Goal: Task Accomplishment & Management: Complete application form

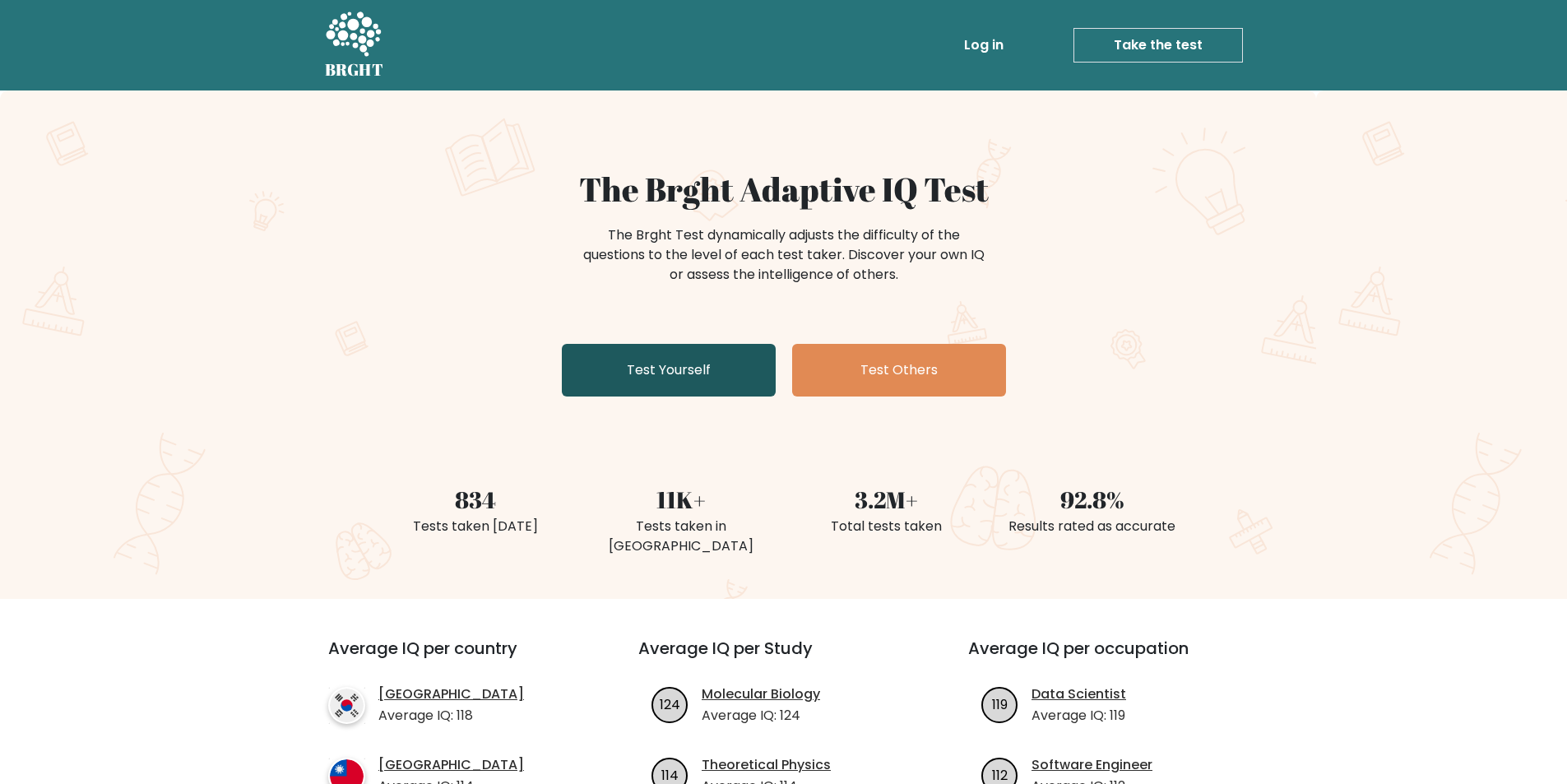
click at [718, 383] on link "Test Yourself" at bounding box center [669, 369] width 214 height 52
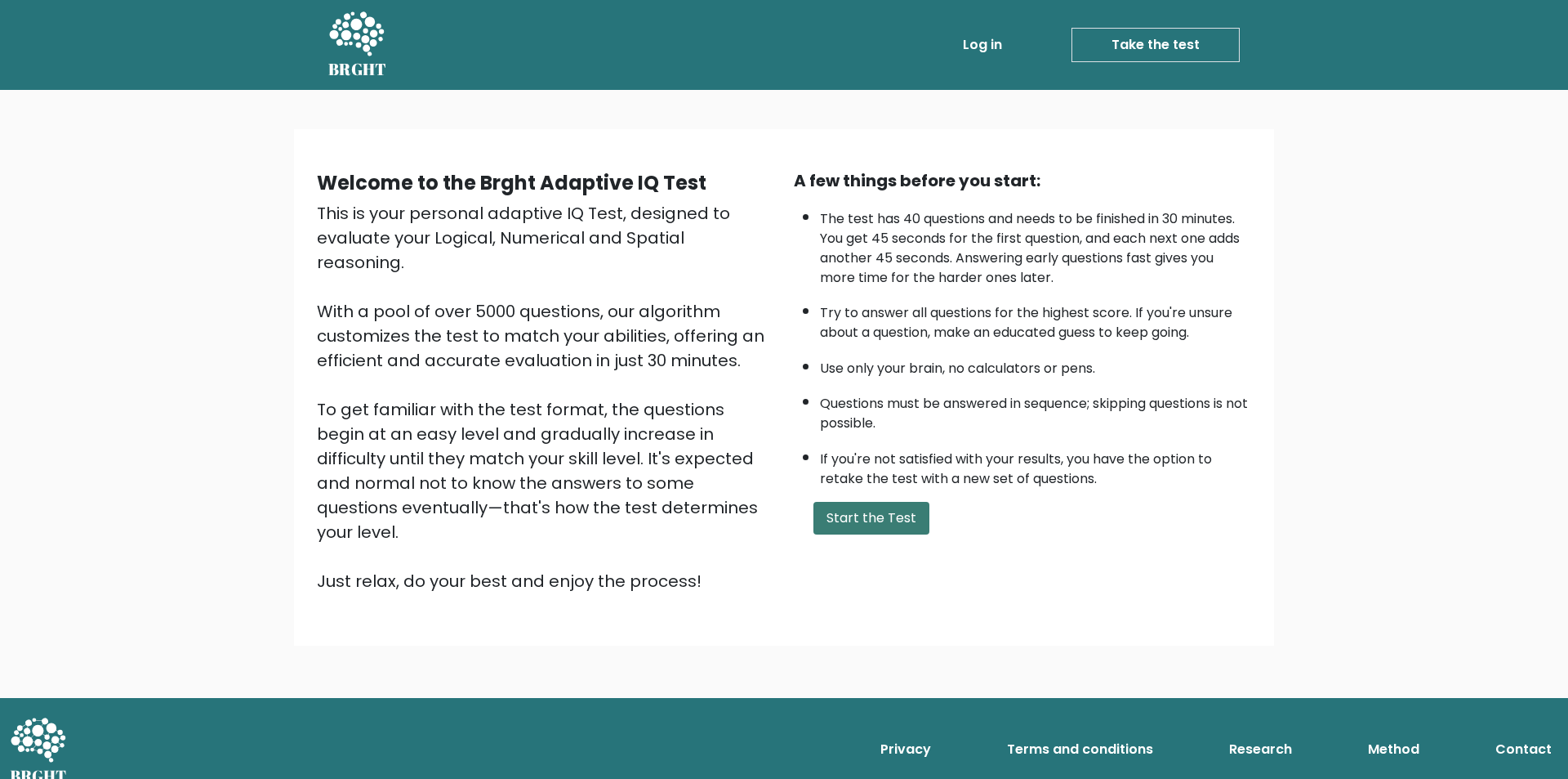
click at [878, 514] on button "Start the Test" at bounding box center [872, 518] width 116 height 33
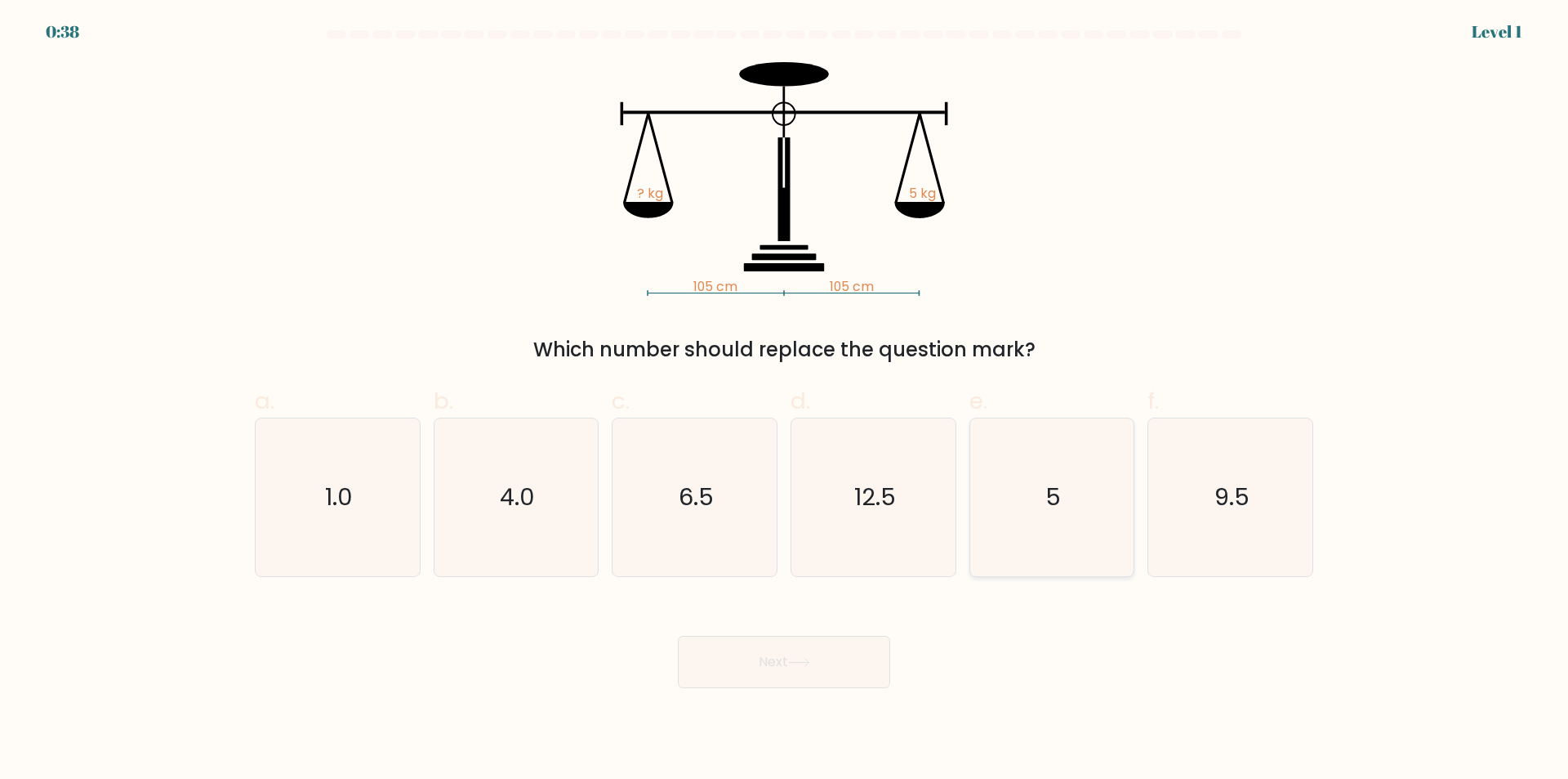
click at [1047, 493] on text "5" at bounding box center [1053, 497] width 16 height 33
click at [785, 400] on input "e. 5" at bounding box center [784, 395] width 1 height 11
radio input "true"
click at [828, 662] on button "Next" at bounding box center [784, 661] width 213 height 52
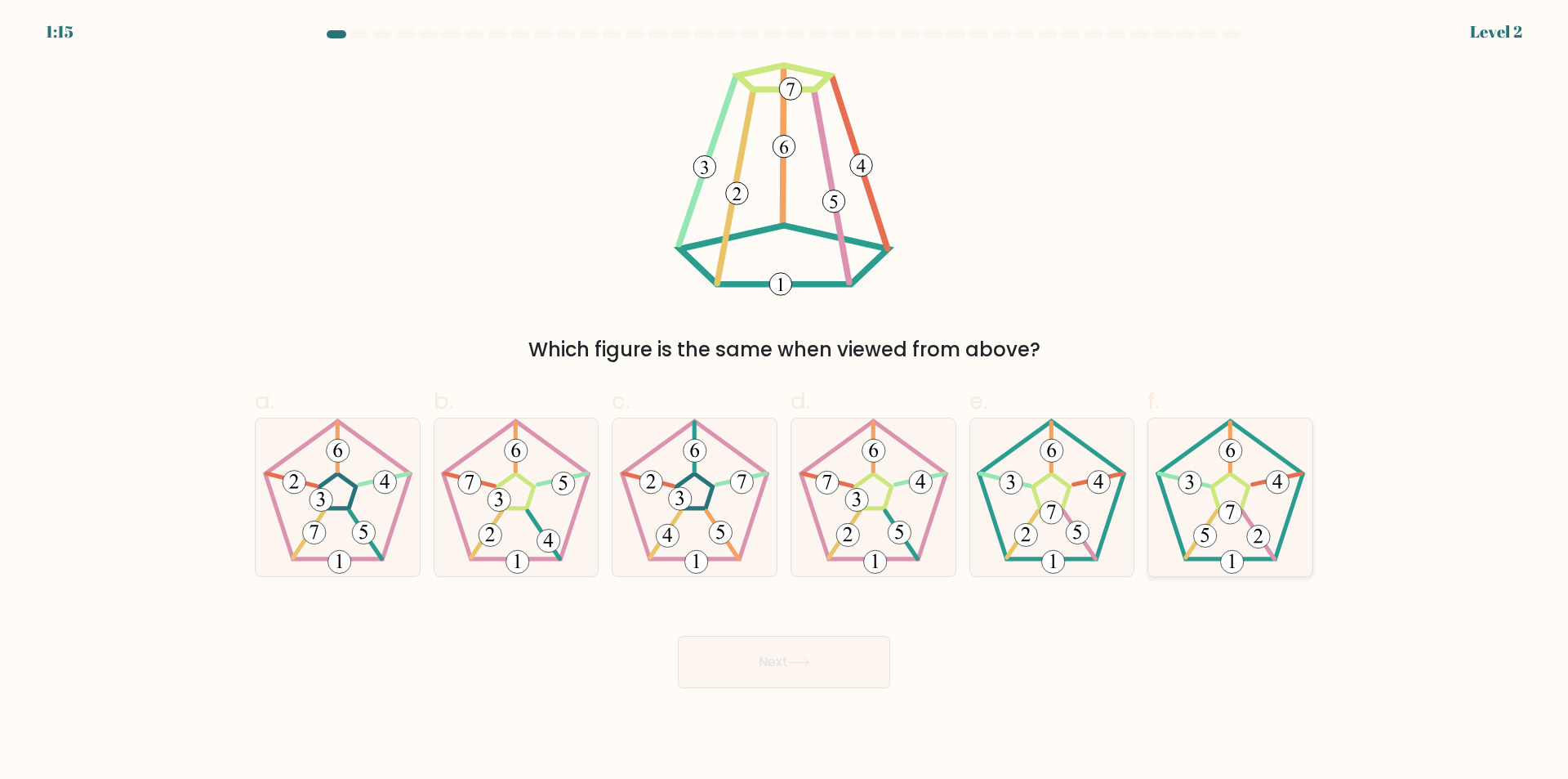
click at [1235, 499] on icon at bounding box center [1230, 497] width 157 height 157
click at [785, 400] on input "f." at bounding box center [784, 395] width 1 height 11
radio input "true"
click at [860, 672] on button "Next" at bounding box center [784, 661] width 213 height 52
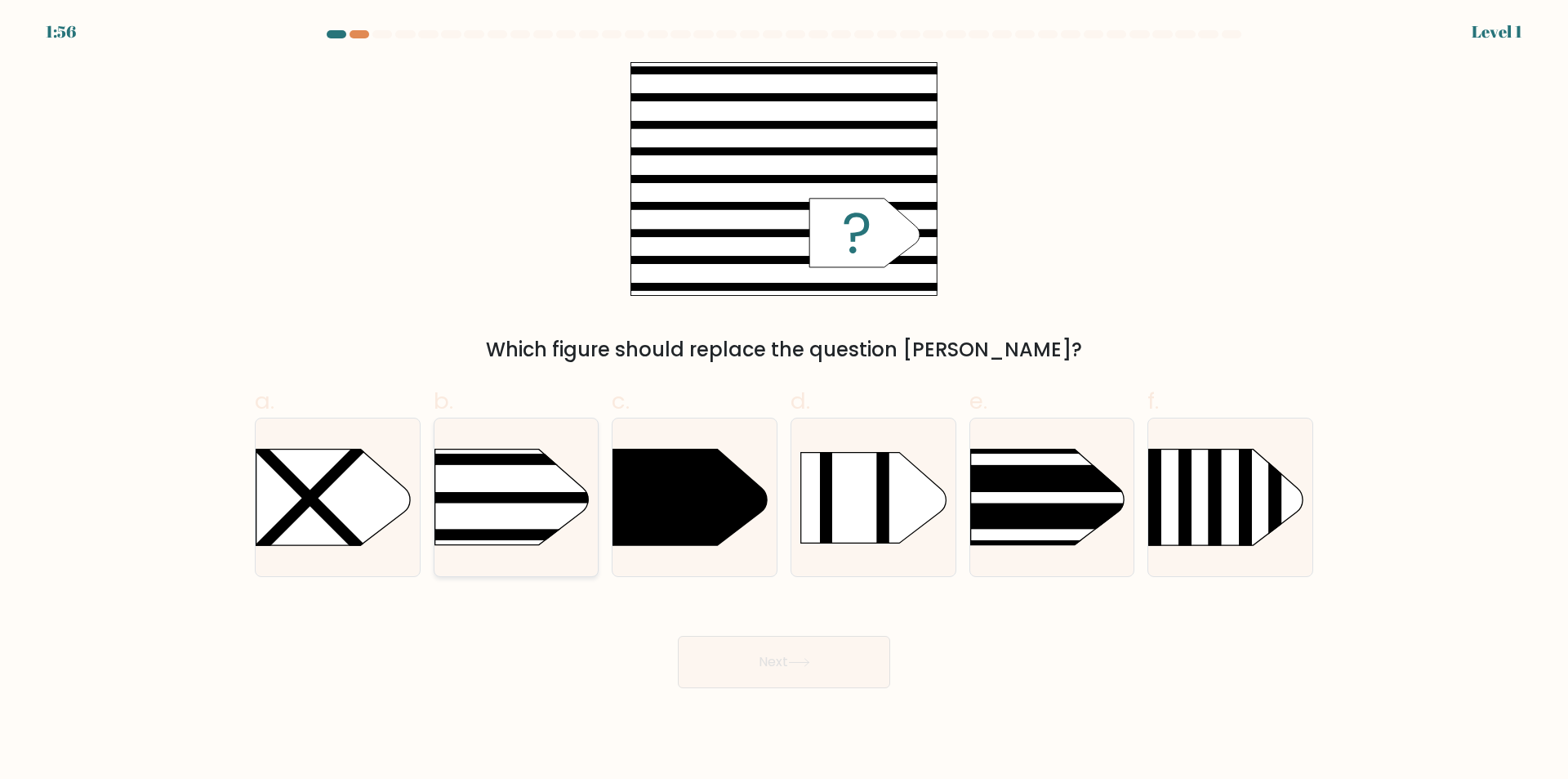
click at [565, 520] on rect at bounding box center [398, 422] width 426 height 324
click at [784, 400] on input "b." at bounding box center [784, 395] width 1 height 11
radio input "true"
click at [778, 674] on button "Next" at bounding box center [784, 661] width 213 height 52
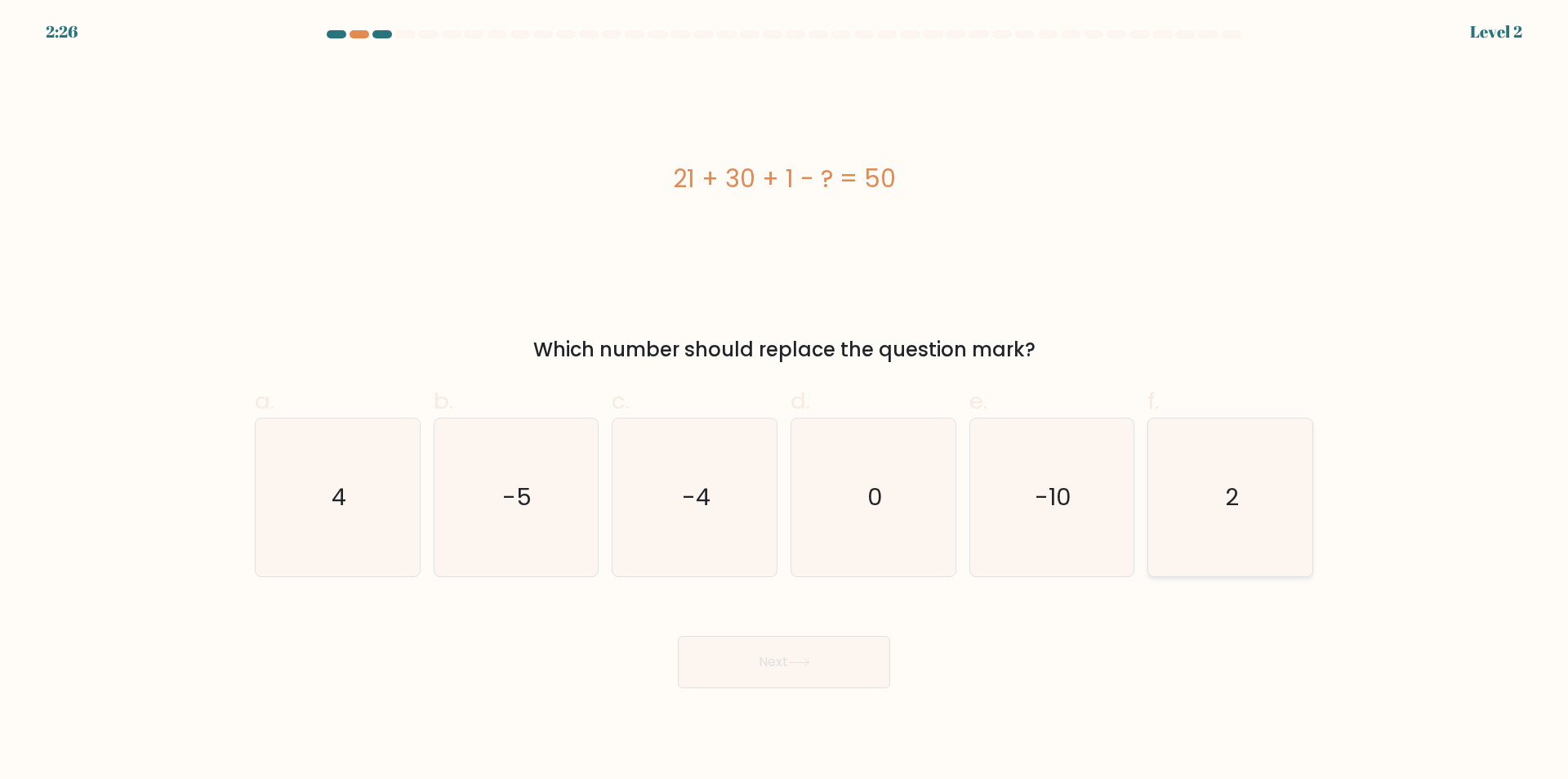
click at [1235, 512] on text "2" at bounding box center [1232, 497] width 14 height 33
click at [785, 400] on input "f. 2" at bounding box center [784, 395] width 1 height 11
radio input "true"
click at [836, 647] on button "Next" at bounding box center [784, 661] width 213 height 52
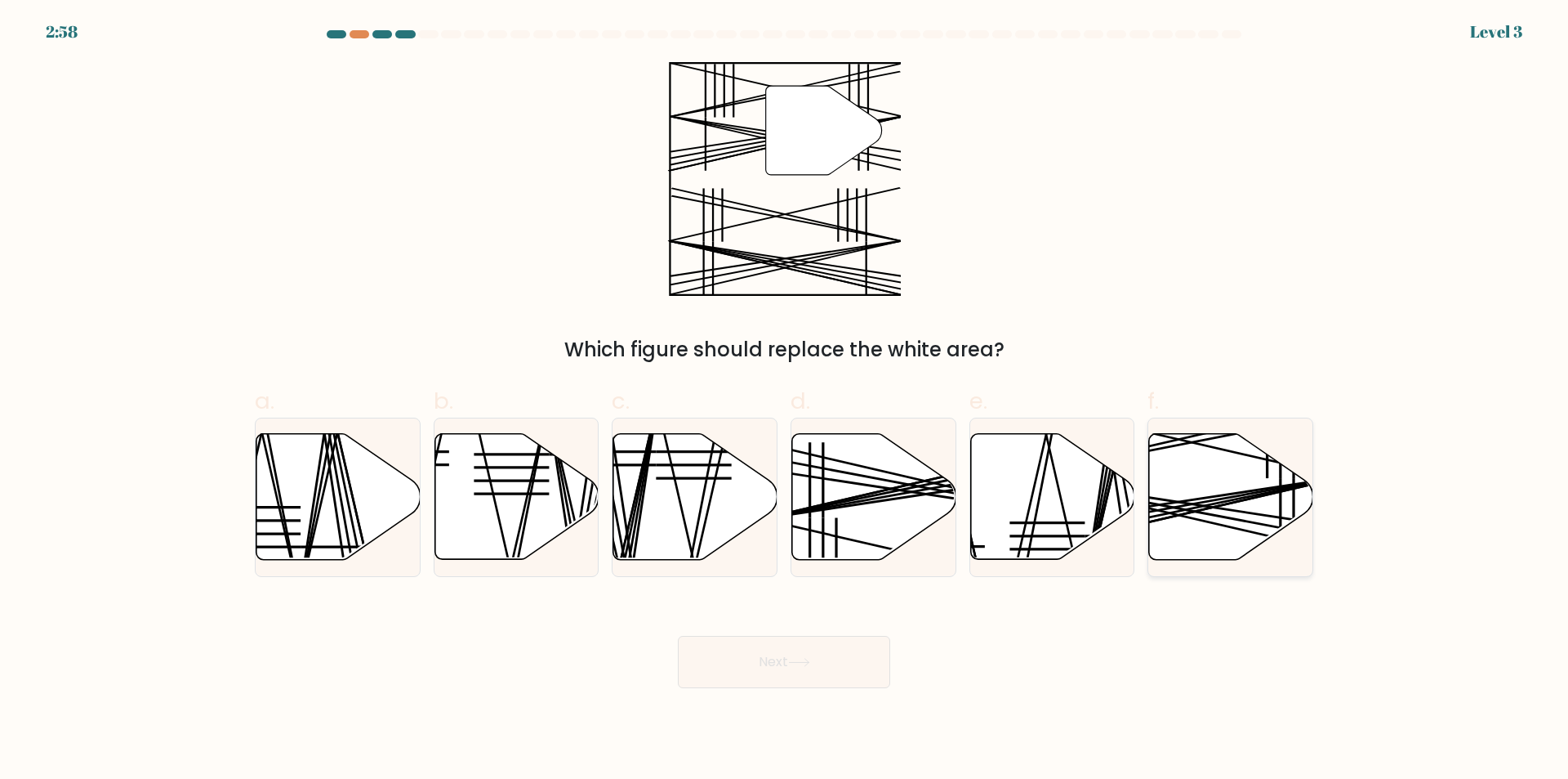
click at [1234, 468] on icon at bounding box center [1230, 496] width 164 height 126
click at [785, 400] on input "f." at bounding box center [784, 395] width 1 height 11
radio input "true"
click at [853, 673] on button "Next" at bounding box center [784, 661] width 213 height 52
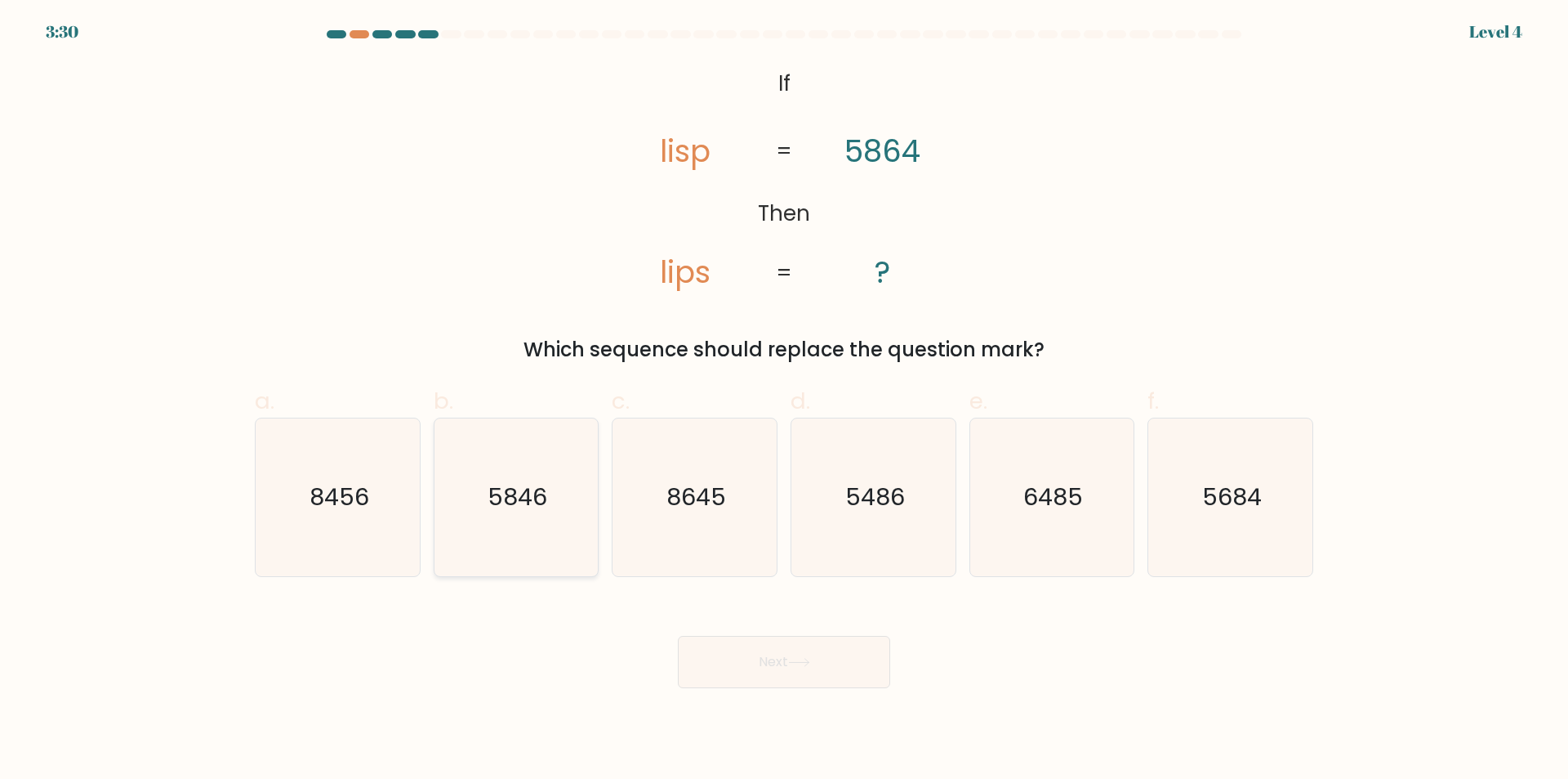
click at [541, 498] on text "5846" at bounding box center [518, 497] width 60 height 33
click at [784, 400] on input "b. 5846" at bounding box center [784, 395] width 1 height 11
radio input "true"
click at [744, 680] on button "Next" at bounding box center [784, 661] width 213 height 52
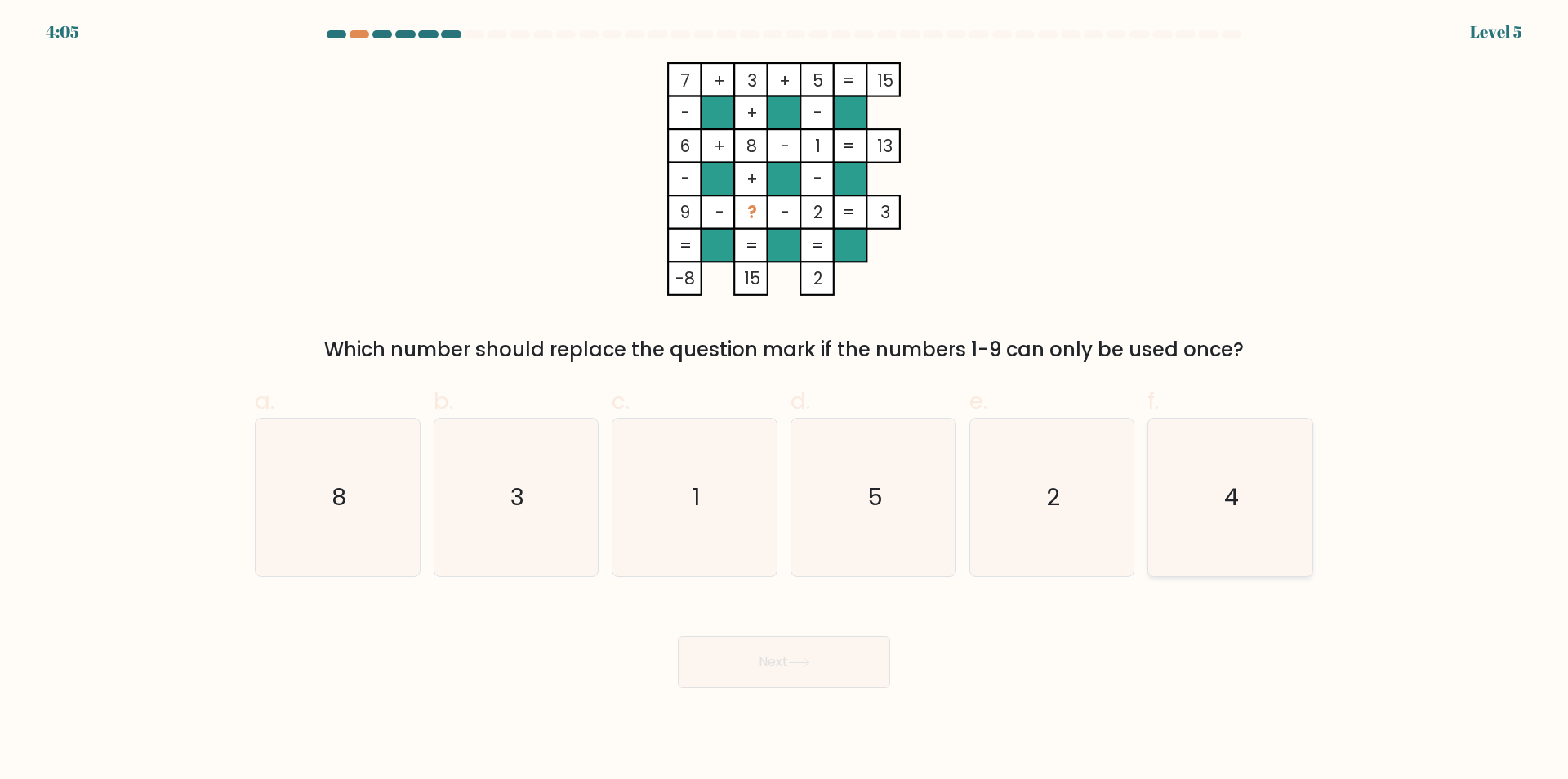
click at [1210, 487] on icon "4" at bounding box center [1230, 497] width 157 height 157
click at [785, 400] on input "f. 4" at bounding box center [784, 395] width 1 height 11
radio input "true"
click at [733, 663] on button "Next" at bounding box center [784, 661] width 213 height 52
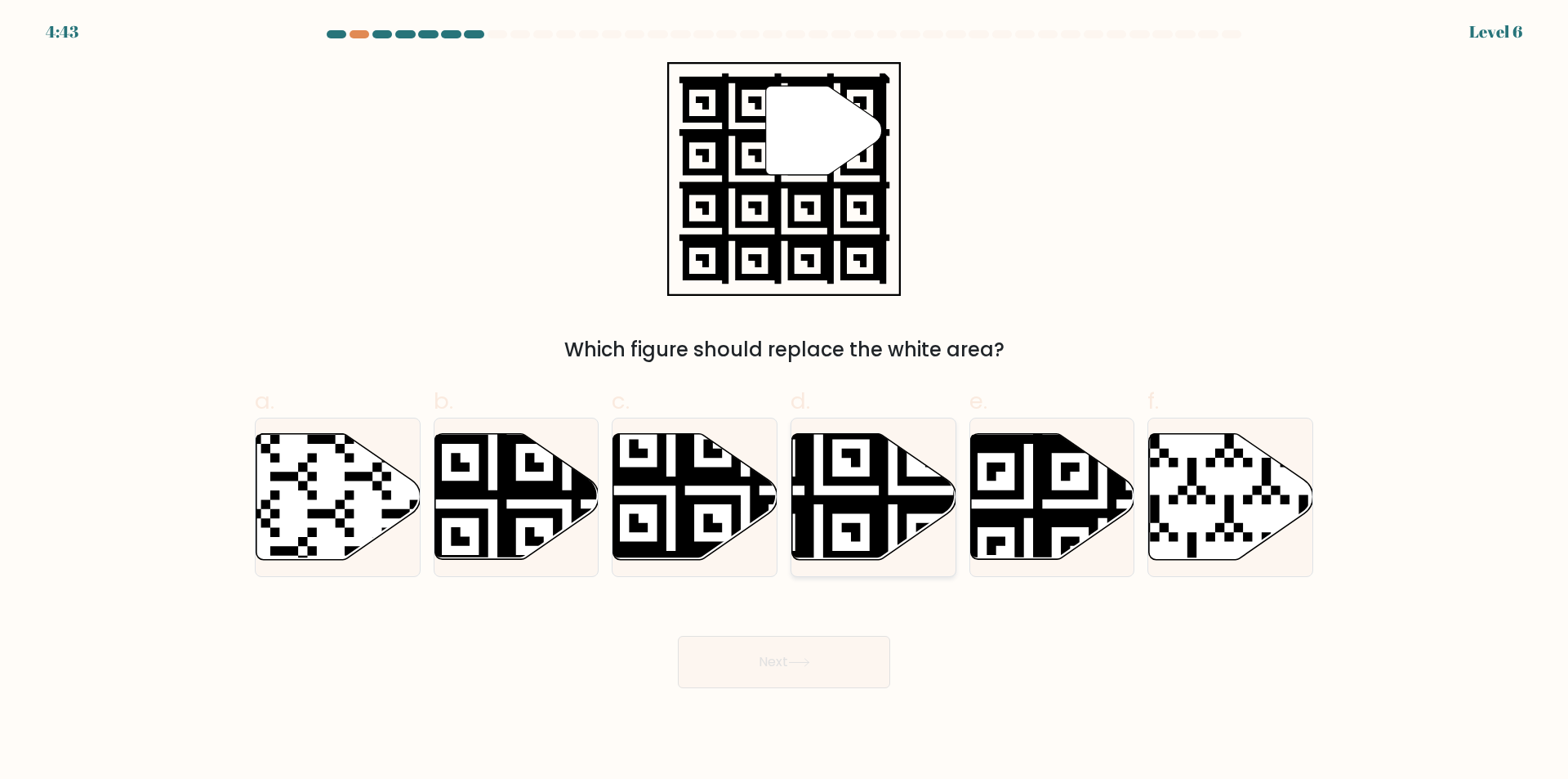
click at [935, 473] on icon at bounding box center [874, 496] width 164 height 126
click at [785, 400] on input "d." at bounding box center [784, 395] width 1 height 11
radio input "true"
click at [828, 675] on button "Next" at bounding box center [784, 661] width 213 height 52
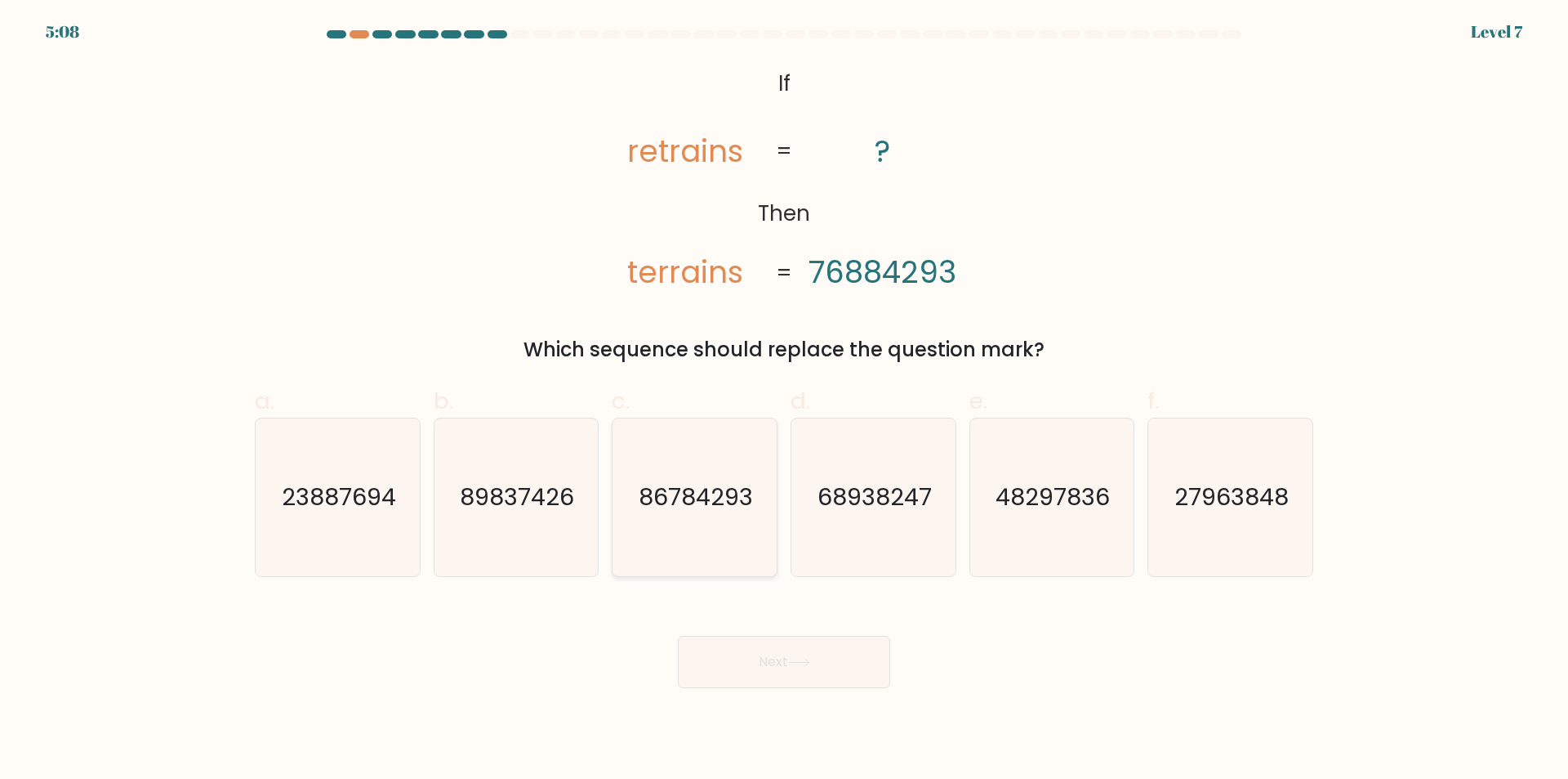
click at [725, 494] on text "86784293" at bounding box center [697, 497] width 114 height 33
click at [784, 400] on input "c. 86784293" at bounding box center [784, 395] width 1 height 11
radio input "true"
click at [829, 672] on button "Next" at bounding box center [784, 661] width 213 height 52
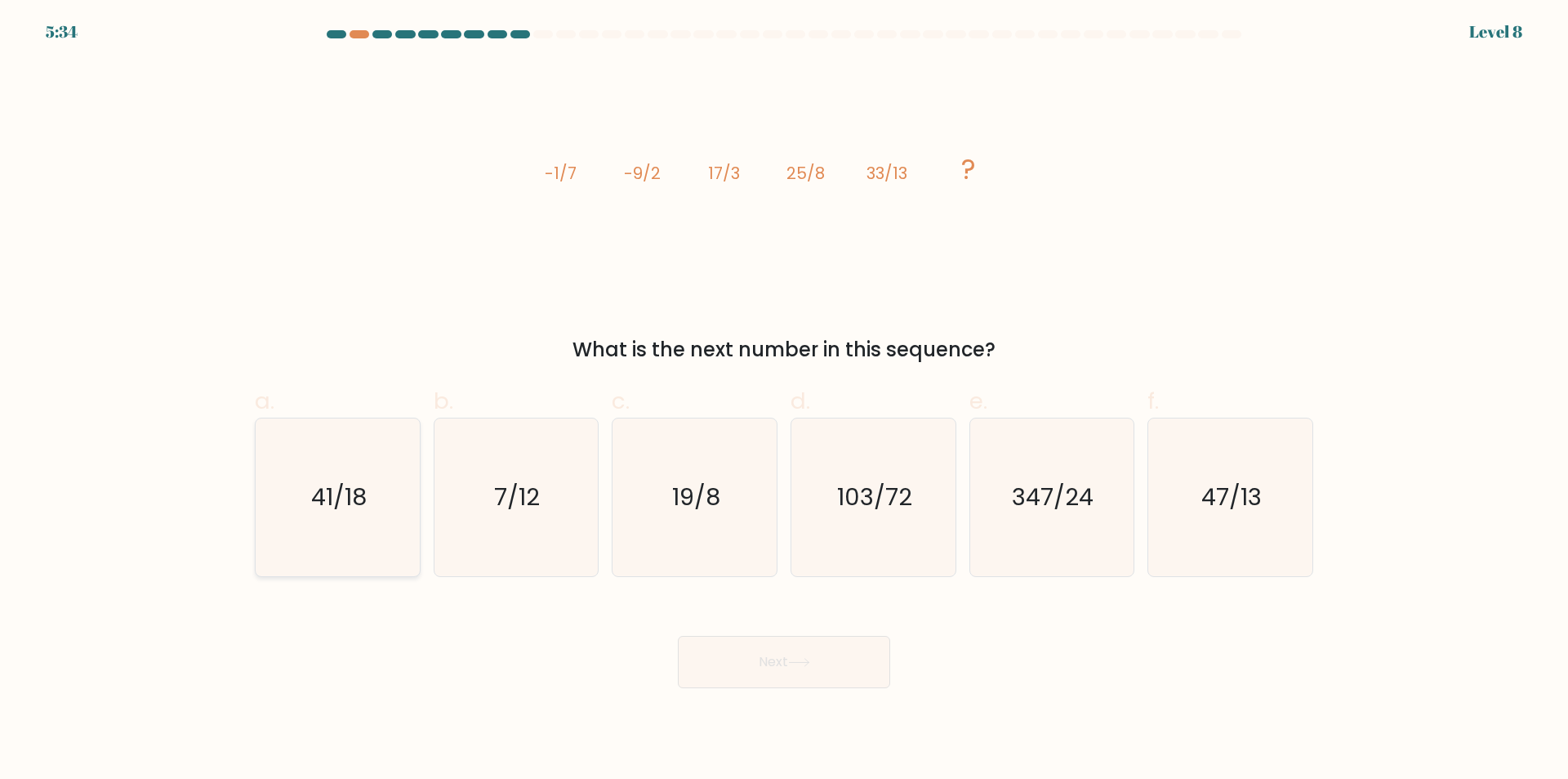
click at [366, 520] on icon "41/18" at bounding box center [338, 497] width 157 height 157
click at [784, 400] on input "a. 41/18" at bounding box center [784, 395] width 1 height 11
radio input "true"
click at [800, 682] on button "Next" at bounding box center [784, 661] width 213 height 52
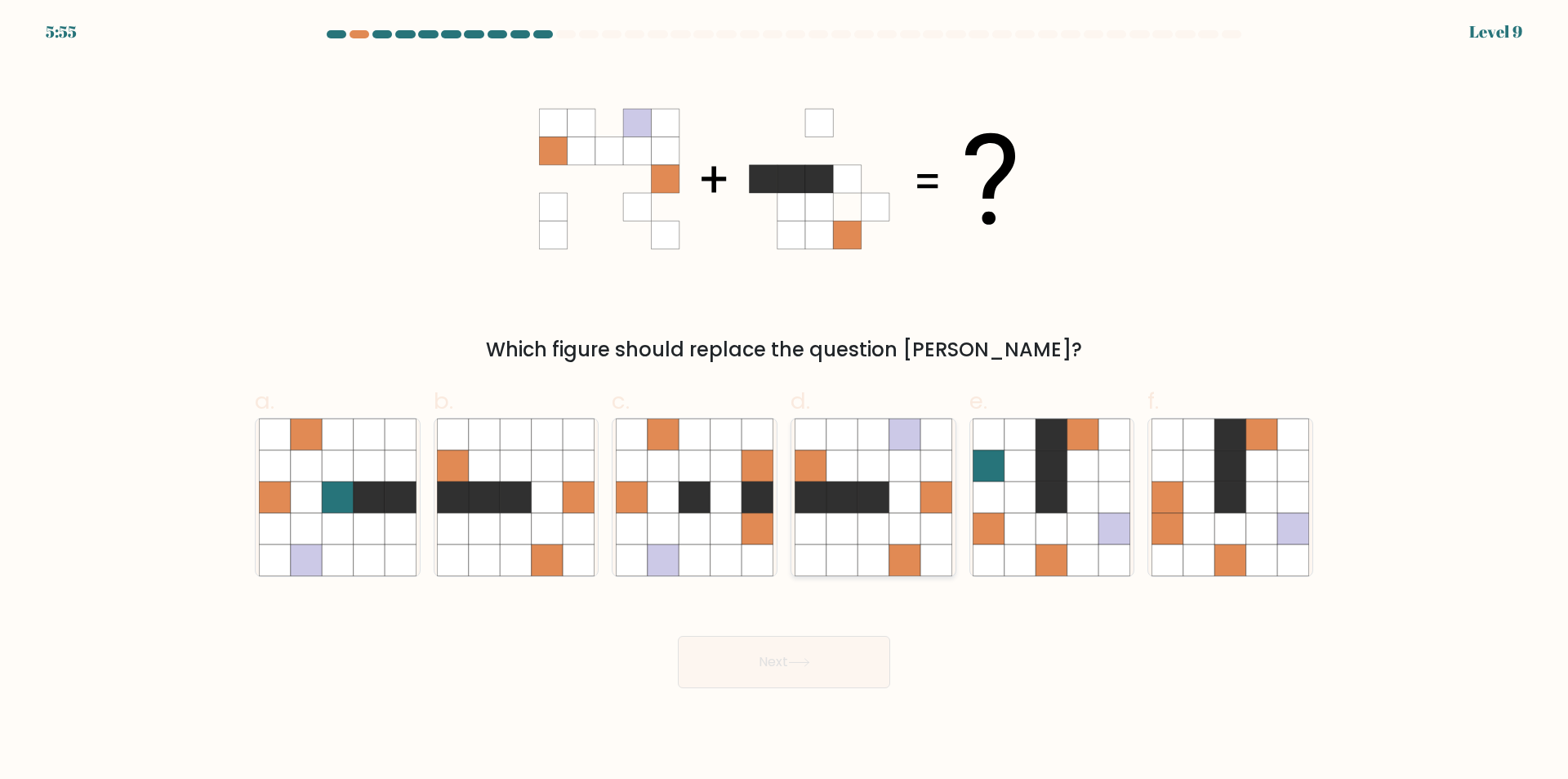
click at [904, 467] on icon at bounding box center [904, 465] width 31 height 31
click at [785, 400] on input "d." at bounding box center [784, 395] width 1 height 11
radio input "true"
click at [842, 681] on button "Next" at bounding box center [784, 661] width 213 height 52
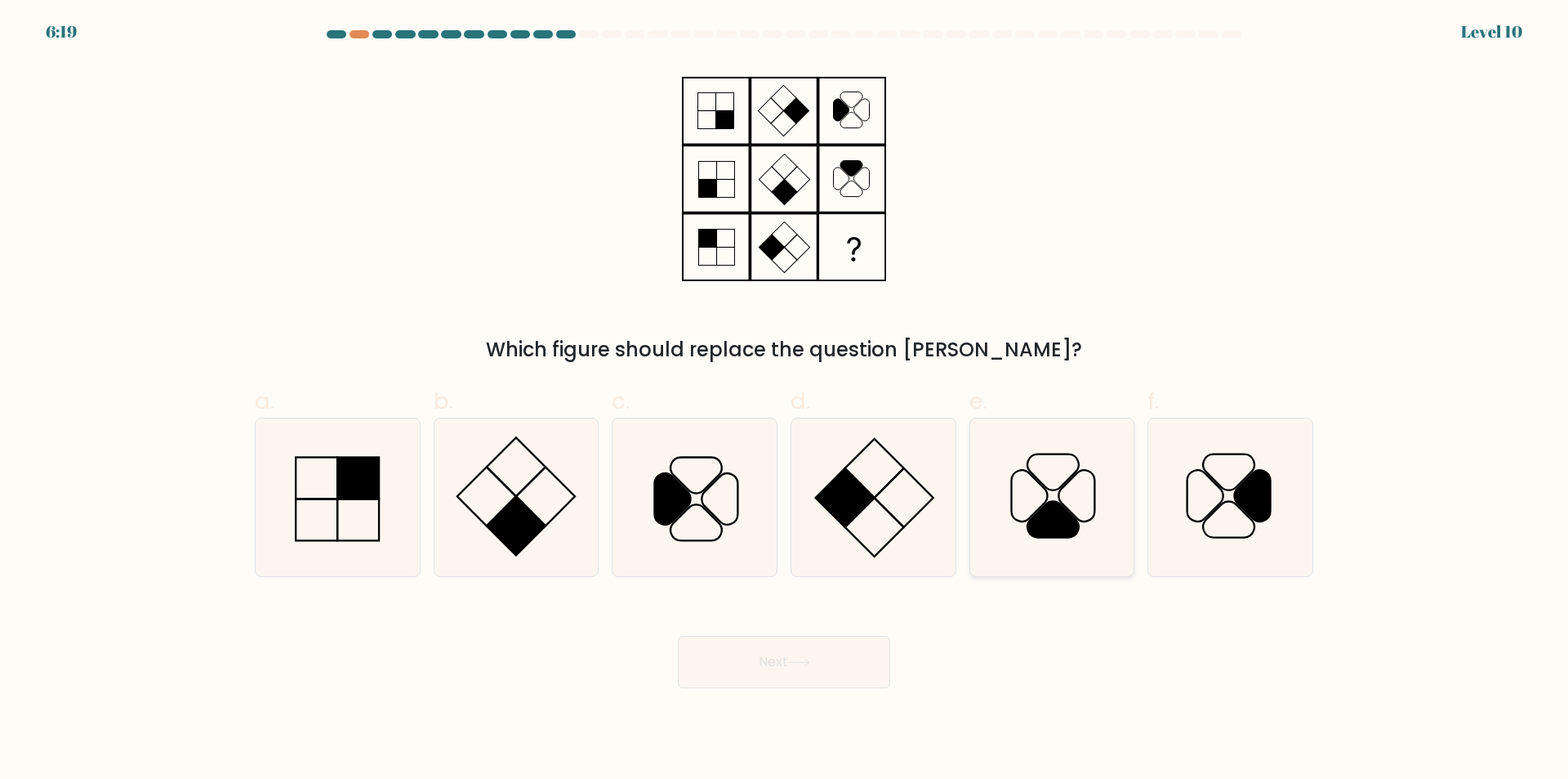
click at [1071, 480] on icon at bounding box center [1051, 497] width 157 height 157
click at [785, 400] on input "e." at bounding box center [784, 395] width 1 height 11
radio input "true"
click at [795, 661] on icon at bounding box center [799, 662] width 22 height 9
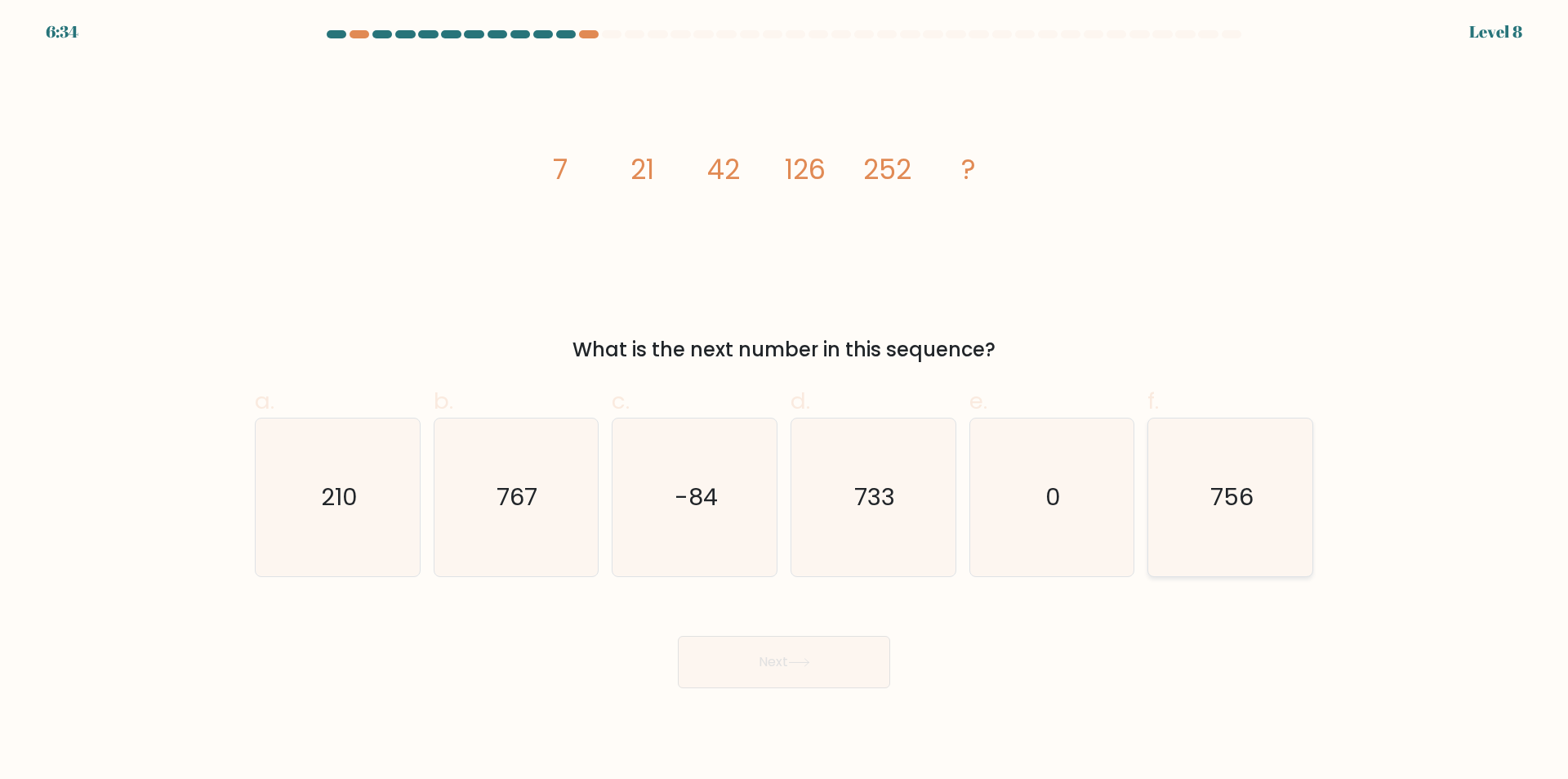
click at [1225, 491] on text "756" at bounding box center [1231, 497] width 43 height 33
click at [785, 400] on input "f. 756" at bounding box center [784, 395] width 1 height 11
radio input "true"
click at [853, 657] on button "Next" at bounding box center [784, 661] width 213 height 52
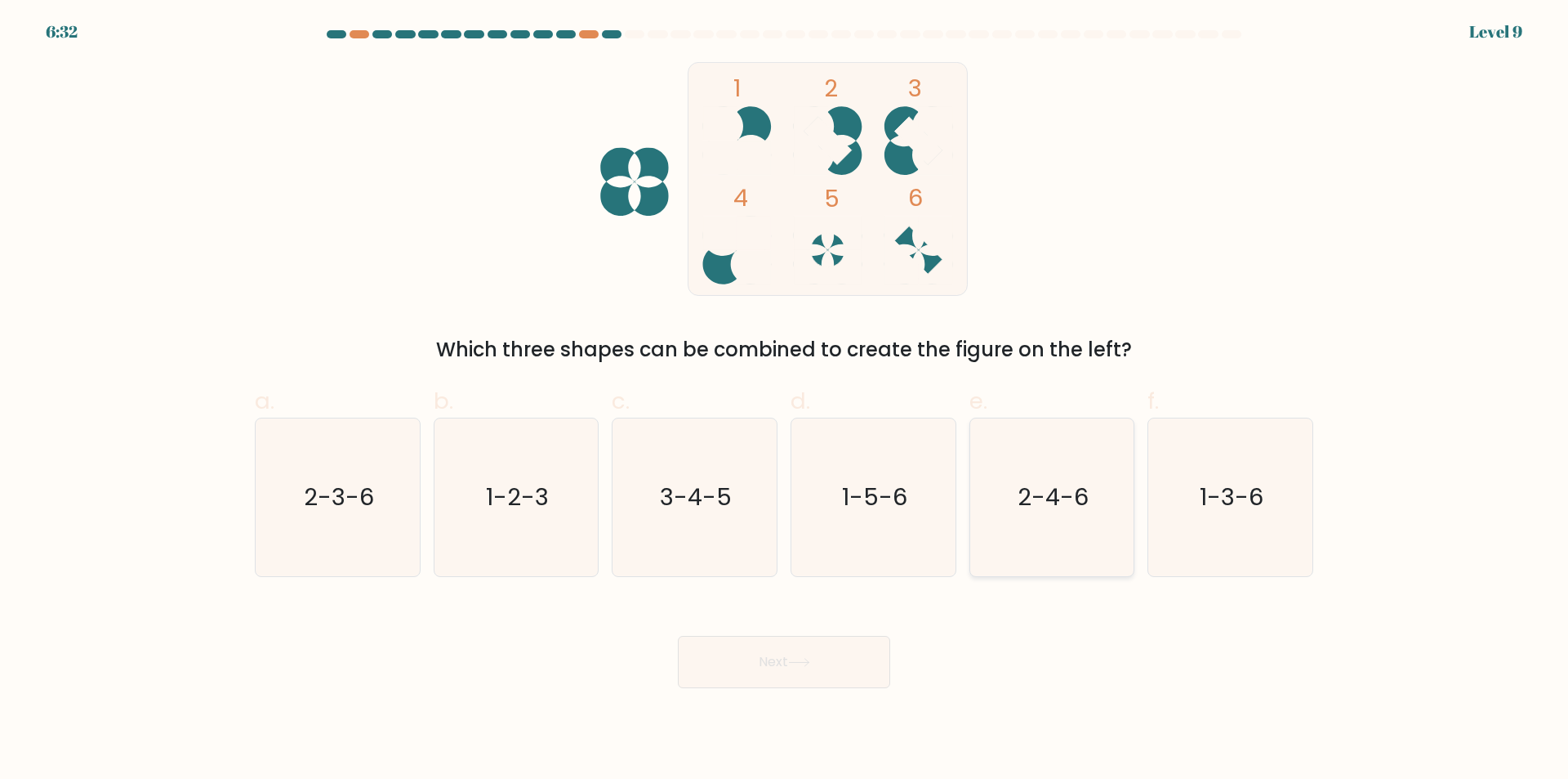
click at [1005, 454] on icon "2-4-6" at bounding box center [1051, 497] width 157 height 157
click at [785, 400] on input "e. 2-4-6" at bounding box center [784, 395] width 1 height 11
radio input "true"
click at [847, 656] on button "Next" at bounding box center [784, 661] width 213 height 52
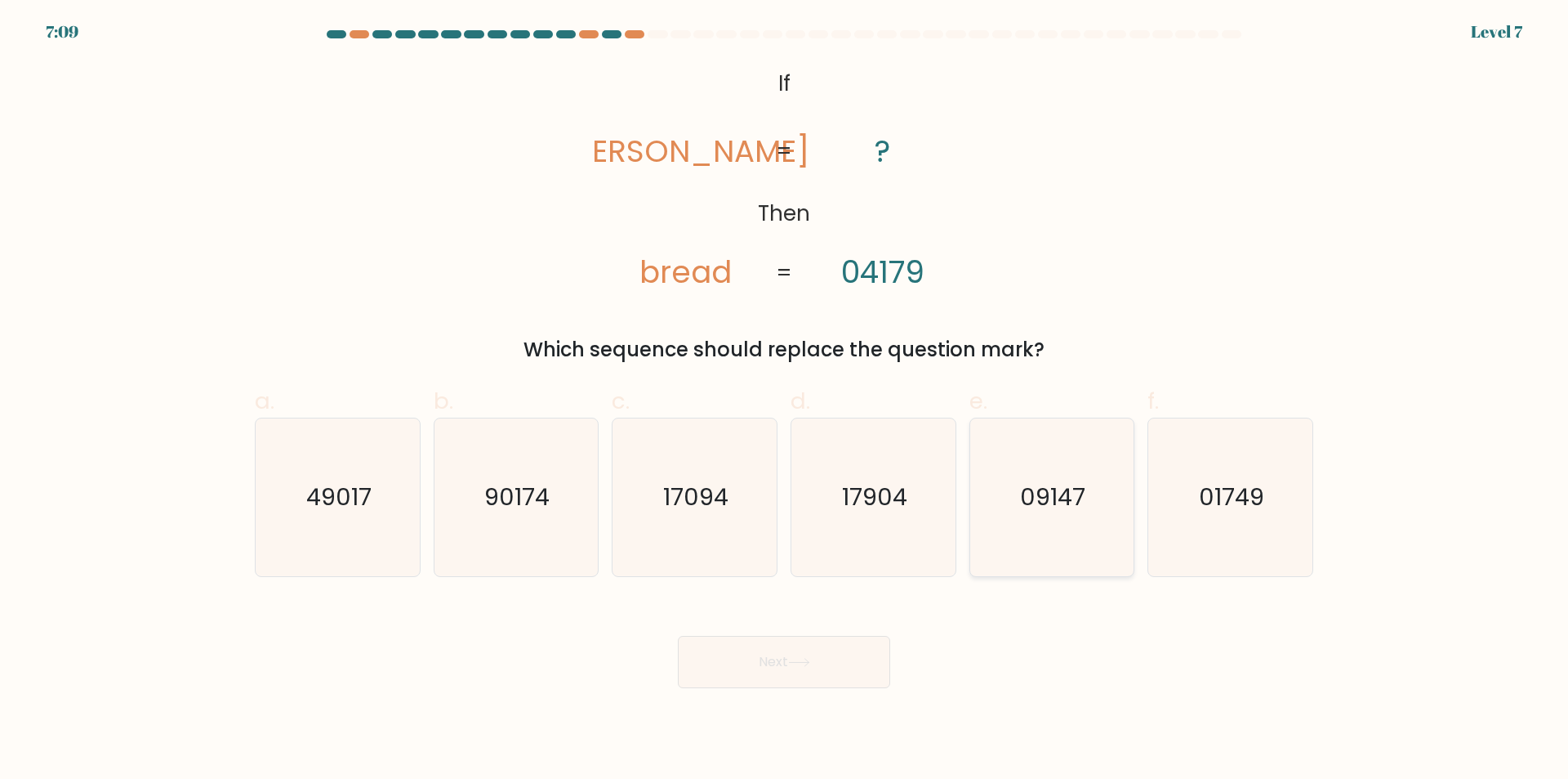
click at [1054, 522] on icon "09147" at bounding box center [1051, 497] width 157 height 157
click at [785, 400] on input "e. 09147" at bounding box center [784, 395] width 1 height 11
radio input "true"
click at [838, 667] on button "Next" at bounding box center [784, 661] width 213 height 52
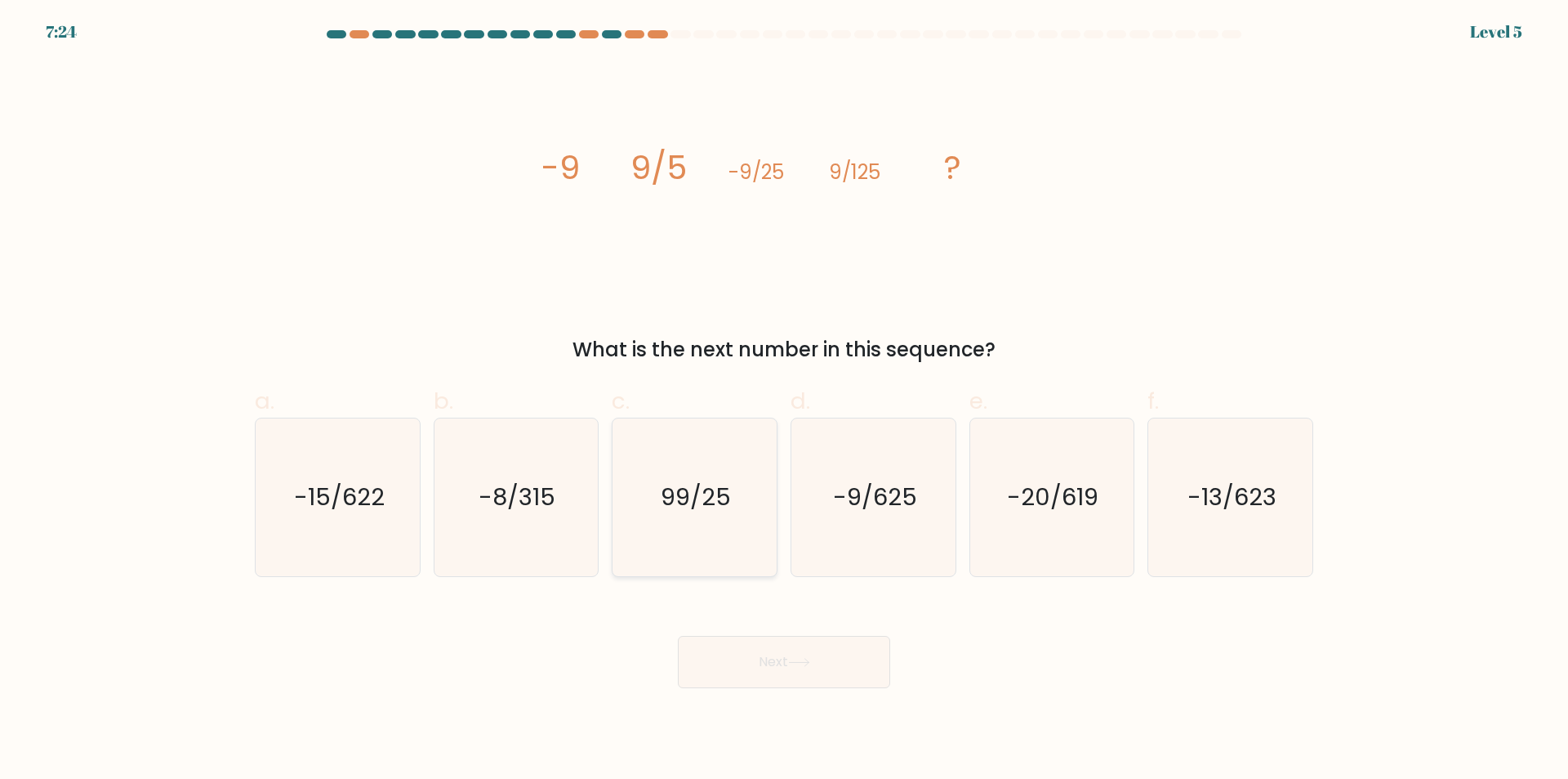
click at [681, 481] on text "99/25" at bounding box center [697, 497] width 70 height 33
click at [784, 400] on input "c. 99/25" at bounding box center [784, 395] width 1 height 11
radio input "true"
click at [780, 673] on button "Next" at bounding box center [784, 661] width 213 height 52
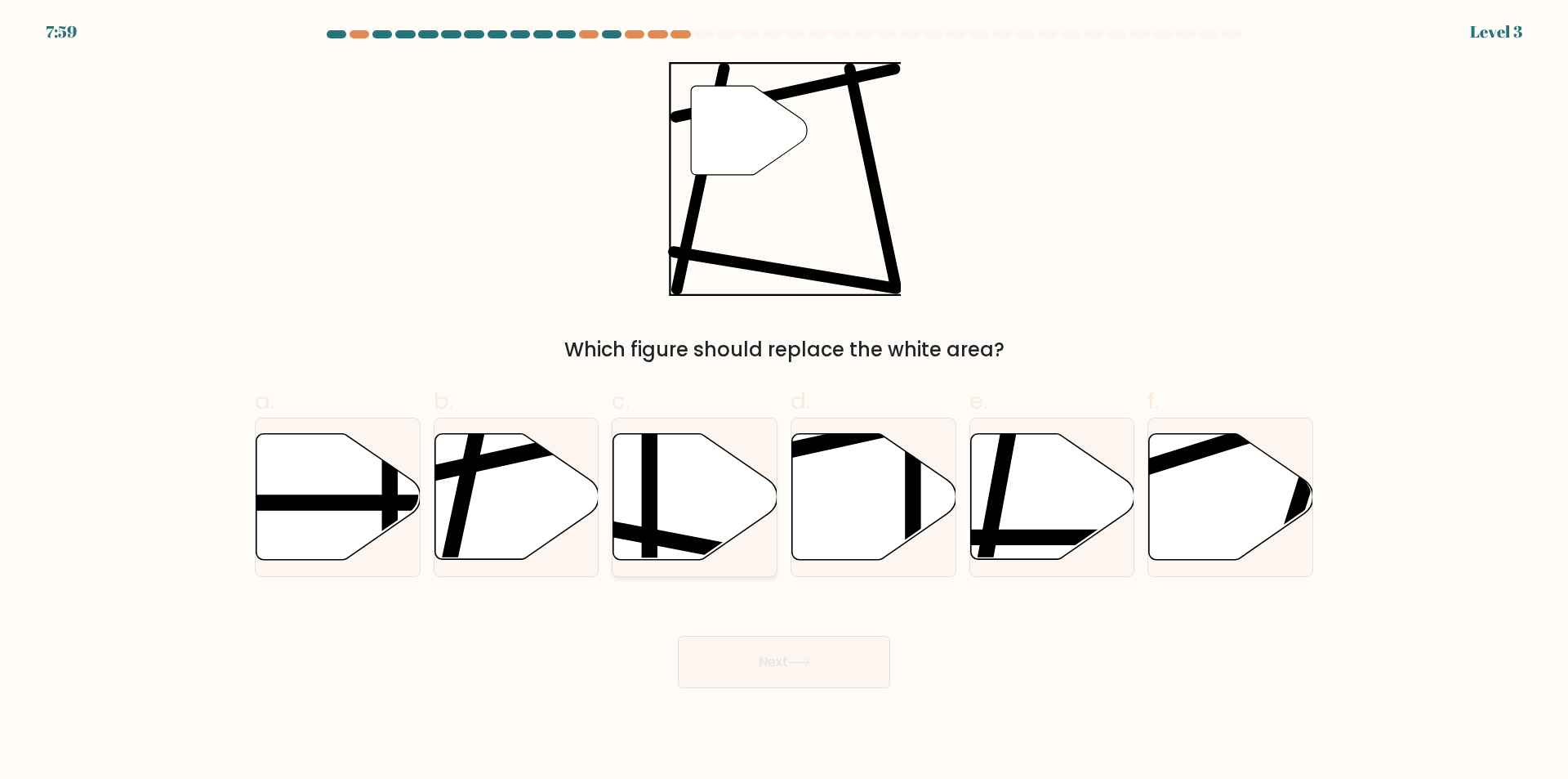
click at [697, 488] on icon at bounding box center [695, 496] width 164 height 126
click at [784, 400] on input "c." at bounding box center [784, 395] width 1 height 11
radio input "true"
click at [485, 507] on icon at bounding box center [516, 496] width 164 height 126
click at [784, 400] on input "b." at bounding box center [784, 395] width 1 height 11
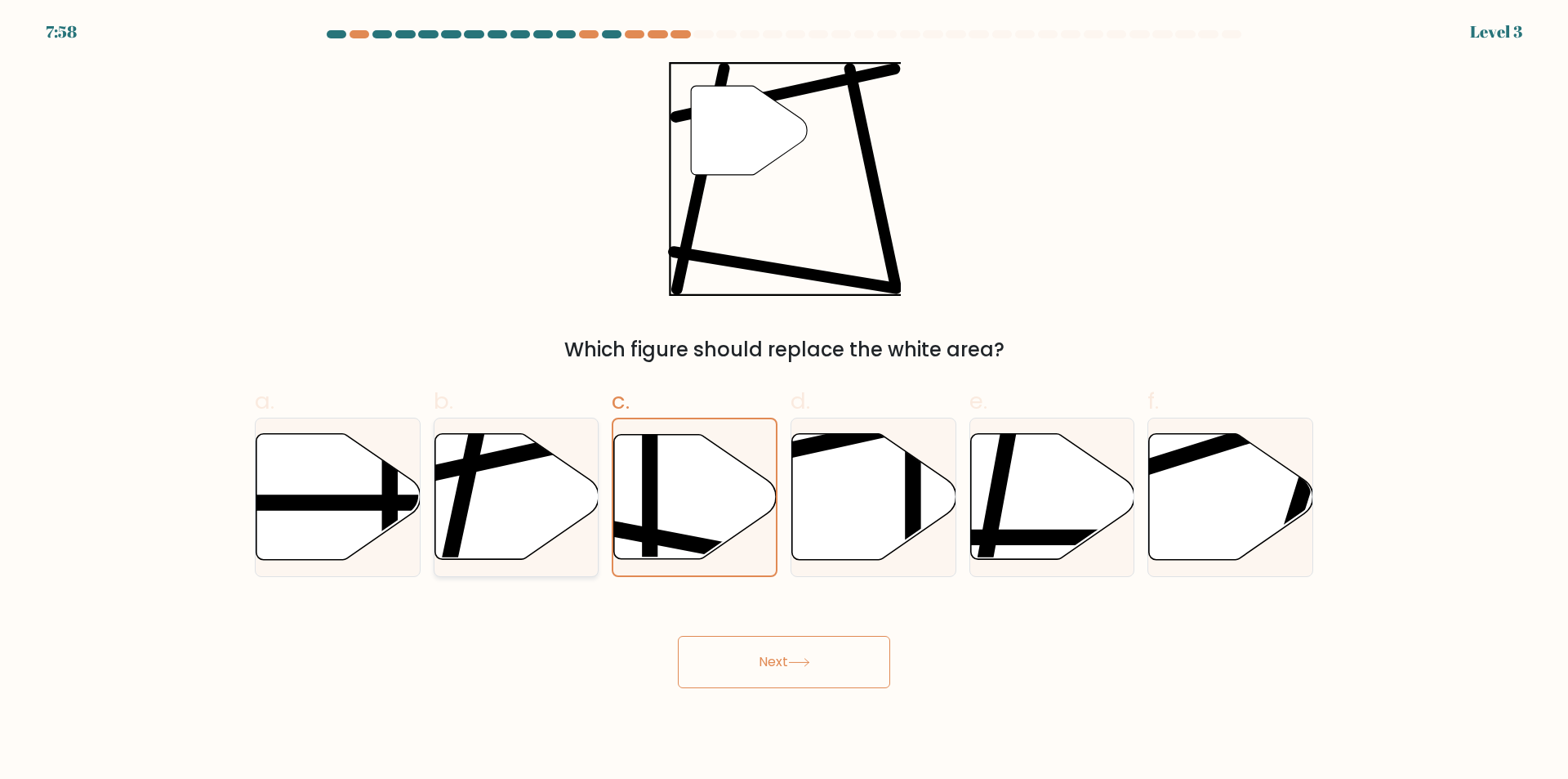
radio input "true"
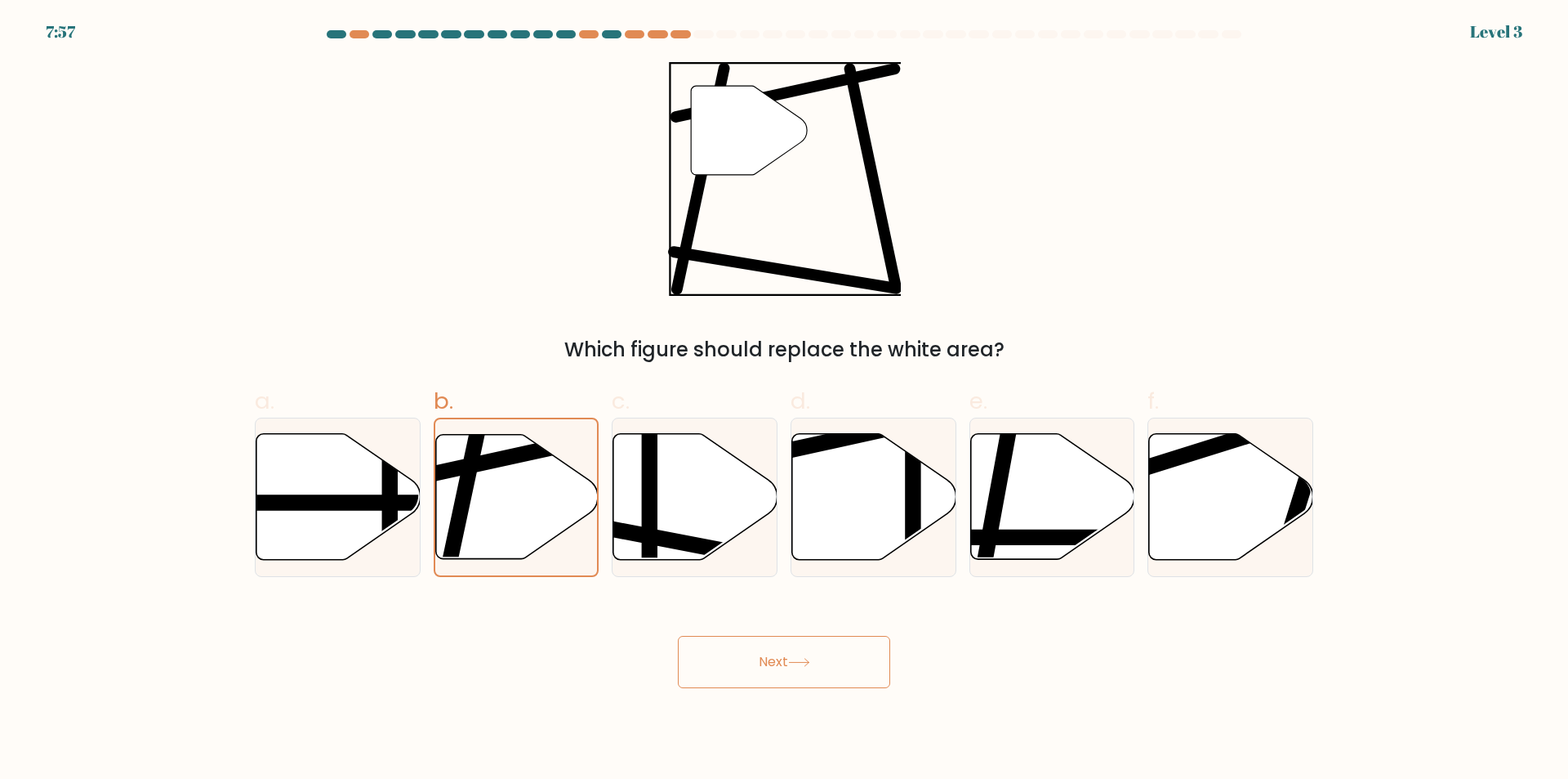
click at [754, 654] on button "Next" at bounding box center [784, 661] width 213 height 52
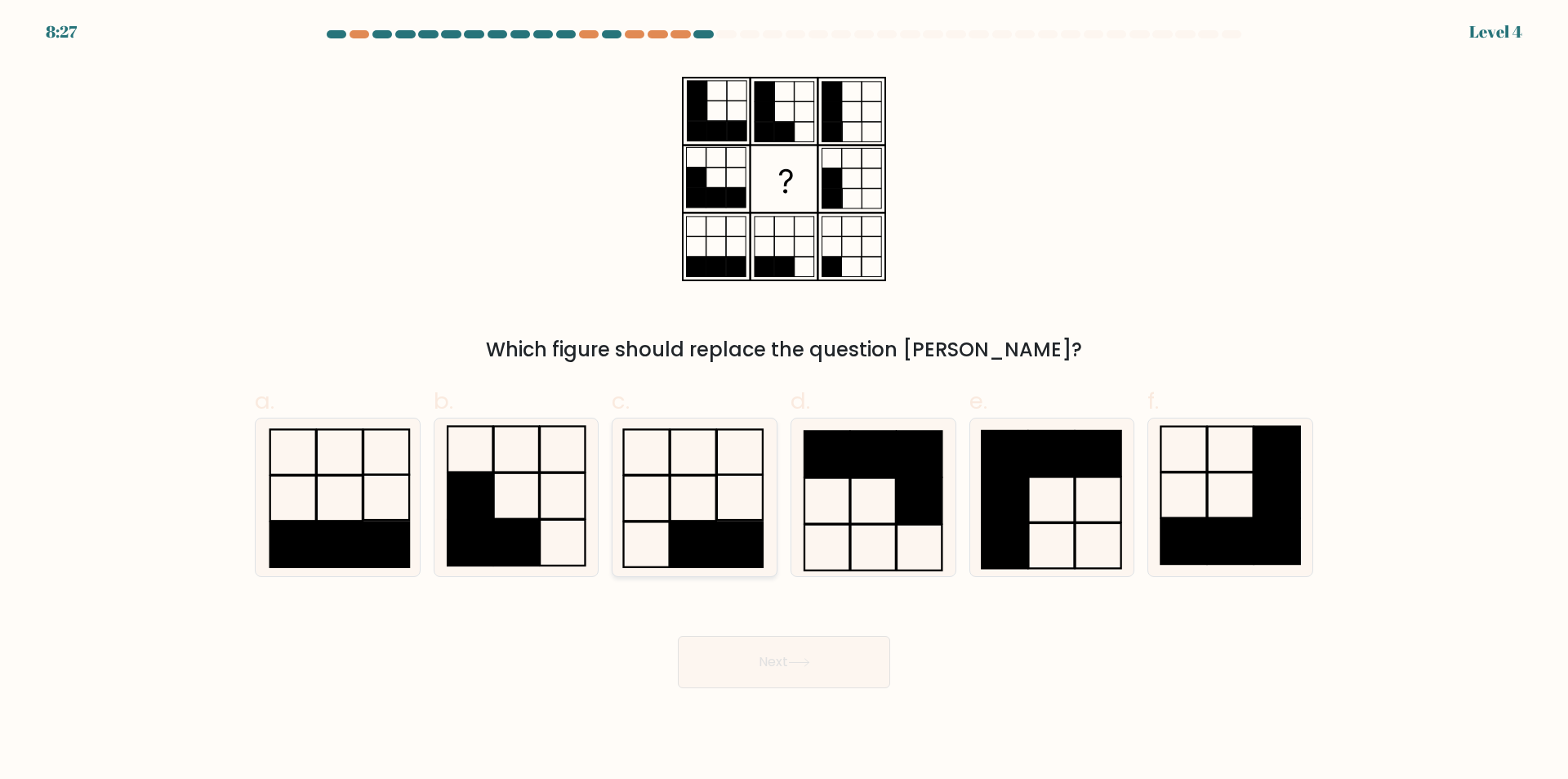
click at [712, 513] on icon at bounding box center [694, 497] width 157 height 157
click at [784, 400] on input "c." at bounding box center [784, 395] width 1 height 11
radio input "true"
click at [825, 645] on button "Next" at bounding box center [784, 661] width 213 height 52
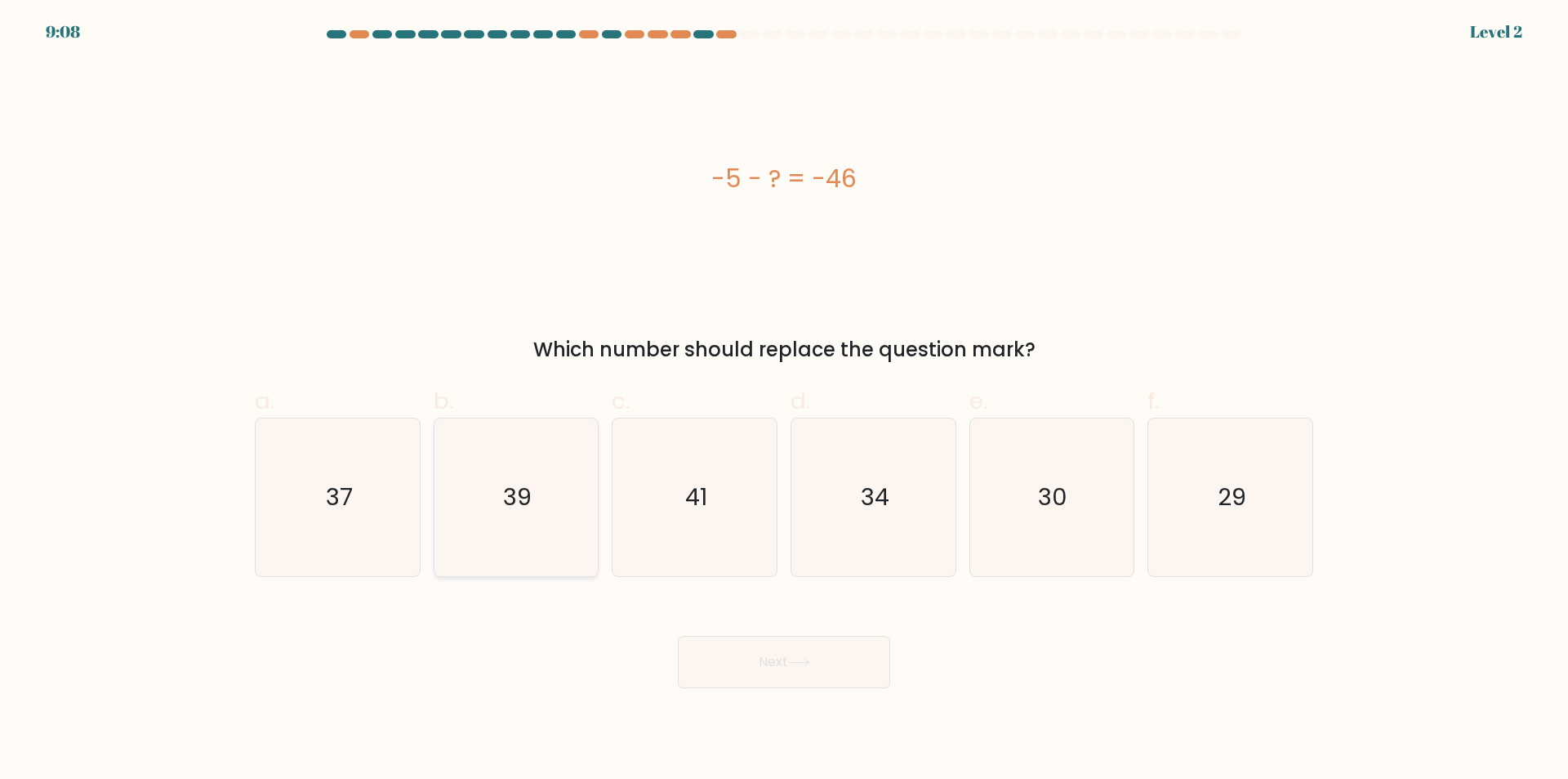
click at [512, 531] on icon "39" at bounding box center [515, 497] width 157 height 157
click at [784, 400] on input "b. 39" at bounding box center [784, 395] width 1 height 11
radio input "true"
click at [836, 662] on button "Next" at bounding box center [784, 661] width 213 height 52
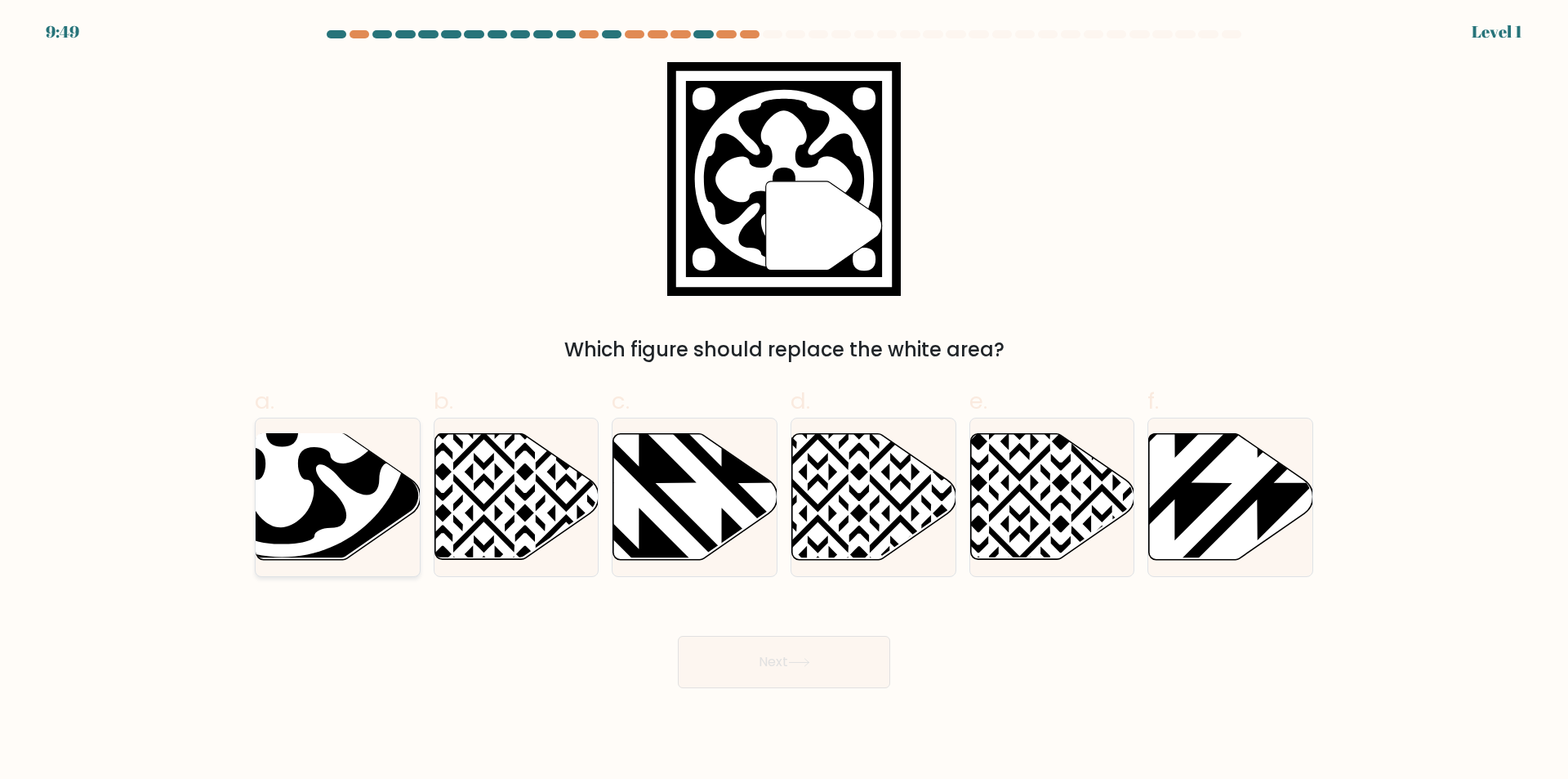
click at [373, 478] on icon at bounding box center [282, 431] width 227 height 227
click at [784, 400] on input "a." at bounding box center [784, 395] width 1 height 11
radio input "true"
click at [735, 659] on button "Next" at bounding box center [784, 661] width 213 height 52
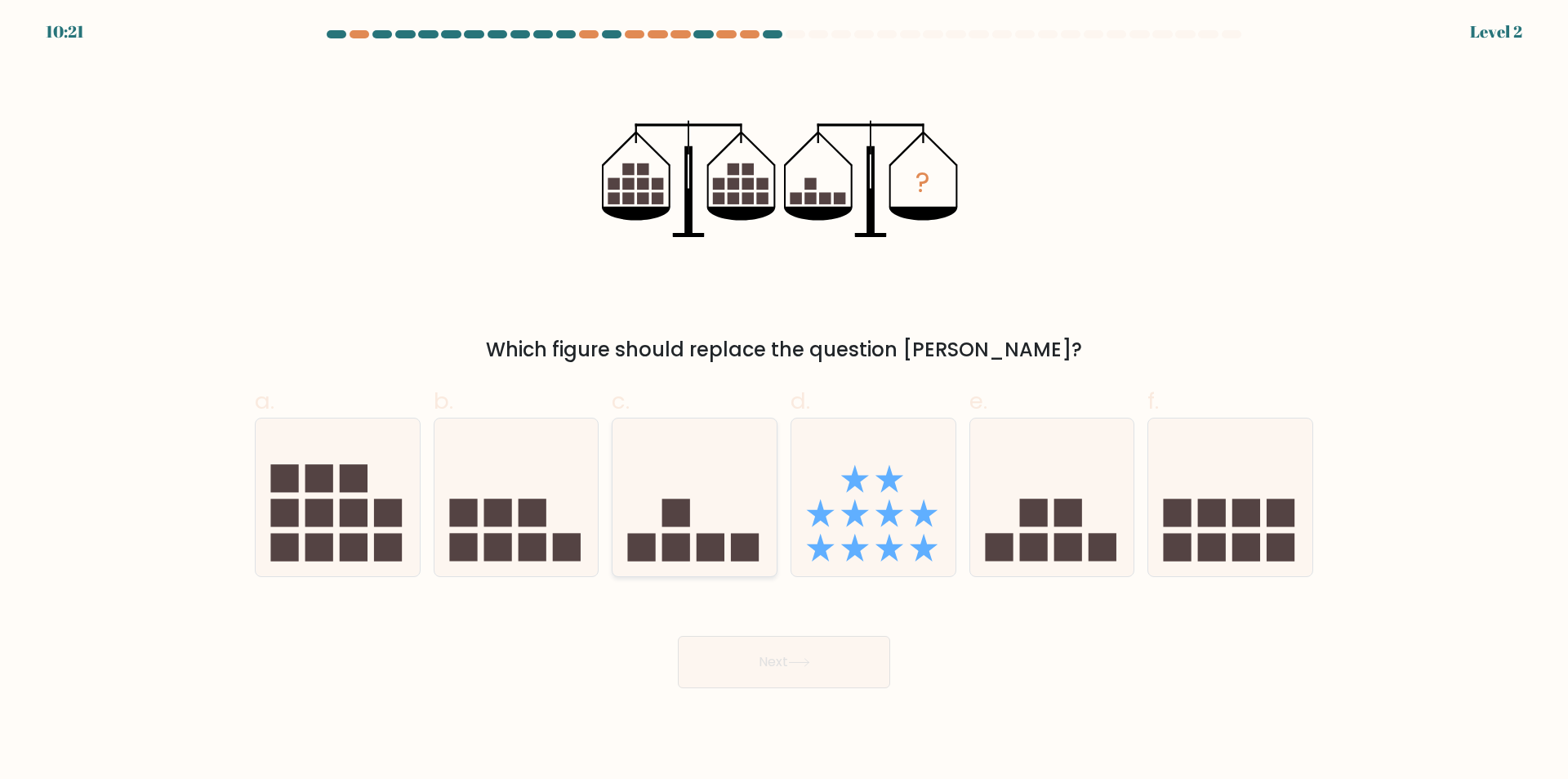
click at [720, 555] on rect at bounding box center [711, 547] width 28 height 28
click at [784, 400] on input "c." at bounding box center [784, 395] width 1 height 11
radio input "true"
click at [802, 649] on button "Next" at bounding box center [784, 661] width 213 height 52
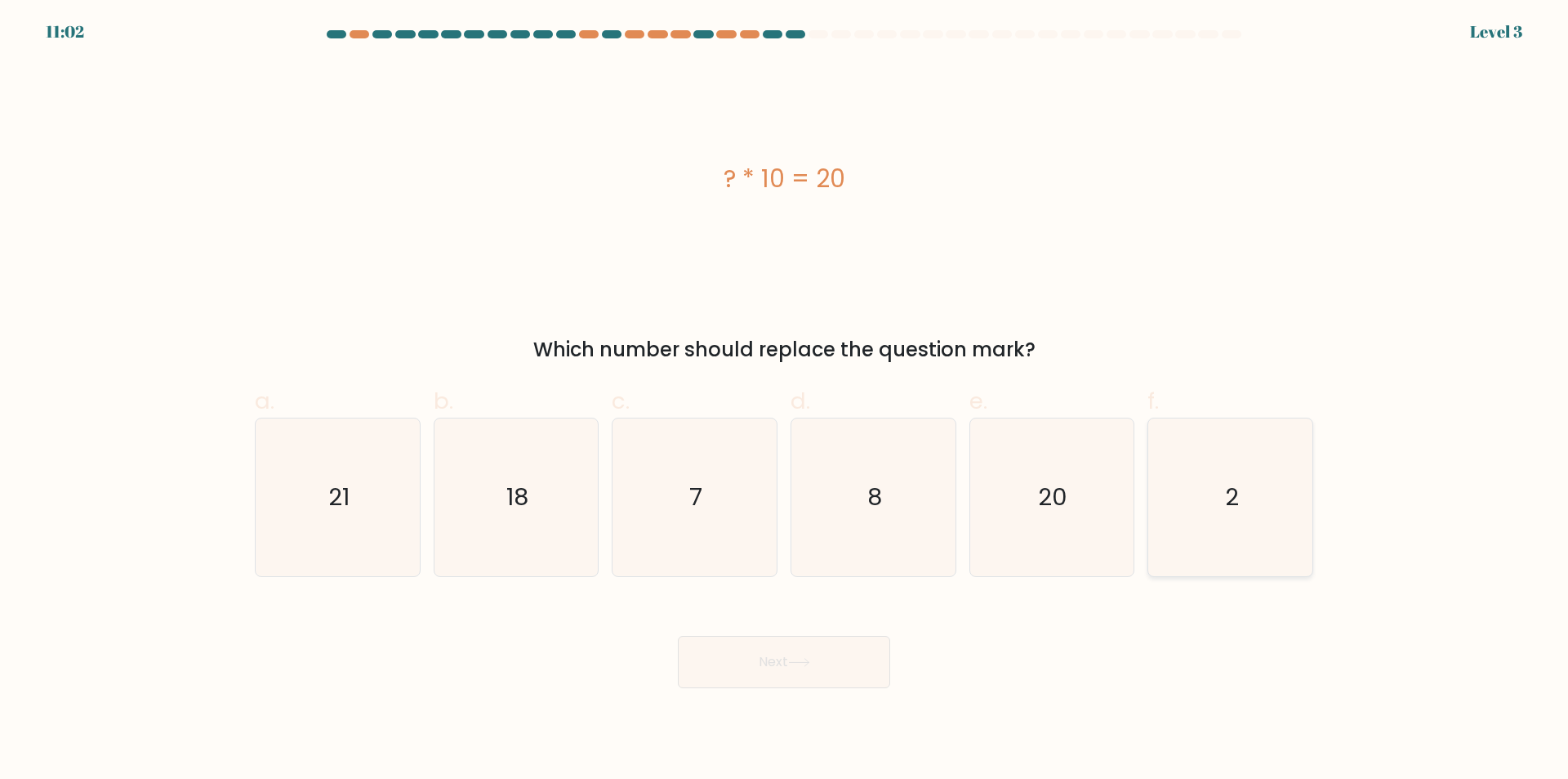
click at [1241, 484] on icon "2" at bounding box center [1230, 497] width 157 height 157
click at [785, 400] on input "f. 2" at bounding box center [784, 395] width 1 height 11
radio input "true"
click at [838, 680] on button "Next" at bounding box center [784, 661] width 213 height 52
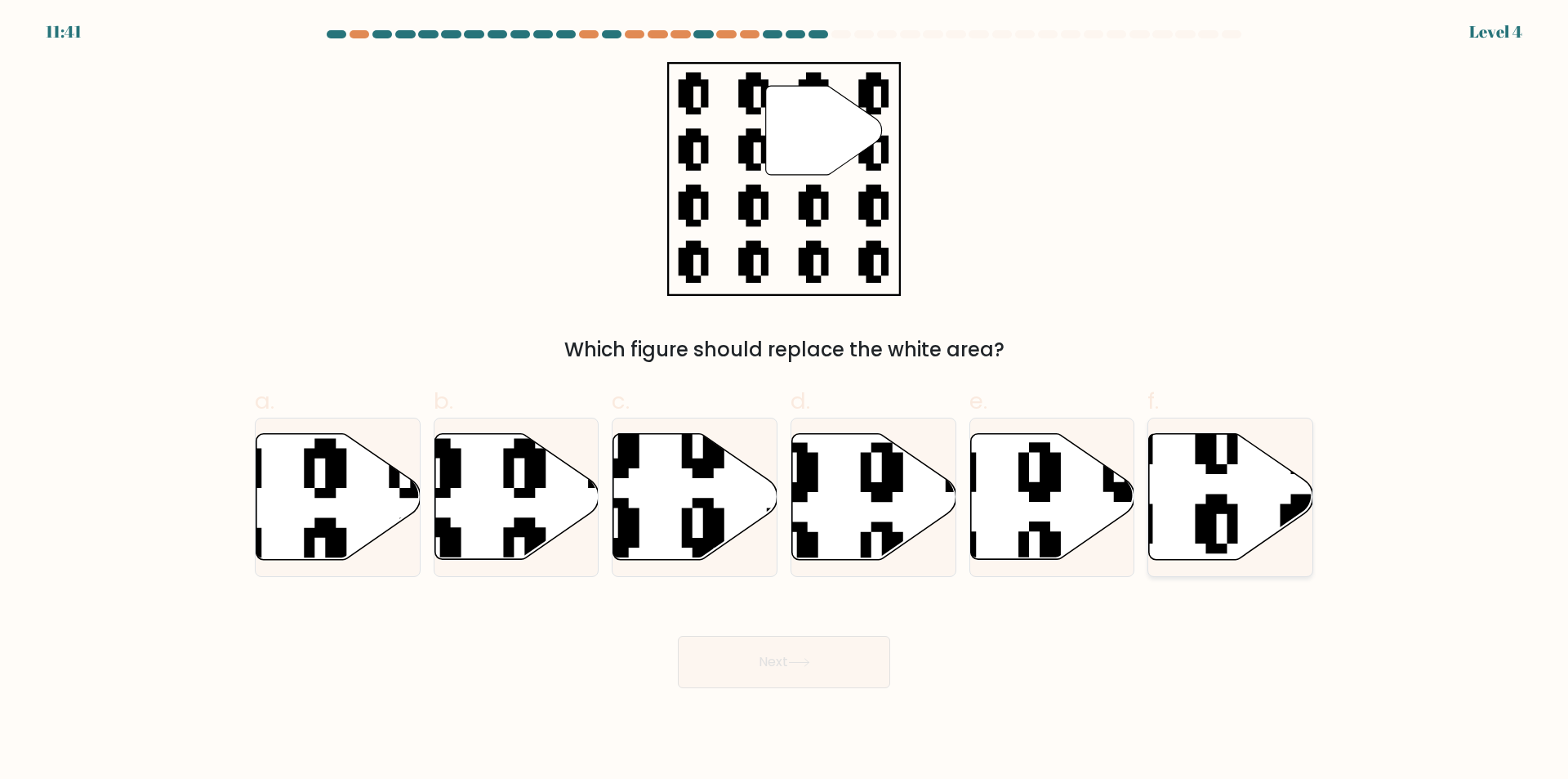
click at [1228, 506] on icon at bounding box center [1174, 564] width 297 height 297
click at [785, 400] on input "f." at bounding box center [784, 395] width 1 height 11
radio input "true"
click at [766, 688] on body "11:39 Level 4" at bounding box center [784, 390] width 1568 height 779
click at [767, 673] on button "Next" at bounding box center [784, 661] width 213 height 52
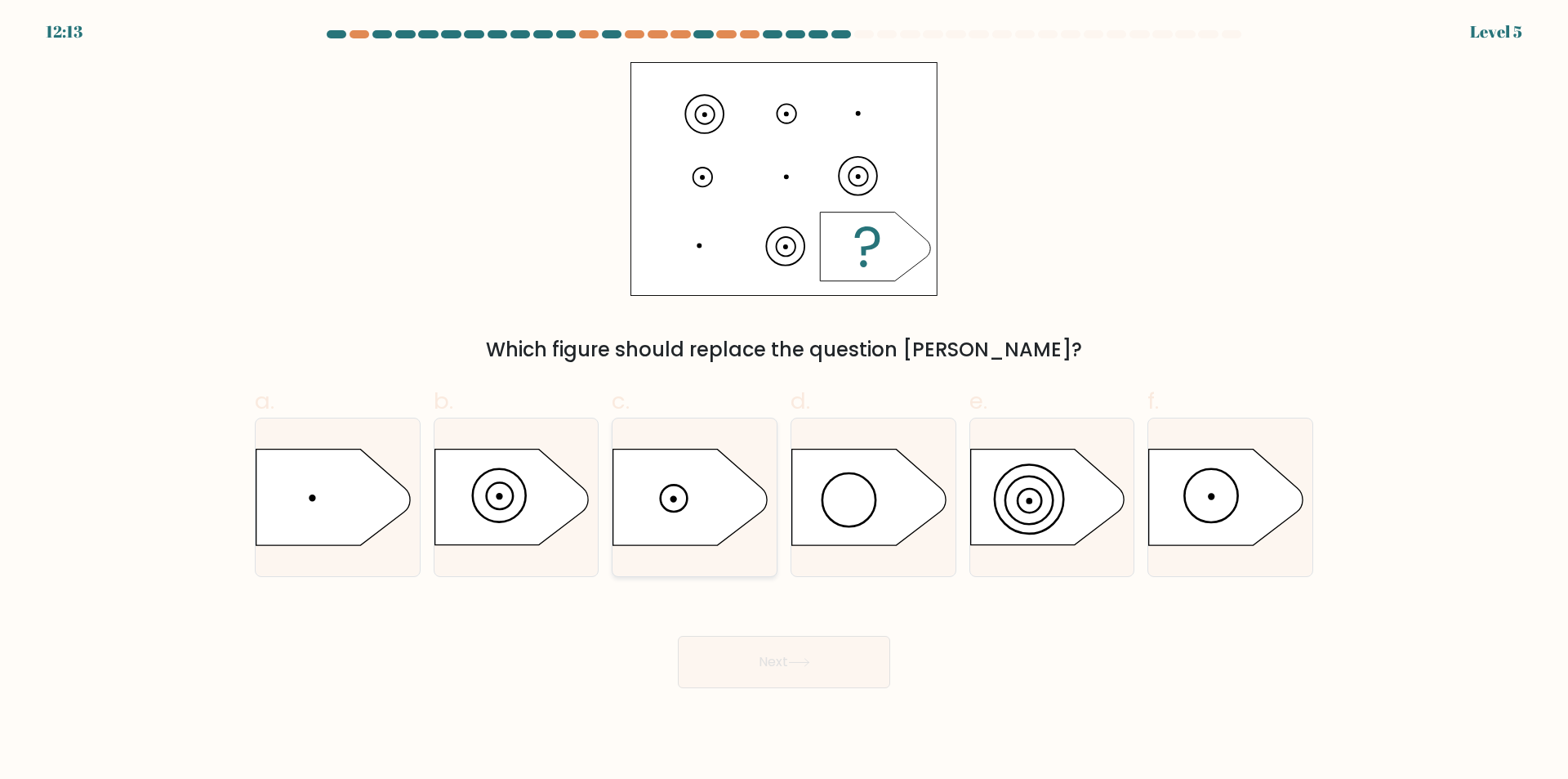
click at [686, 517] on icon at bounding box center [690, 497] width 154 height 96
click at [784, 400] on input "c." at bounding box center [784, 395] width 1 height 11
radio input "true"
click at [812, 673] on button "Next" at bounding box center [784, 661] width 213 height 52
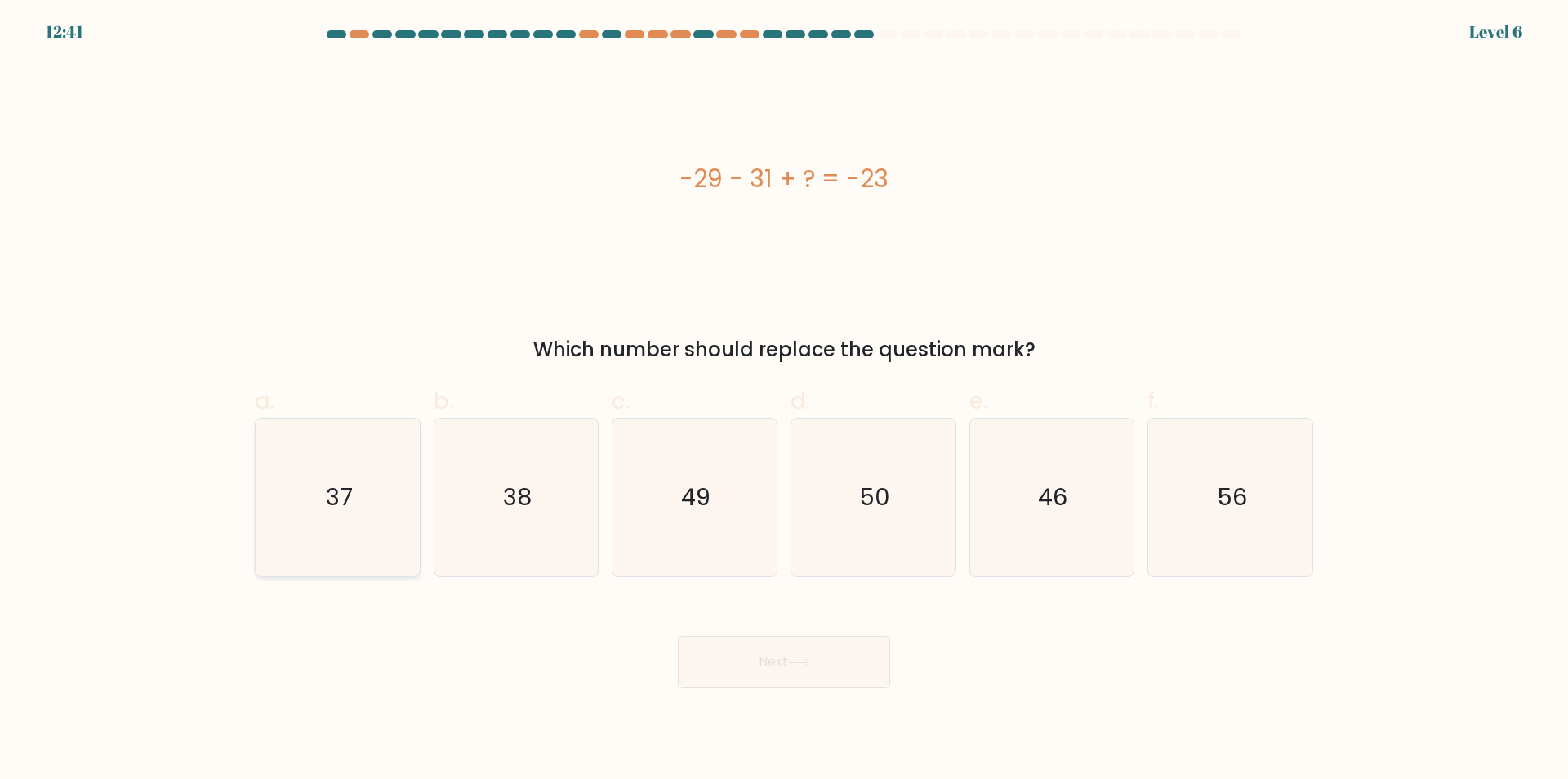
click at [345, 460] on icon "37" at bounding box center [338, 497] width 157 height 157
click at [784, 400] on input "a. 37" at bounding box center [784, 395] width 1 height 11
radio input "true"
click at [763, 659] on button "Next" at bounding box center [784, 661] width 213 height 52
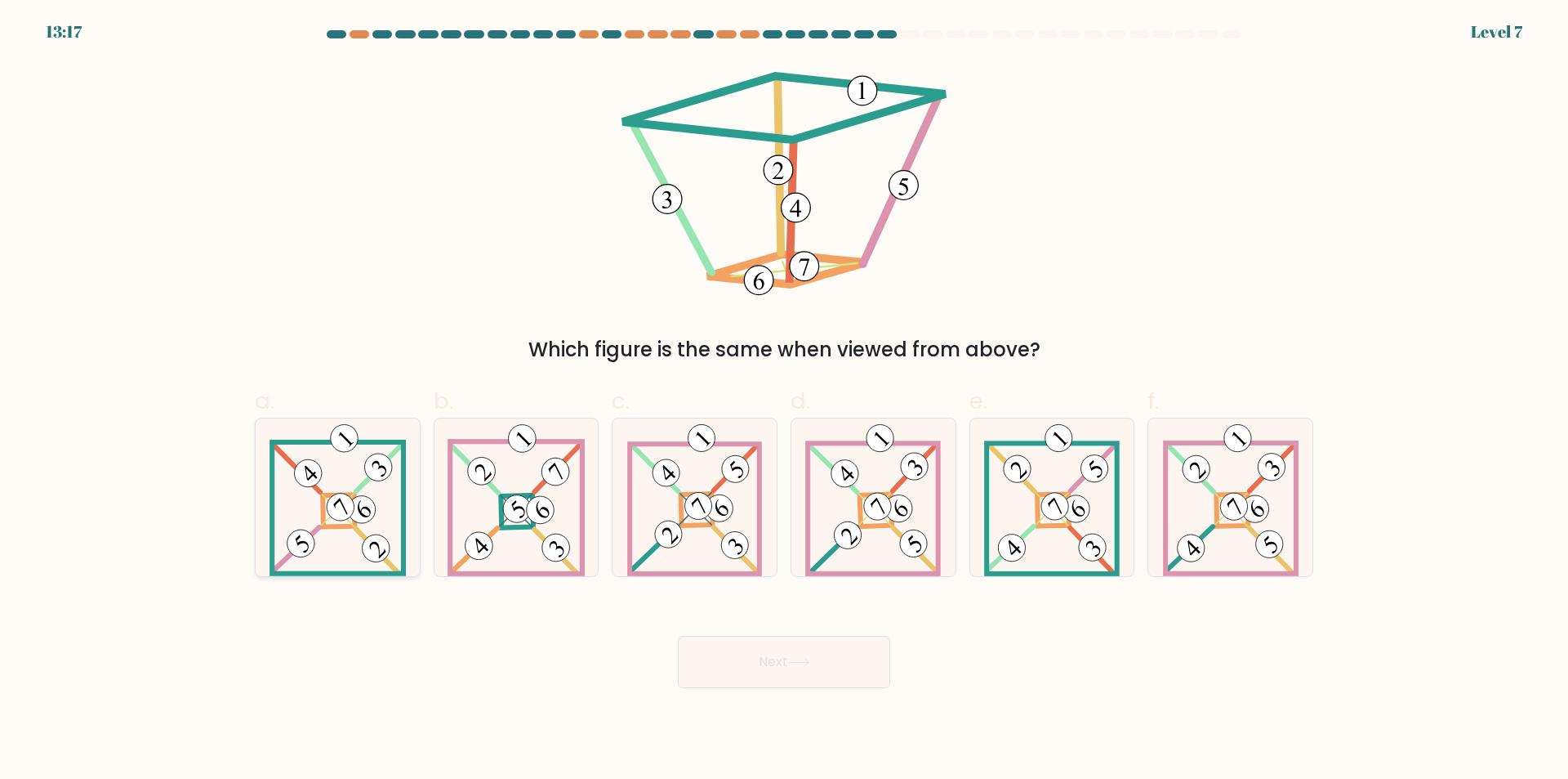
click at [329, 513] on 878 at bounding box center [340, 507] width 39 height 39
click at [784, 400] on input "a." at bounding box center [784, 395] width 1 height 11
radio input "true"
click at [760, 677] on button "Next" at bounding box center [784, 661] width 213 height 52
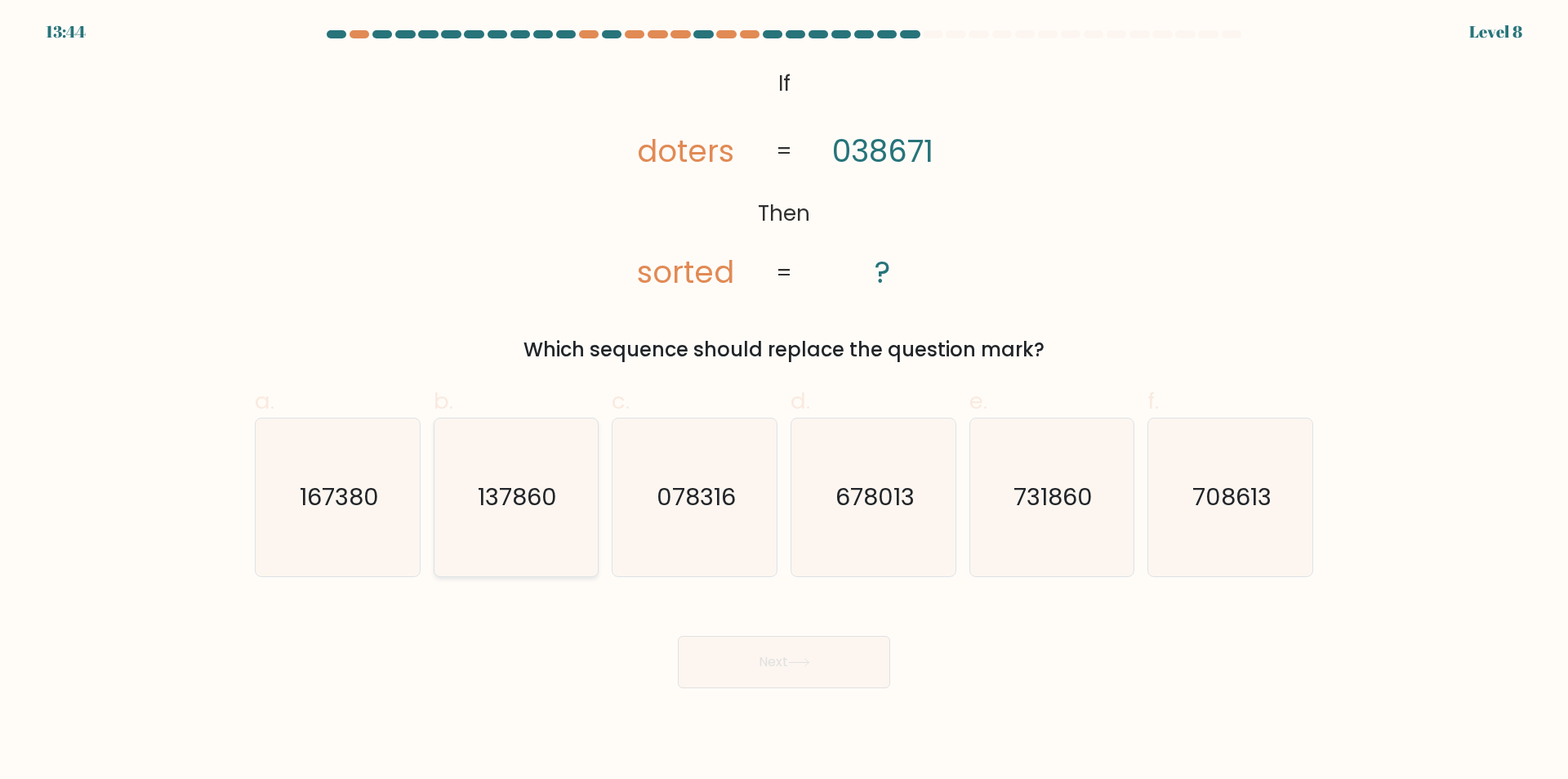
click at [483, 513] on text "137860" at bounding box center [518, 497] width 79 height 33
click at [784, 400] on input "b. 137860" at bounding box center [784, 395] width 1 height 11
radio input "true"
click at [838, 688] on body "13:43 Level 8 ?" at bounding box center [784, 390] width 1568 height 779
click at [827, 656] on button "Next" at bounding box center [784, 661] width 213 height 52
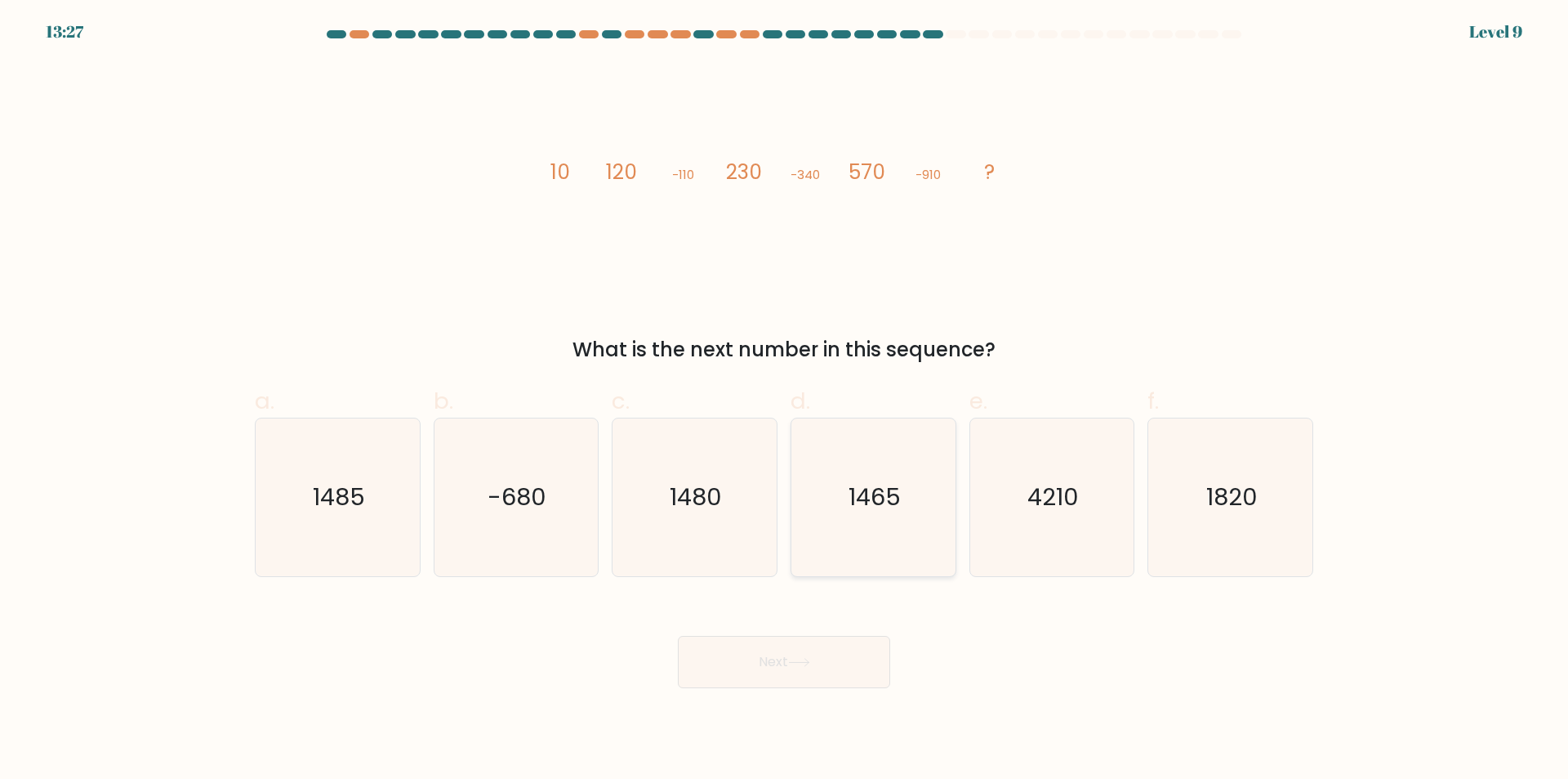
click at [879, 526] on icon "1465" at bounding box center [873, 497] width 157 height 157
click at [785, 400] on input "d. 1465" at bounding box center [784, 395] width 1 height 11
radio input "true"
click at [852, 660] on button "Next" at bounding box center [784, 661] width 213 height 52
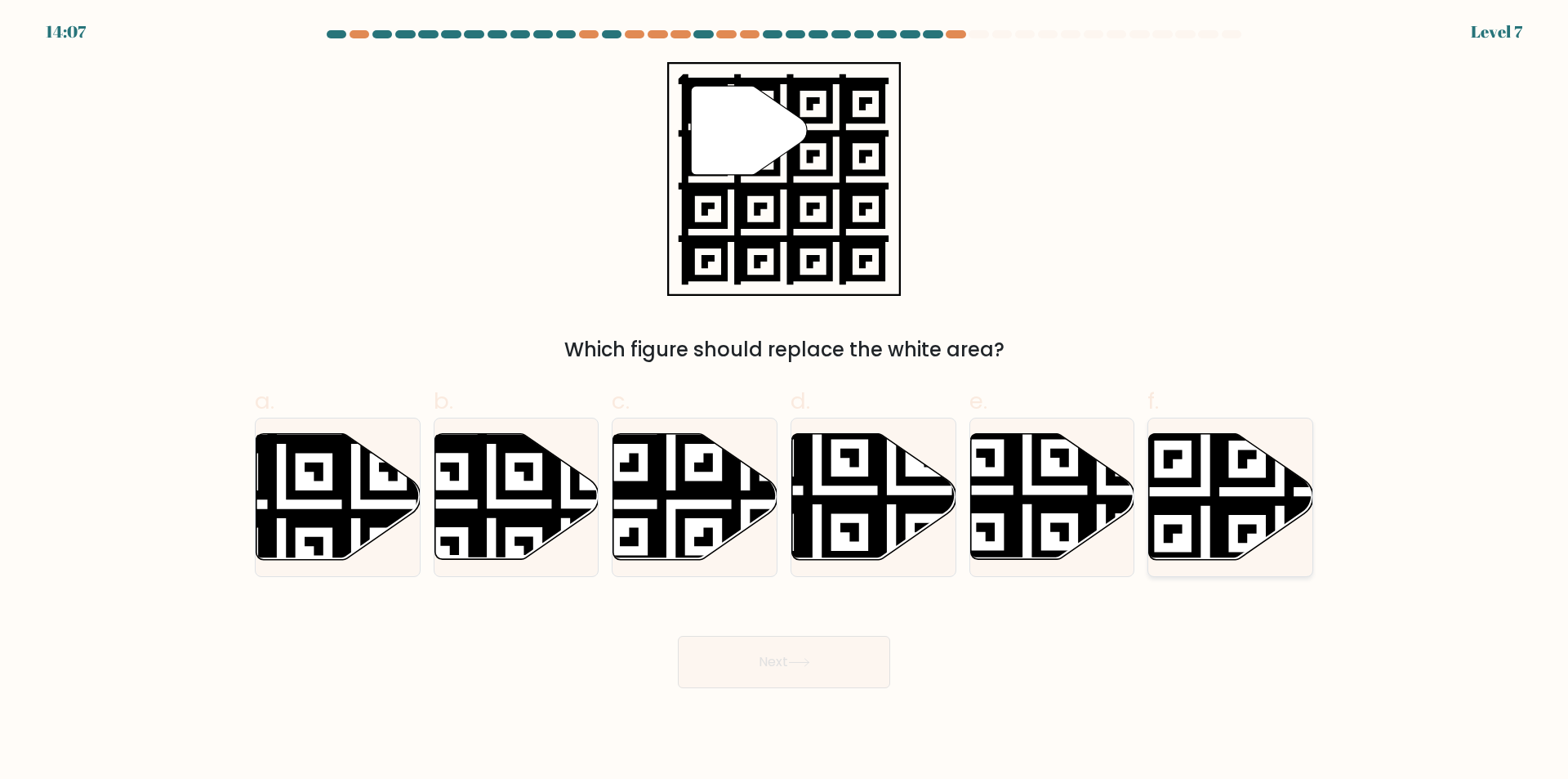
click at [1173, 476] on icon at bounding box center [1230, 496] width 164 height 126
click at [785, 400] on input "f." at bounding box center [784, 395] width 1 height 11
radio input "true"
click at [793, 661] on icon at bounding box center [799, 662] width 22 height 9
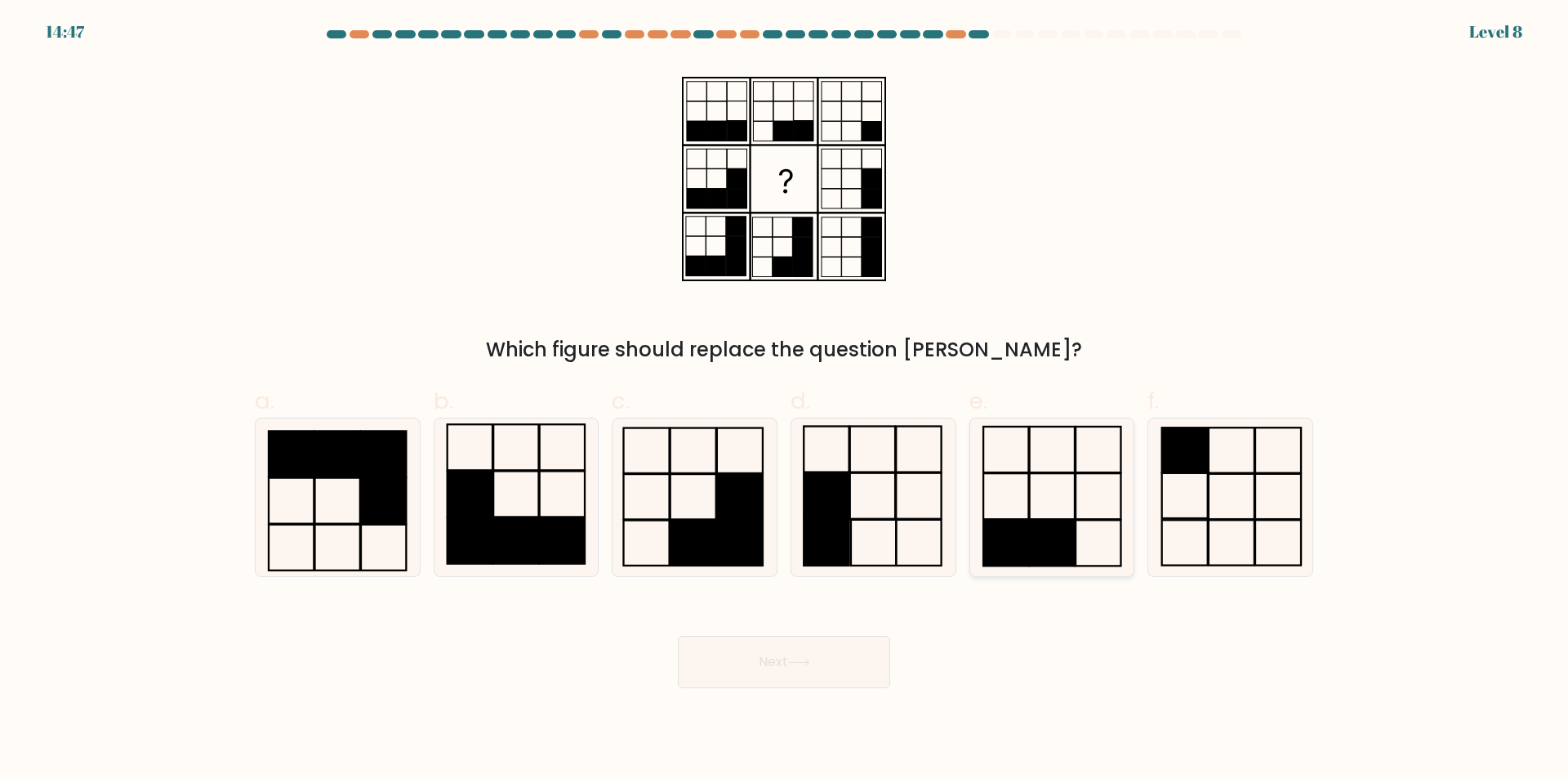
click at [1062, 535] on rect at bounding box center [1052, 542] width 45 height 46
click at [785, 400] on input "e." at bounding box center [784, 395] width 1 height 11
radio input "true"
click at [774, 659] on button "Next" at bounding box center [784, 661] width 213 height 52
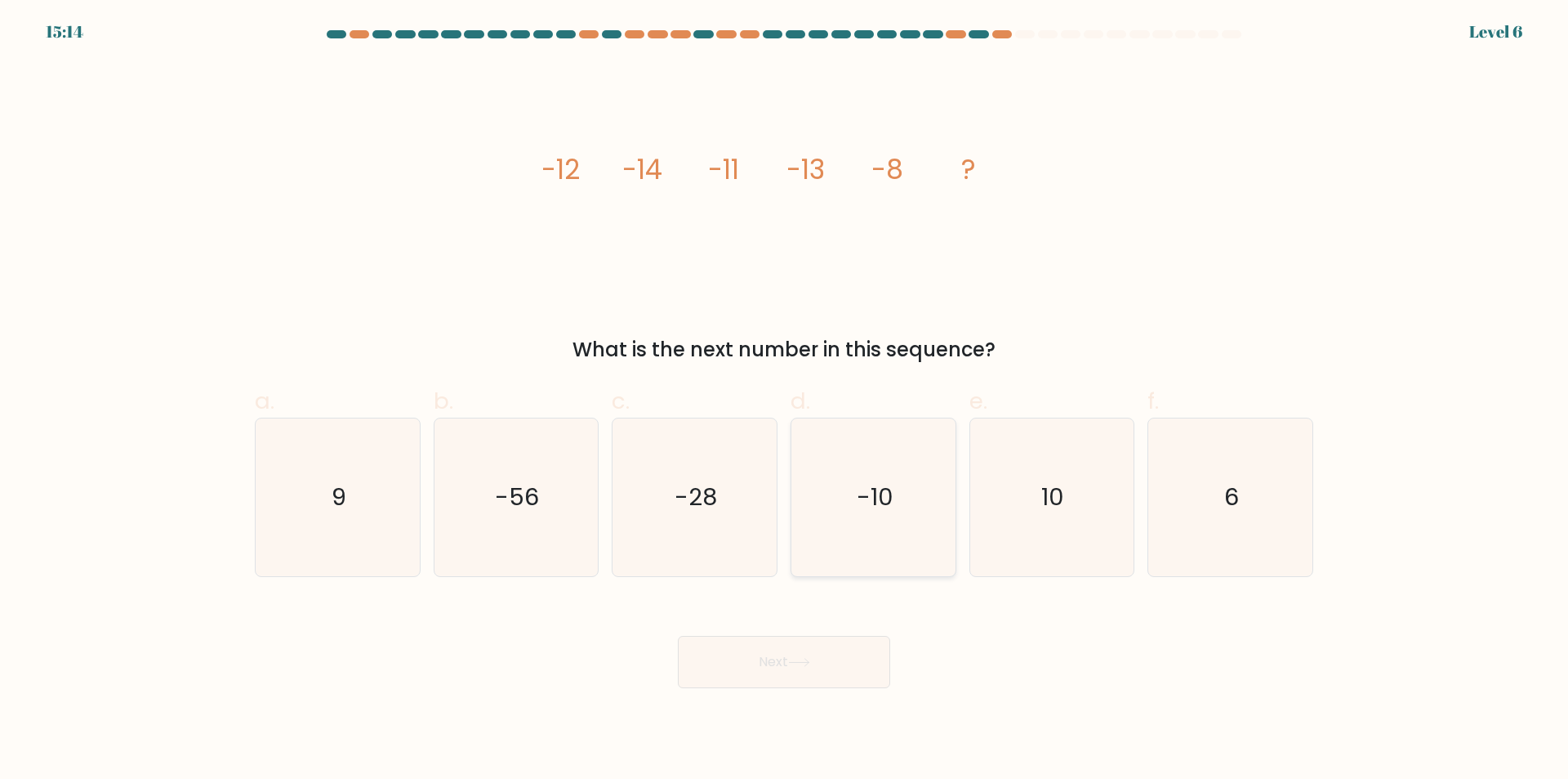
click at [878, 530] on icon "-10" at bounding box center [873, 497] width 157 height 157
click at [785, 400] on input "d. -10" at bounding box center [784, 395] width 1 height 11
radio input "true"
click at [812, 656] on button "Next" at bounding box center [784, 661] width 213 height 52
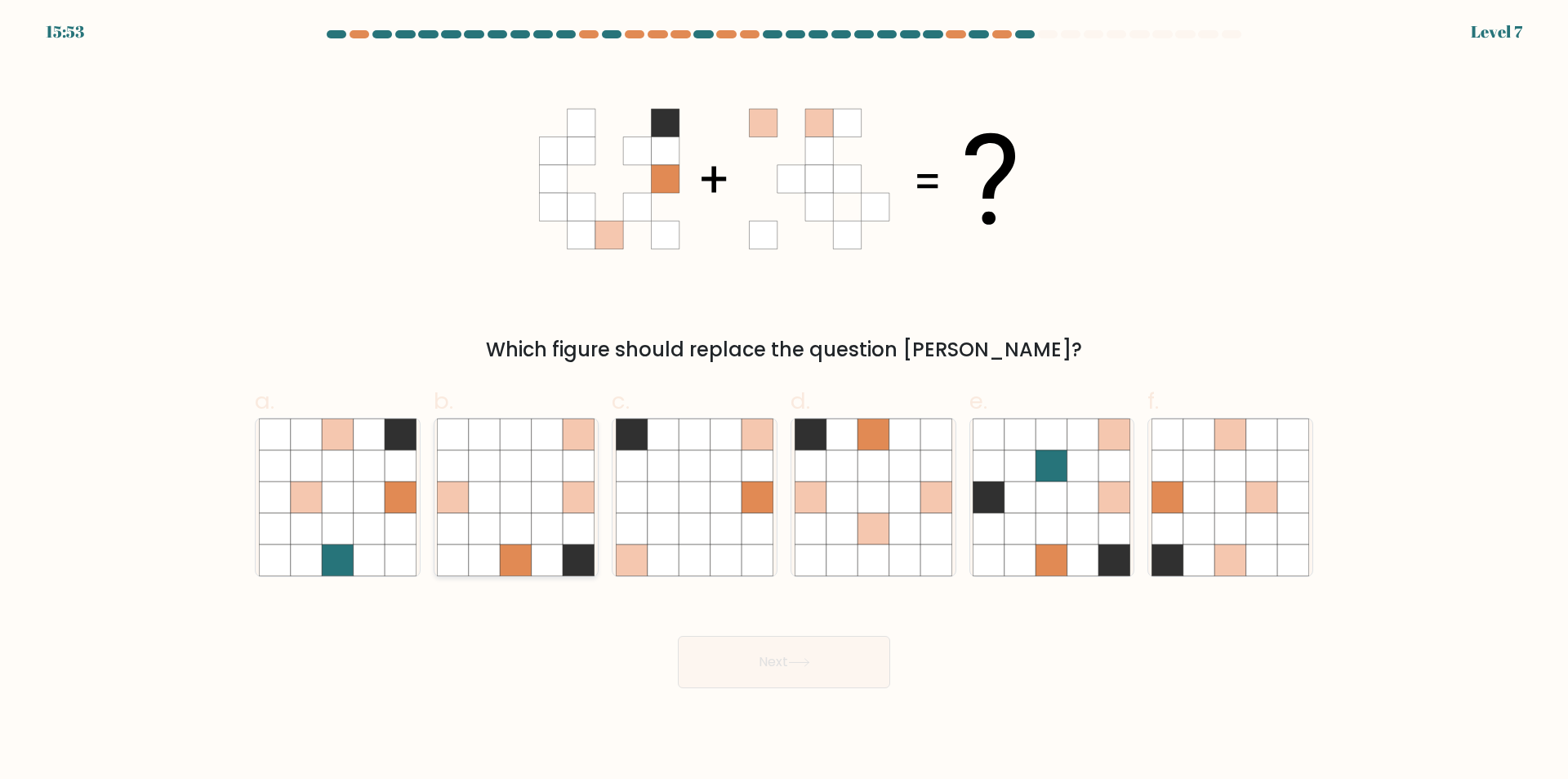
click at [527, 536] on icon at bounding box center [516, 528] width 31 height 31
click at [784, 400] on input "b." at bounding box center [784, 395] width 1 height 11
radio input "true"
click at [782, 667] on button "Next" at bounding box center [784, 661] width 213 height 52
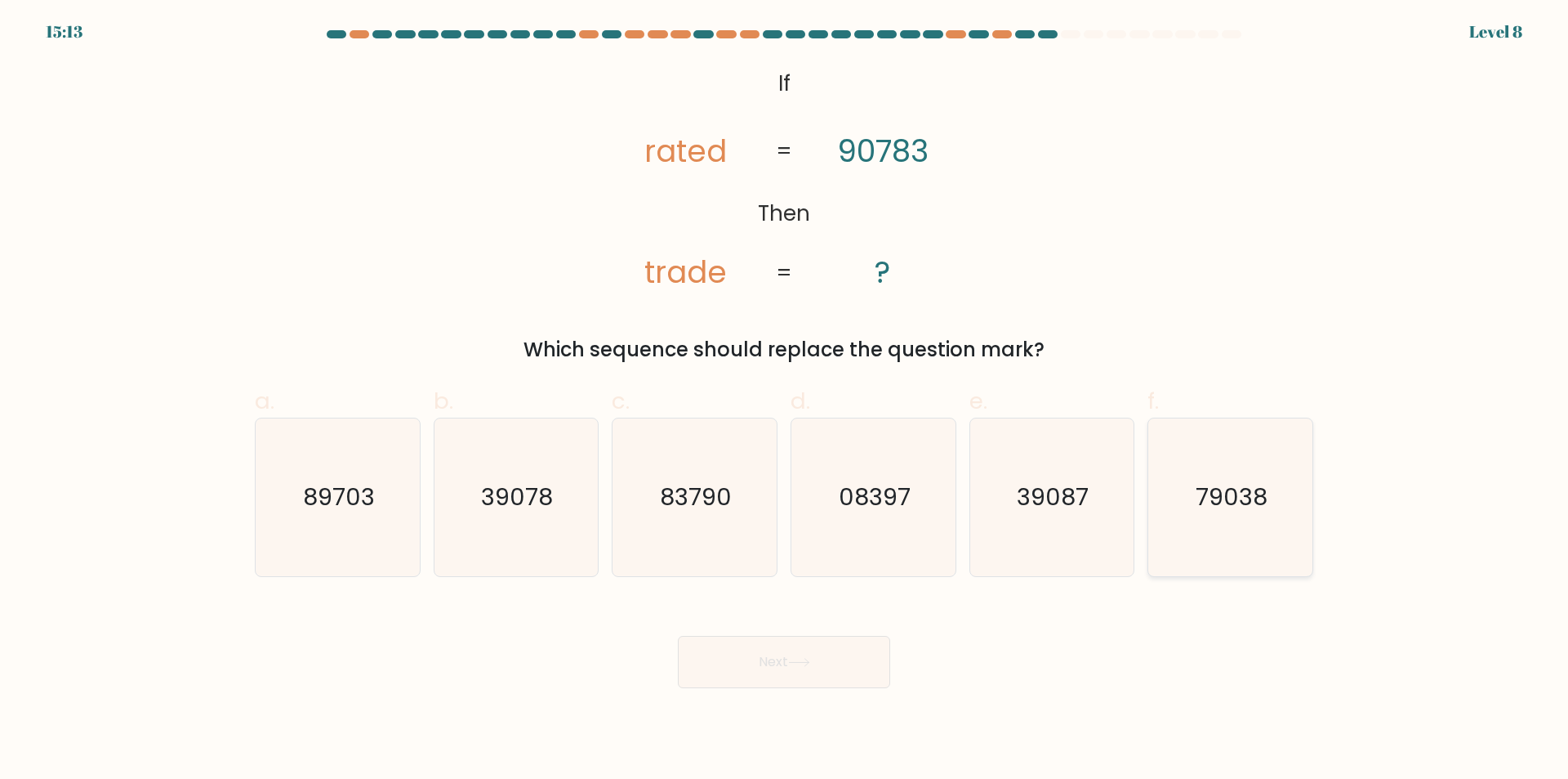
click at [1232, 490] on text "79038" at bounding box center [1232, 497] width 72 height 33
click at [785, 400] on input "f. 79038" at bounding box center [784, 395] width 1 height 11
radio input "true"
click at [789, 664] on button "Next" at bounding box center [784, 661] width 213 height 52
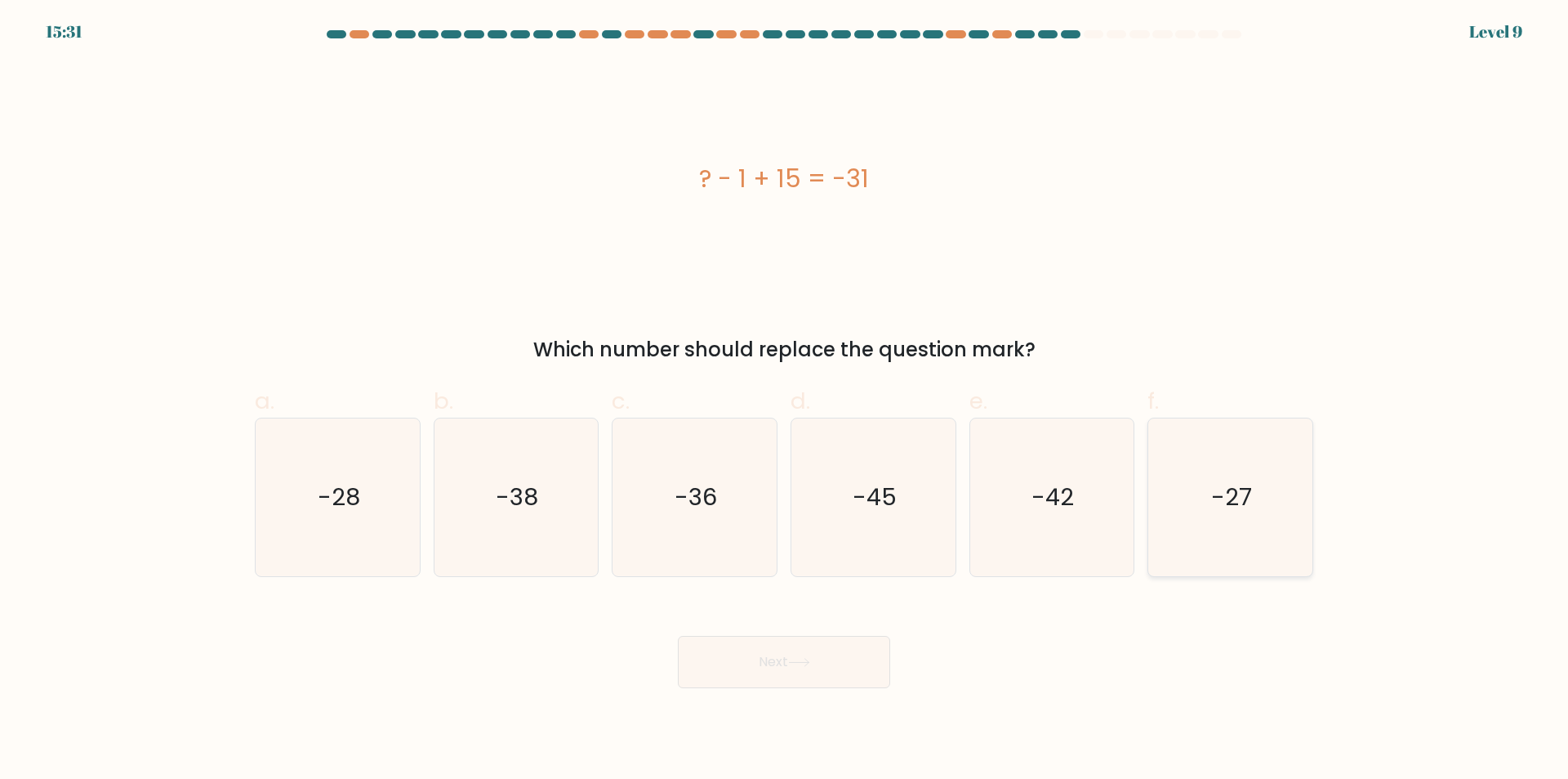
click at [1239, 489] on text "-27" at bounding box center [1232, 497] width 40 height 33
click at [785, 400] on input "f. -27" at bounding box center [784, 395] width 1 height 11
radio input "true"
click at [848, 665] on button "Next" at bounding box center [784, 661] width 213 height 52
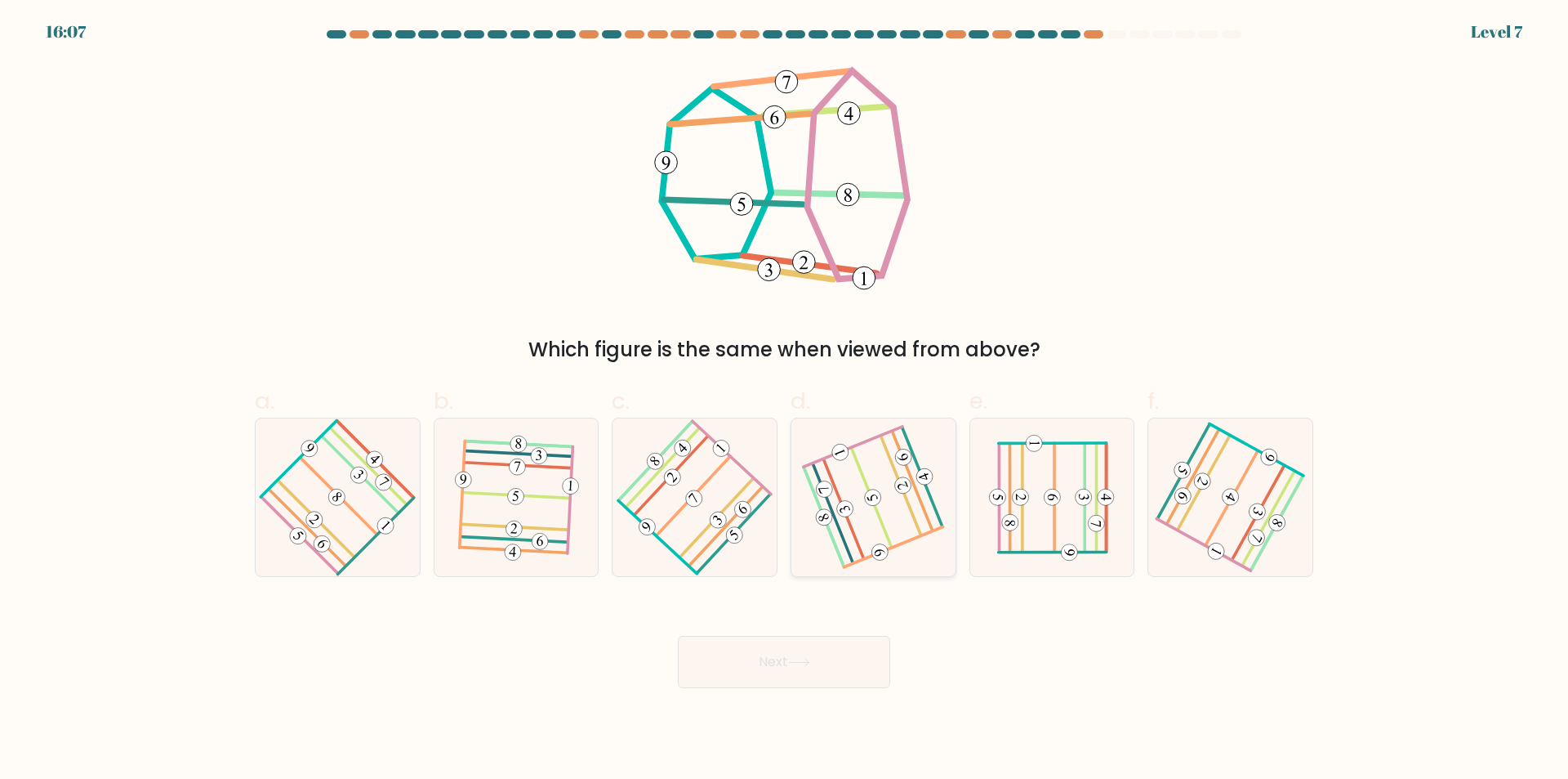
click at [886, 471] on icon at bounding box center [873, 497] width 124 height 126
click at [785, 400] on input "d." at bounding box center [784, 395] width 1 height 11
radio input "true"
click at [820, 660] on button "Next" at bounding box center [784, 661] width 213 height 52
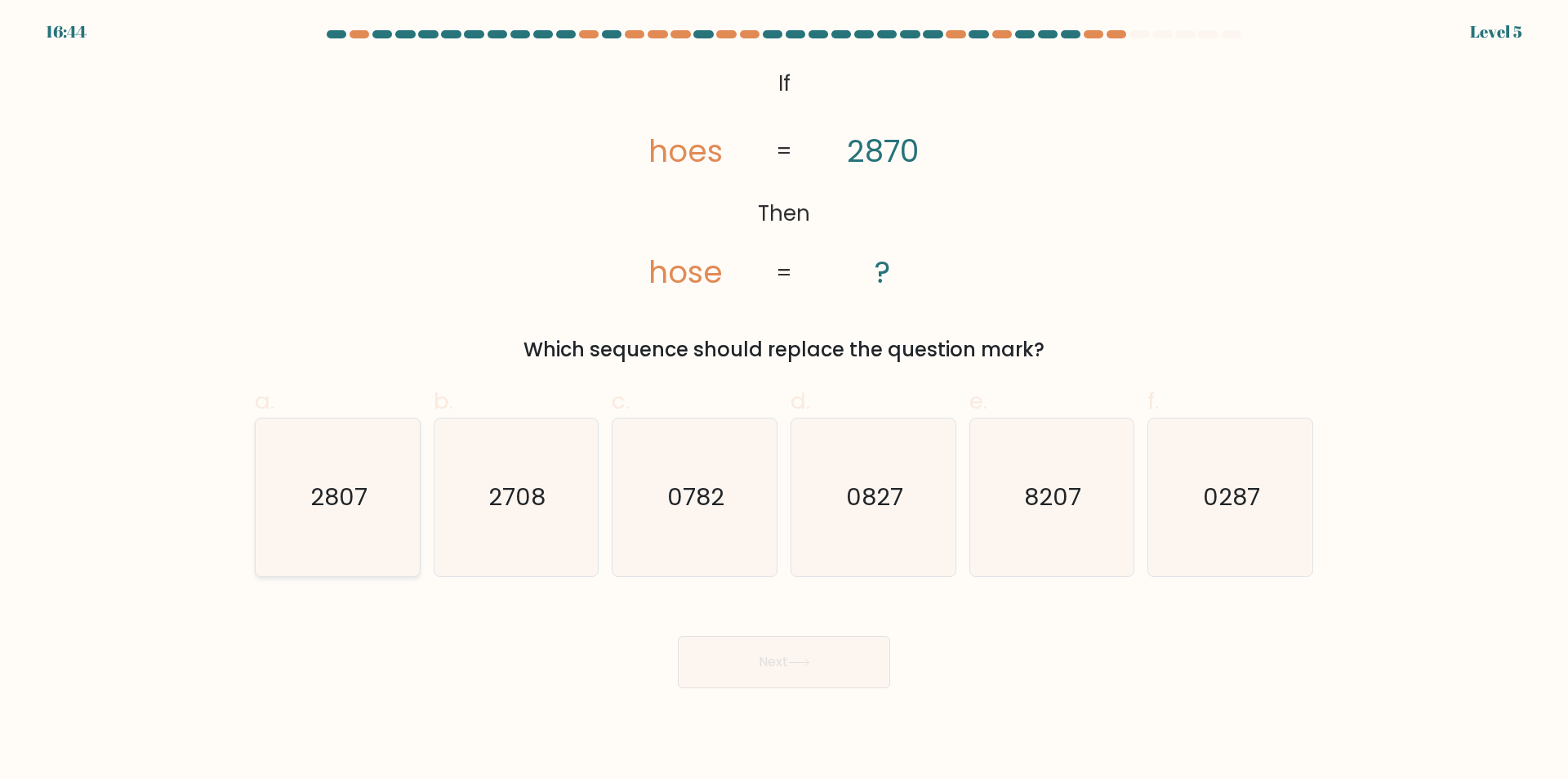
click at [294, 517] on icon "2807" at bounding box center [338, 497] width 157 height 157
click at [784, 400] on input "a. 2807" at bounding box center [784, 395] width 1 height 11
radio input "true"
click at [836, 667] on button "Next" at bounding box center [784, 661] width 213 height 52
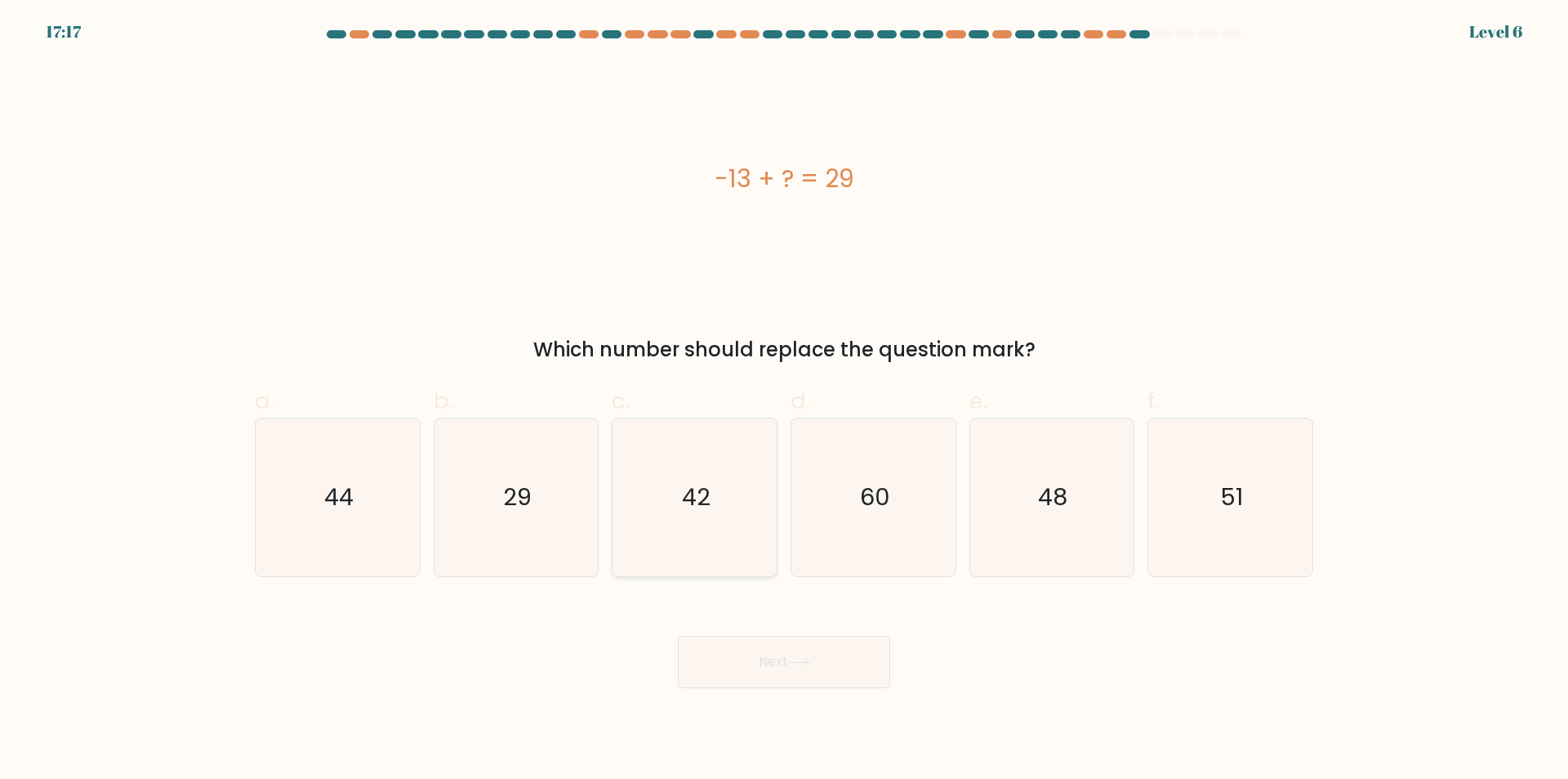
click at [706, 507] on text "42" at bounding box center [696, 497] width 29 height 33
click at [784, 400] on input "c. 42" at bounding box center [784, 395] width 1 height 11
radio input "true"
click at [786, 659] on button "Next" at bounding box center [784, 661] width 213 height 52
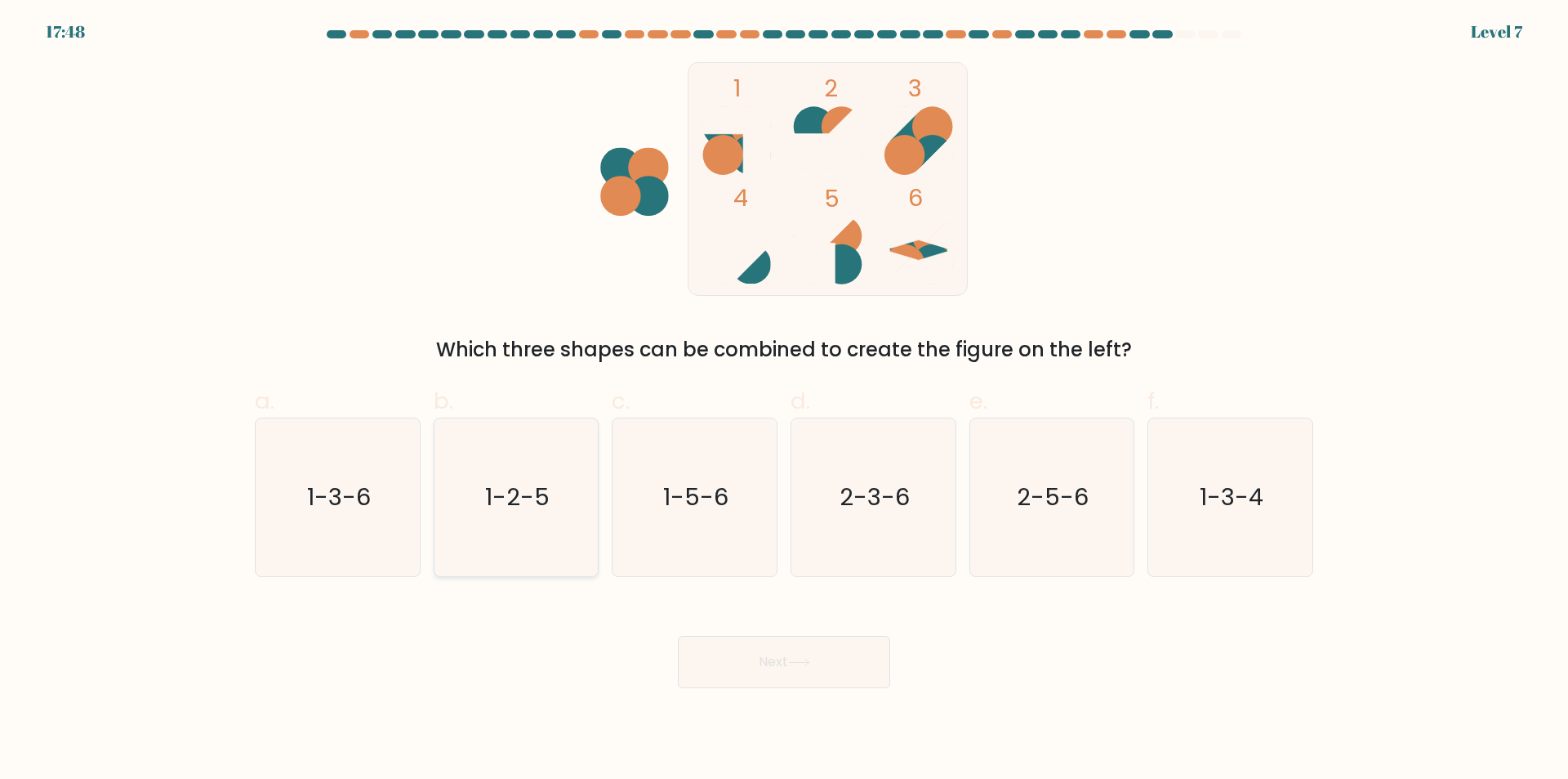
click at [548, 499] on text "1-2-5" at bounding box center [517, 497] width 64 height 33
click at [784, 400] on input "b. 1-2-5" at bounding box center [784, 395] width 1 height 11
radio input "true"
click at [857, 662] on button "Next" at bounding box center [784, 661] width 213 height 52
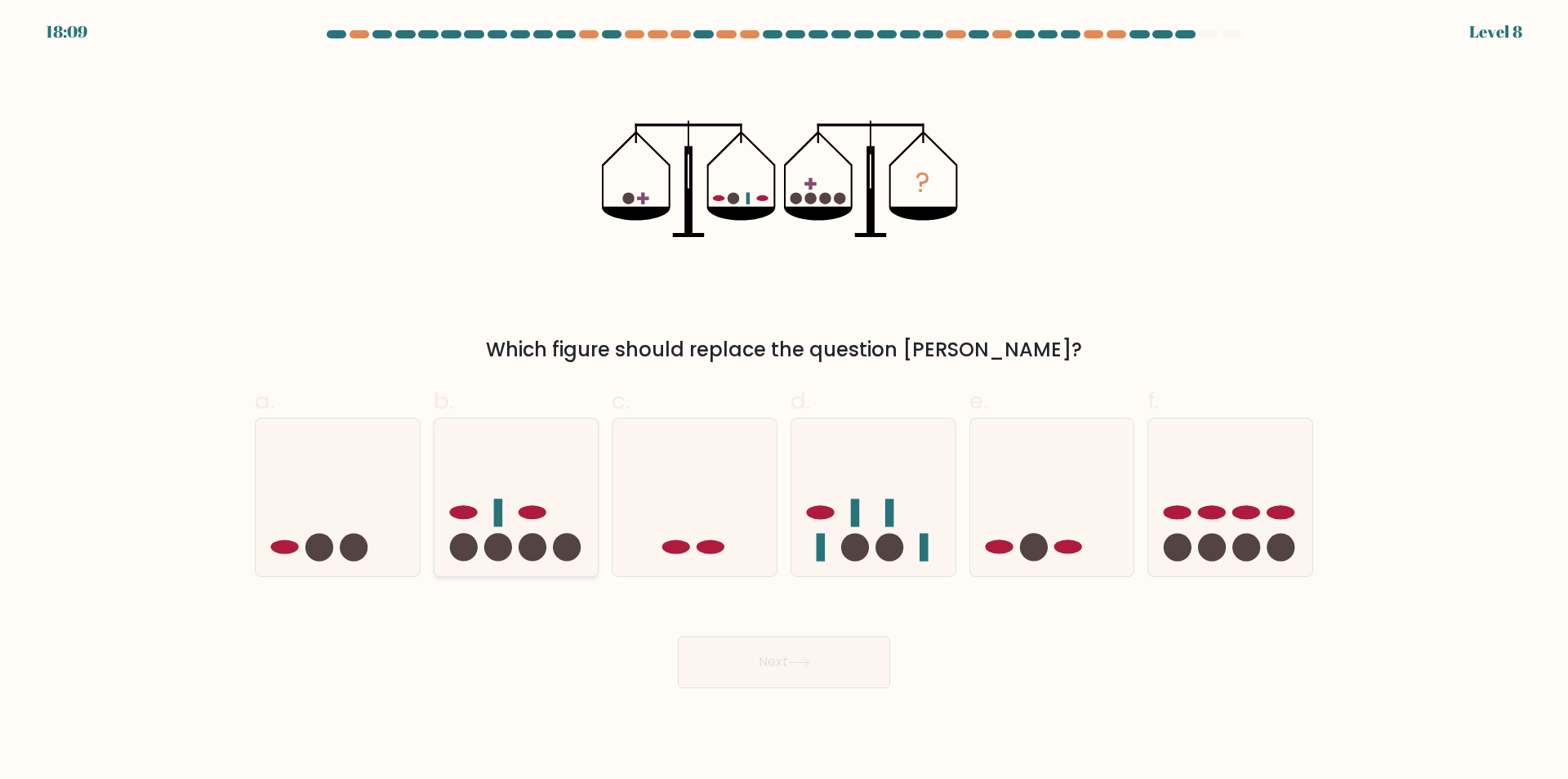
click at [569, 513] on icon at bounding box center [516, 498] width 164 height 135
click at [784, 400] on input "b." at bounding box center [784, 395] width 1 height 11
radio input "true"
click at [733, 667] on button "Next" at bounding box center [784, 661] width 213 height 52
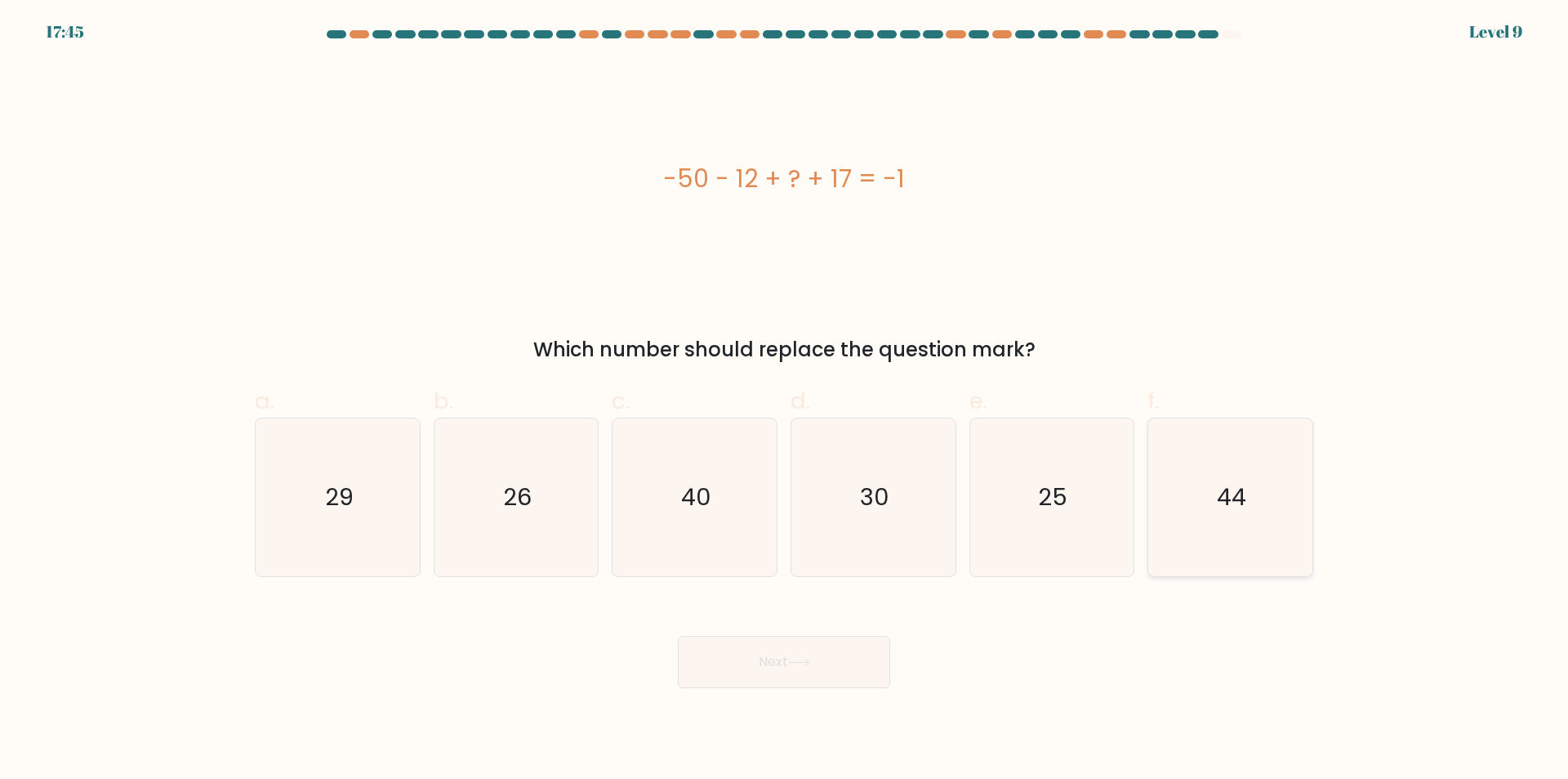
click at [1205, 520] on icon "44" at bounding box center [1230, 497] width 157 height 157
click at [785, 400] on input "f. 44" at bounding box center [784, 395] width 1 height 11
radio input "true"
click at [877, 665] on button "Next" at bounding box center [784, 661] width 213 height 52
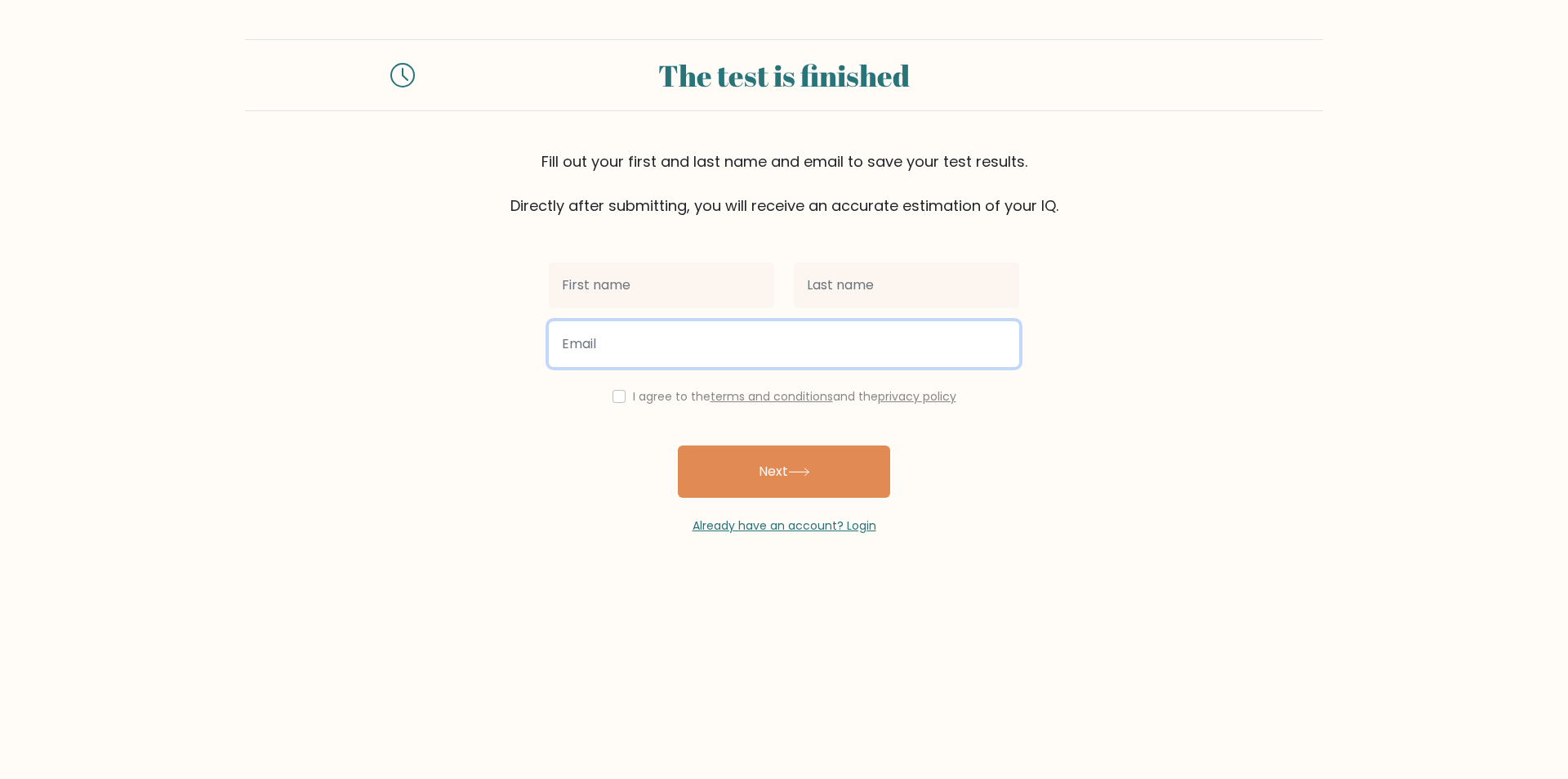
click at [610, 359] on input "email" at bounding box center [783, 344] width 470 height 46
type input "[EMAIL_ADDRESS][DOMAIN_NAME]"
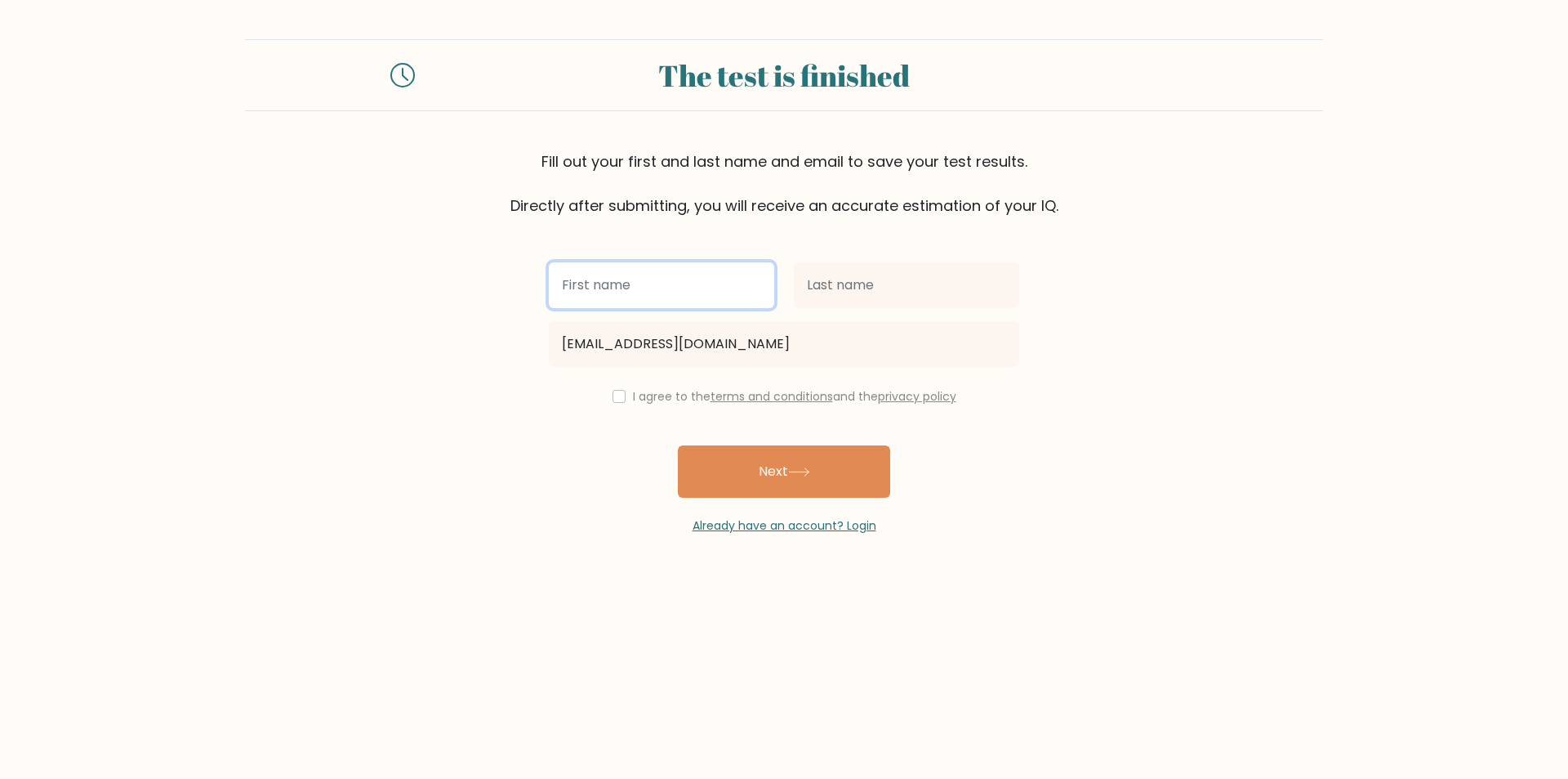
click at [657, 277] on input "text" at bounding box center [661, 285] width 225 height 46
type input "Balla"
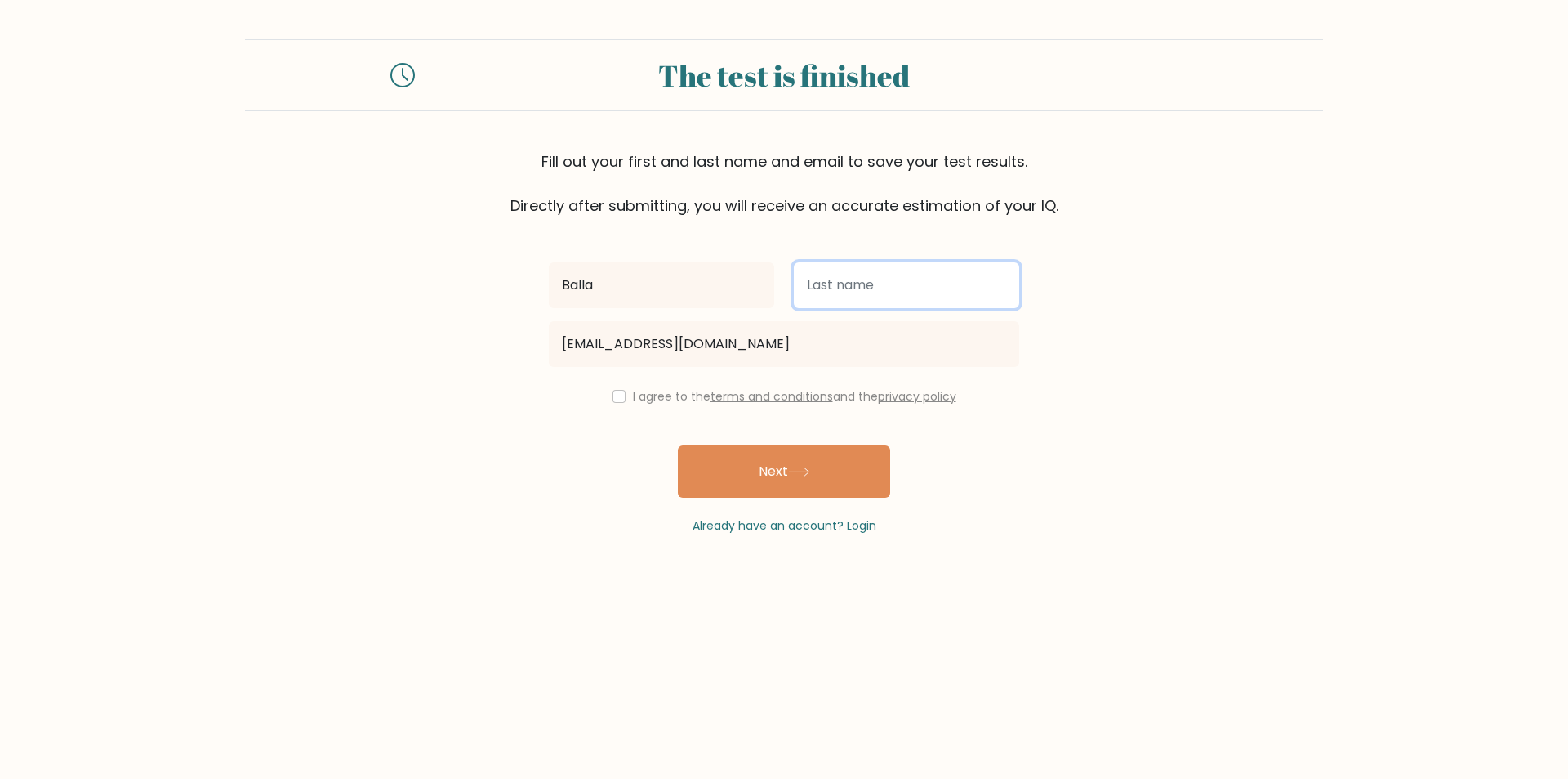
click at [825, 294] on input "text" at bounding box center [906, 285] width 225 height 46
type input "Erika"
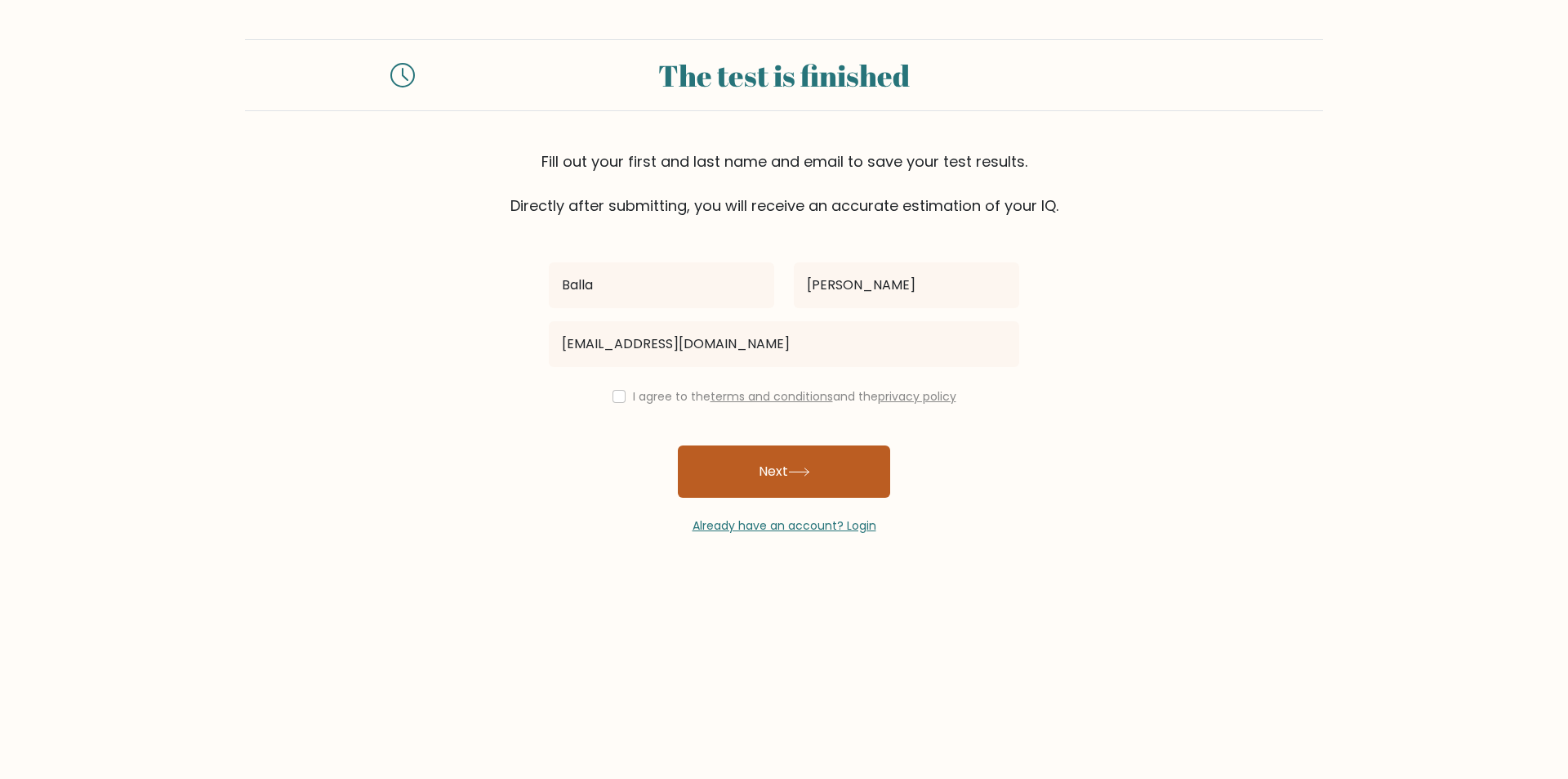
click at [861, 485] on button "Next" at bounding box center [784, 470] width 213 height 52
click at [613, 398] on input "checkbox" at bounding box center [619, 396] width 13 height 13
checkbox input "true"
click at [724, 462] on button "Next" at bounding box center [784, 470] width 213 height 52
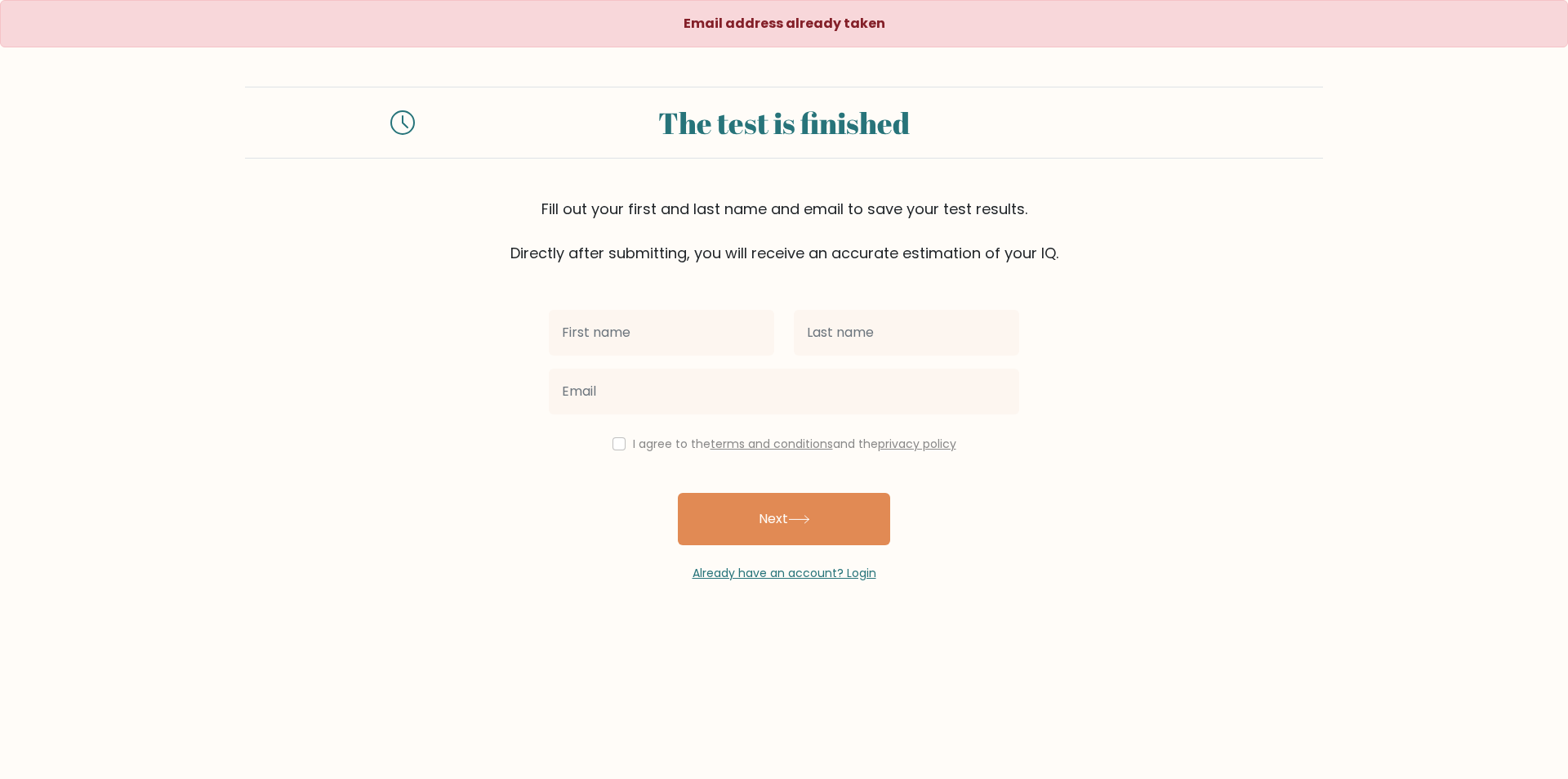
click at [744, 340] on input "text" at bounding box center [661, 332] width 225 height 46
type input "[PERSON_NAME]"
click at [956, 317] on input "text" at bounding box center [906, 332] width 225 height 46
type input "[PERSON_NAME]"
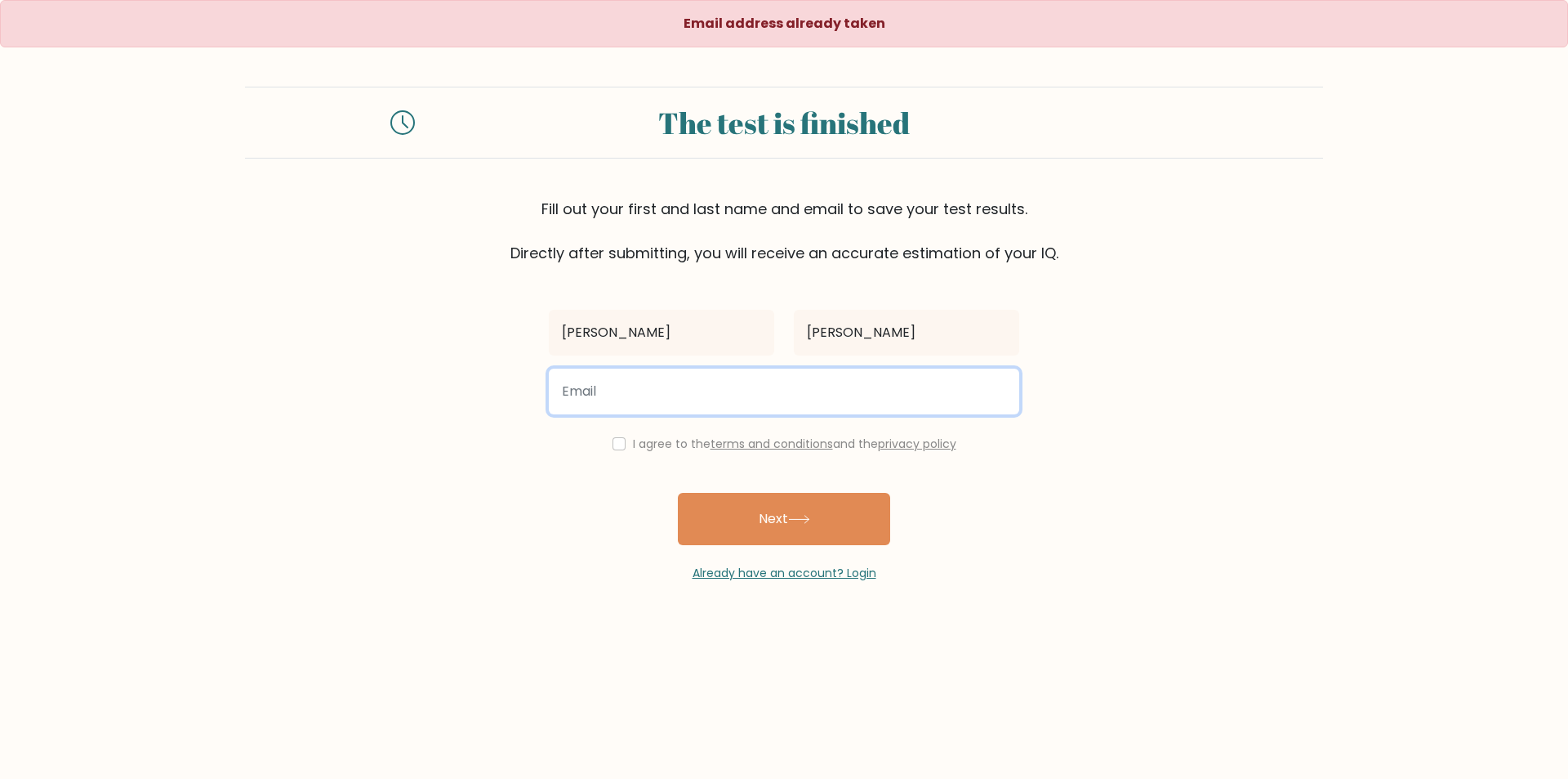
click at [914, 389] on input "email" at bounding box center [783, 391] width 470 height 46
type input "[DATE][EMAIL_ADDRESS][DOMAIN_NAME]"
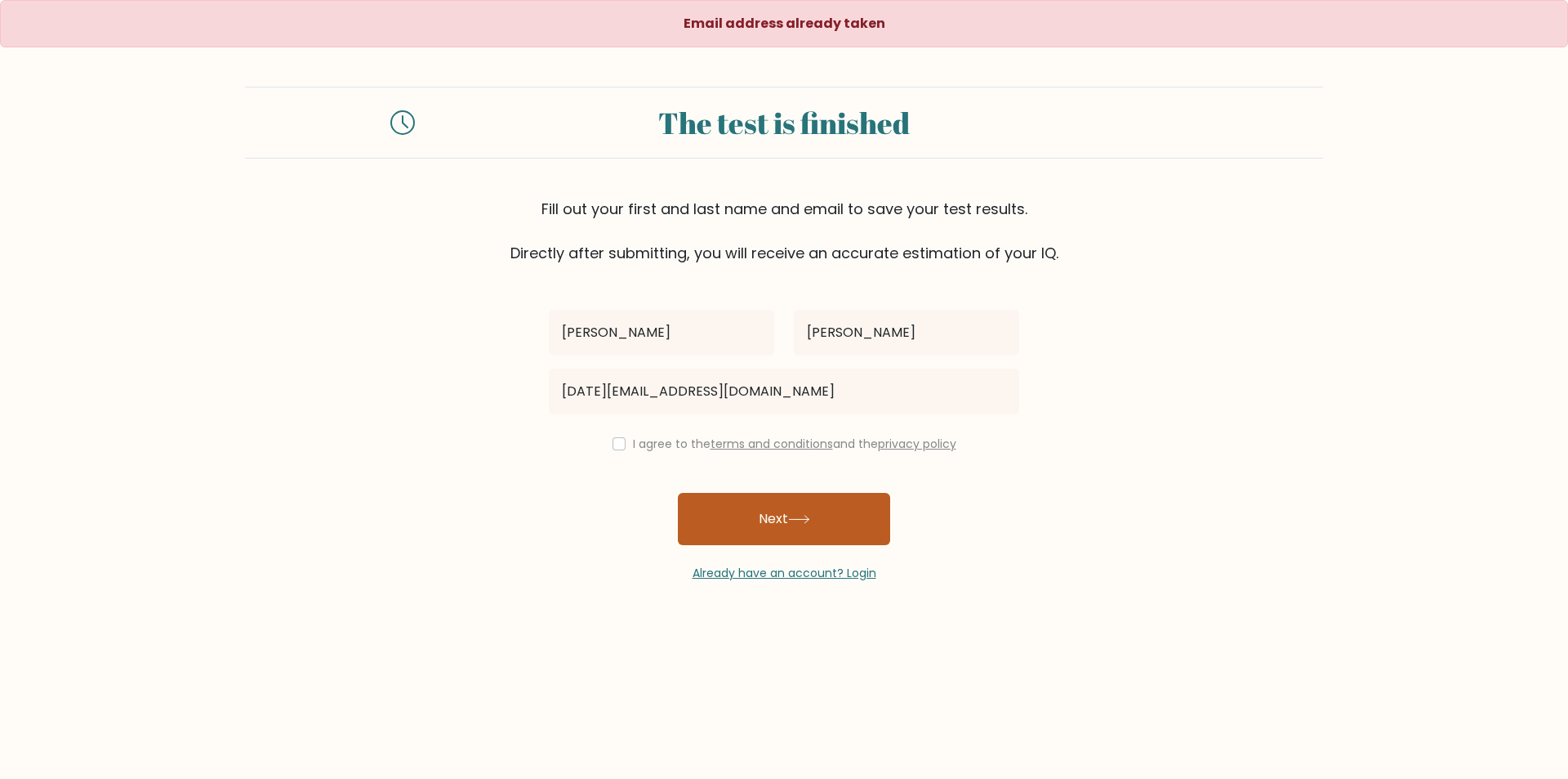
click at [783, 507] on button "Next" at bounding box center [784, 518] width 213 height 52
click at [616, 439] on input "checkbox" at bounding box center [619, 443] width 13 height 13
checkbox input "true"
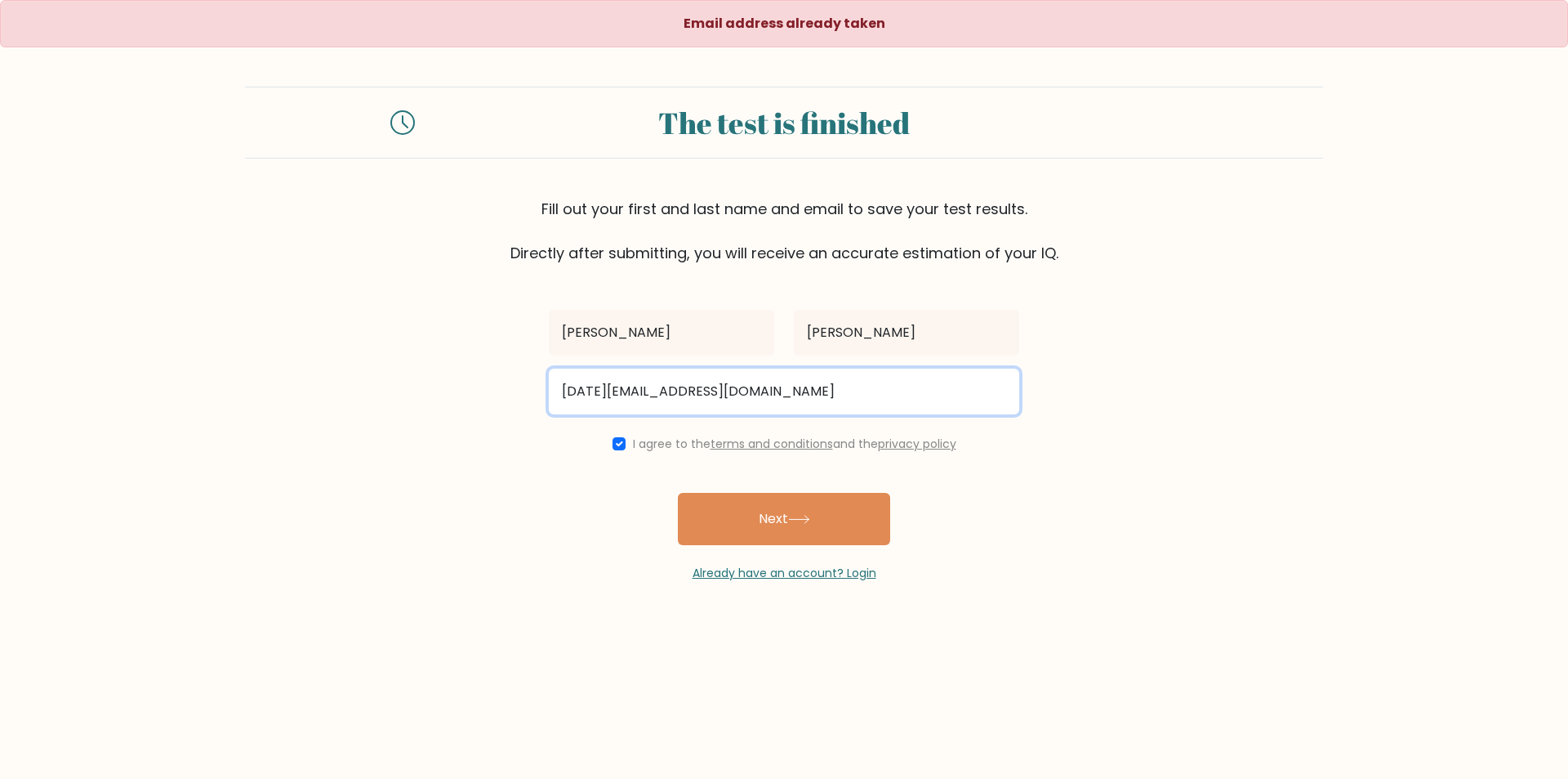
click at [645, 388] on input "[DATE][EMAIL_ADDRESS][DOMAIN_NAME]" at bounding box center [783, 391] width 470 height 46
click at [786, 393] on input "[DATE][EMAIL_ADDRESS][DOMAIN_NAME]" at bounding box center [783, 391] width 470 height 46
type input "d"
click at [792, 401] on input "email" at bounding box center [783, 391] width 470 height 46
type input "ballanekovacsildiko@gmail.com"
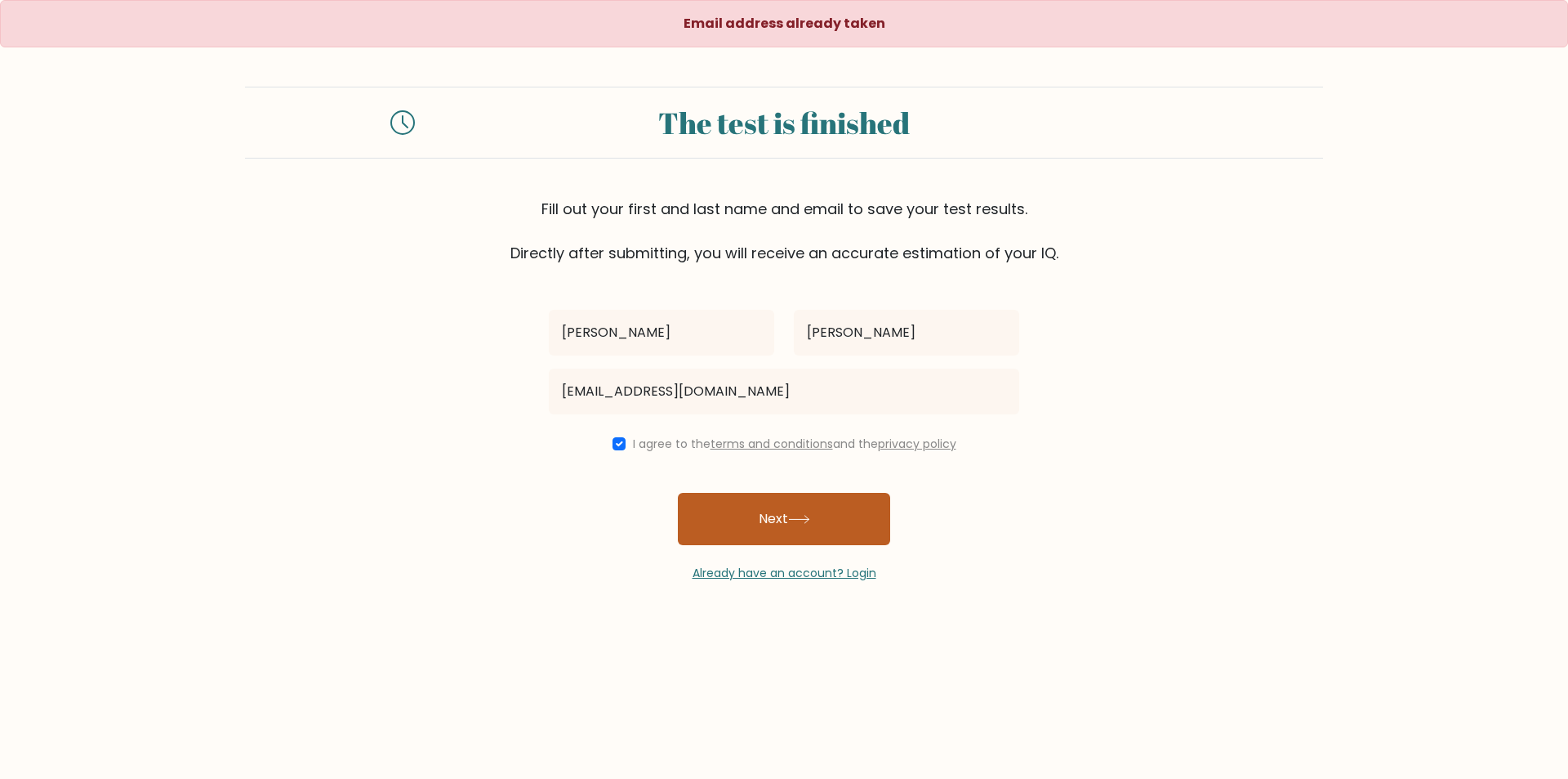
click at [762, 523] on button "Next" at bounding box center [784, 518] width 213 height 52
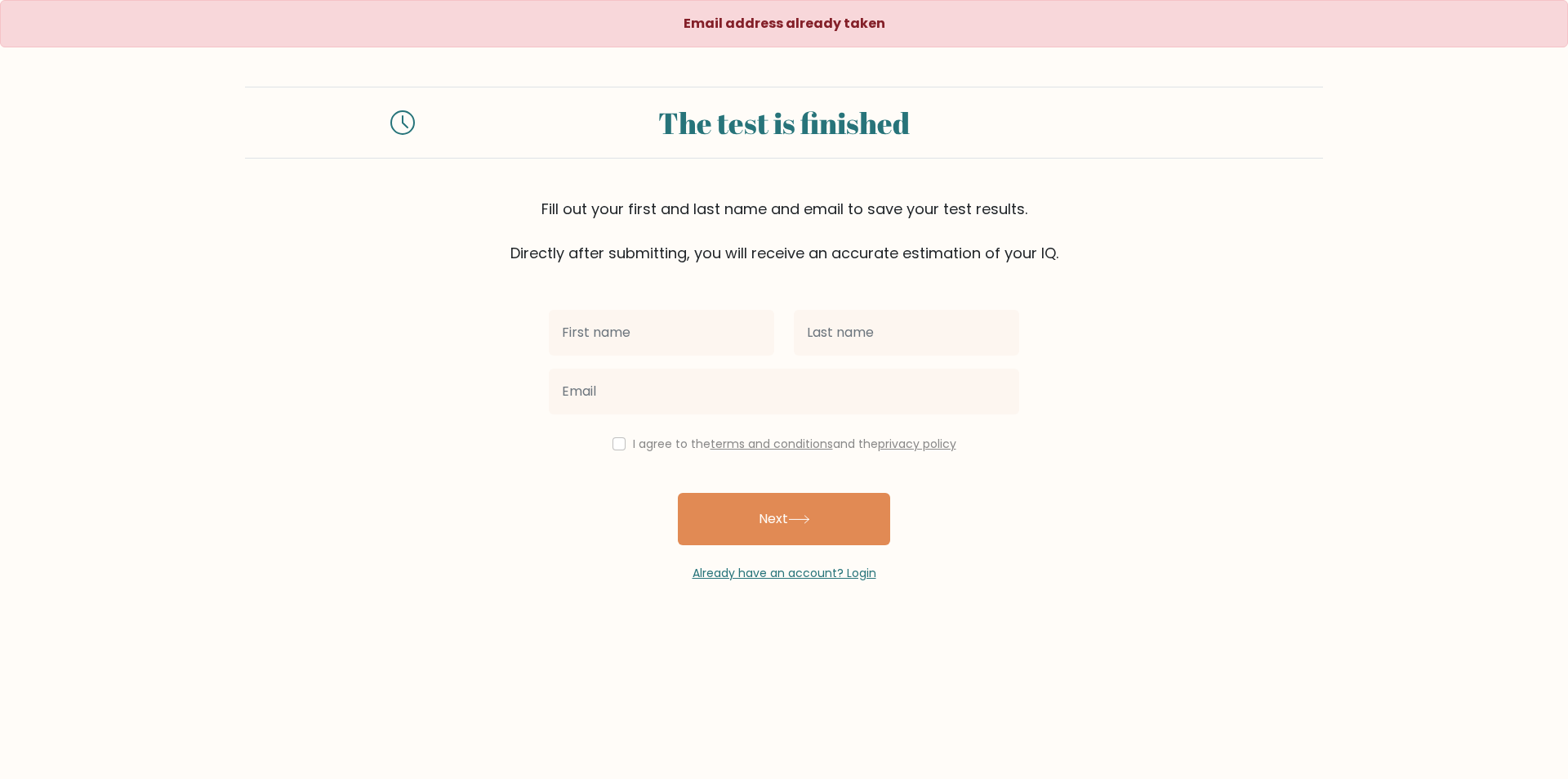
click at [710, 359] on div at bounding box center [661, 332] width 245 height 59
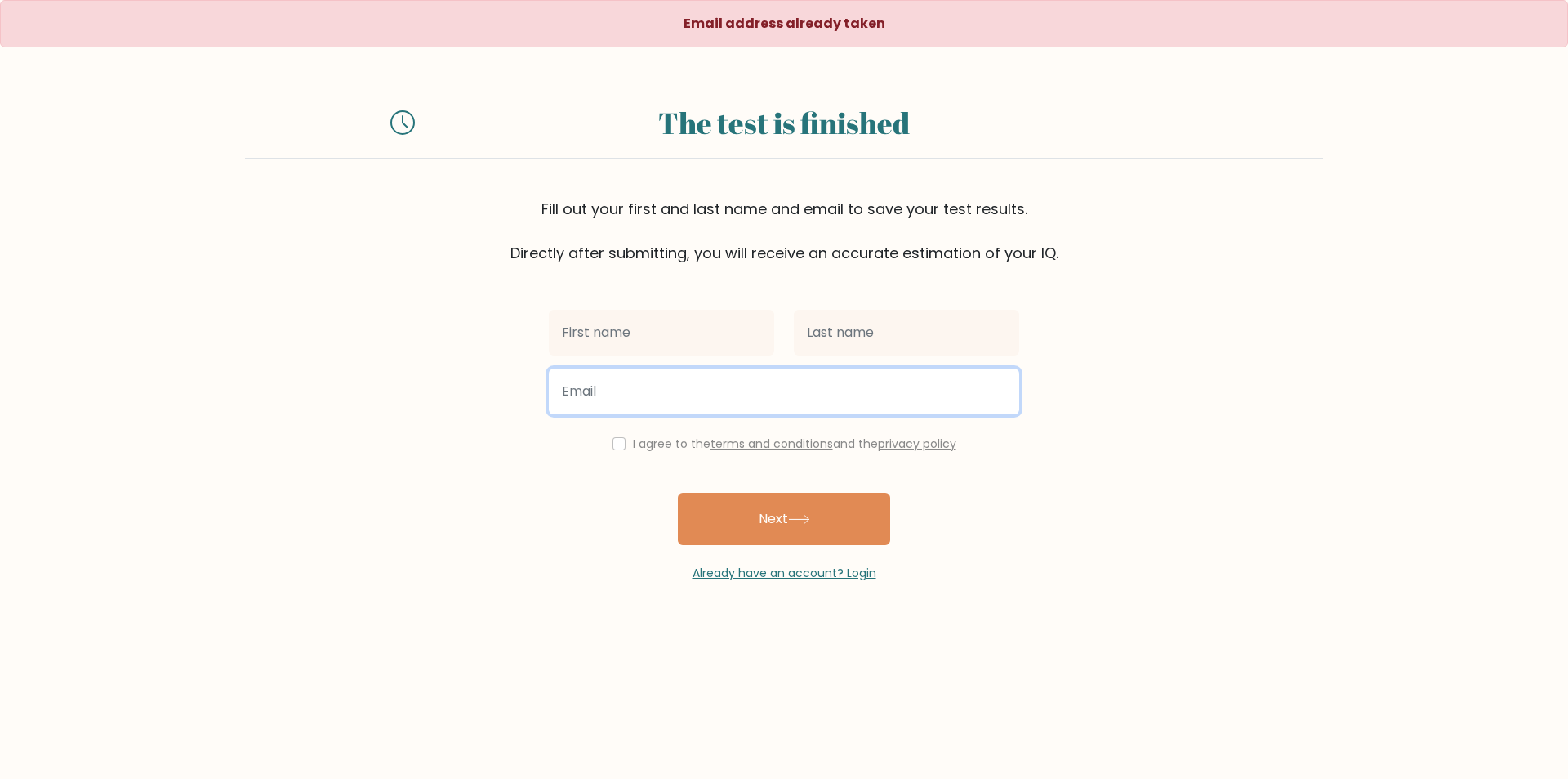
click at [700, 393] on input "email" at bounding box center [783, 391] width 470 height 46
type input "december1072@freeamil.hu"
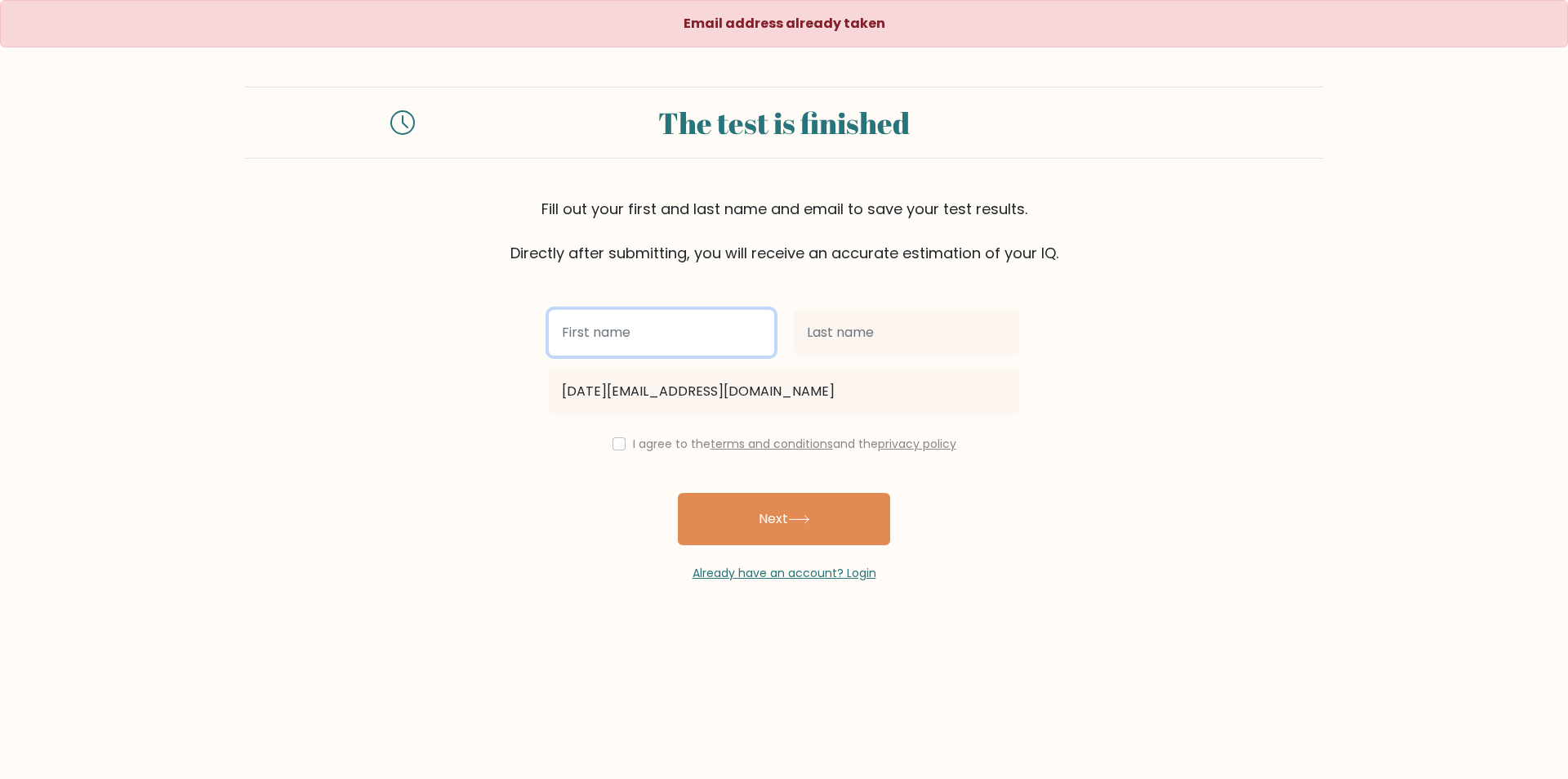
click at [654, 346] on input "text" at bounding box center [661, 332] width 225 height 46
type input "[PERSON_NAME]"
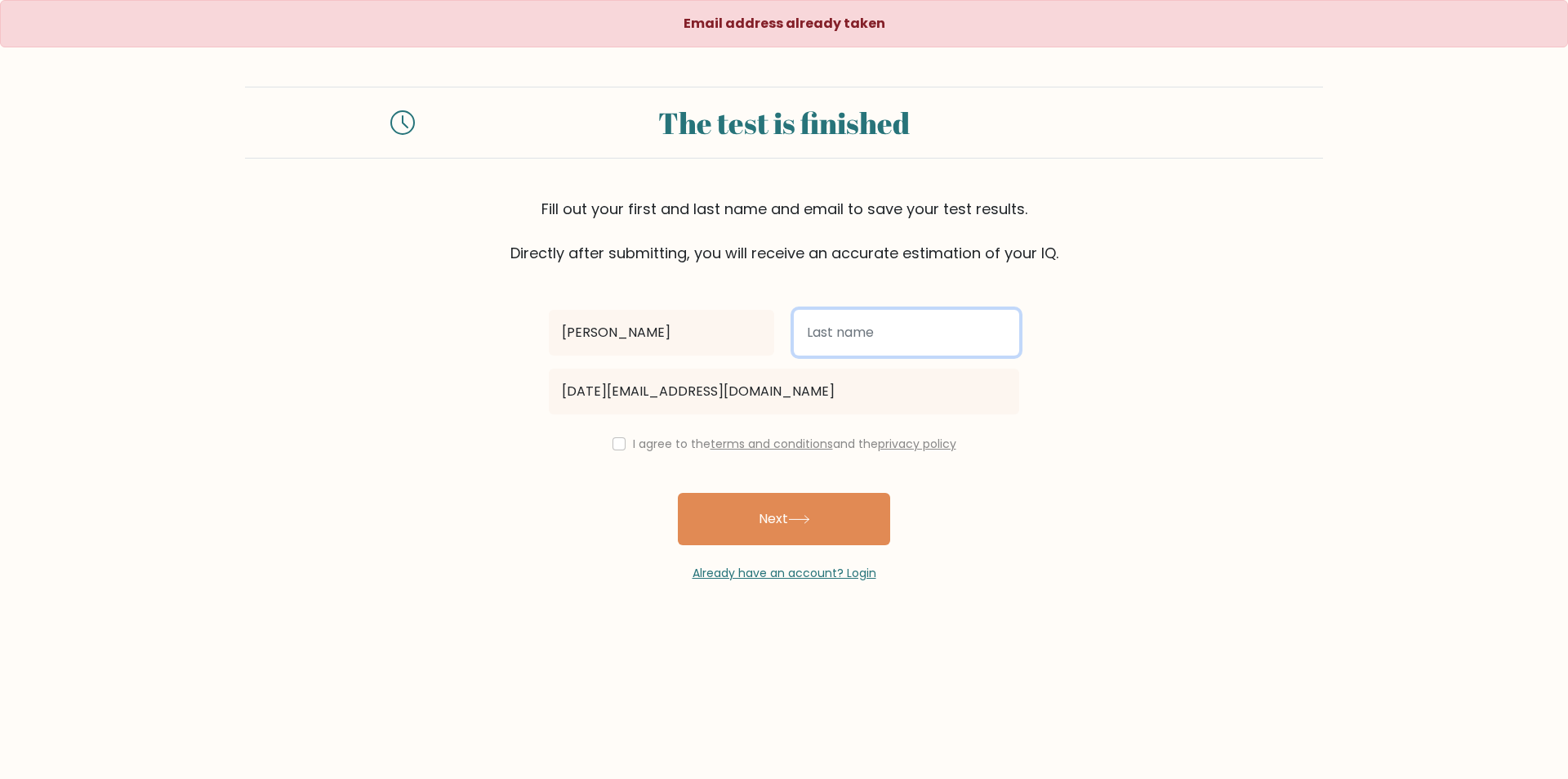
drag, startPoint x: 817, startPoint y: 317, endPoint x: 821, endPoint y: 331, distance: 14.6
click at [818, 318] on input "text" at bounding box center [906, 332] width 225 height 46
type input "ildikó"
click at [618, 446] on input "checkbox" at bounding box center [619, 443] width 13 height 13
checkbox input "true"
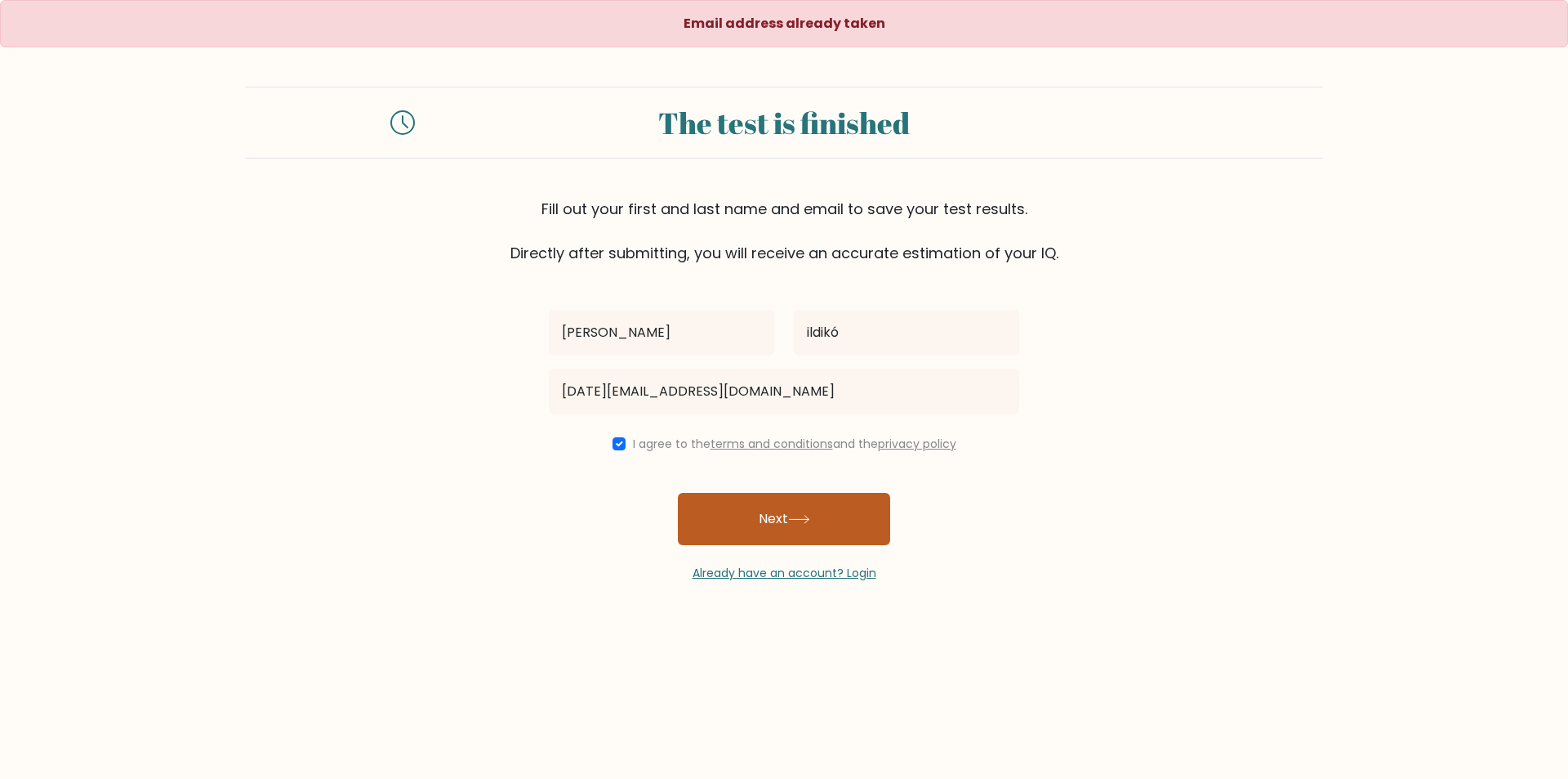
click at [762, 524] on button "Next" at bounding box center [784, 518] width 213 height 52
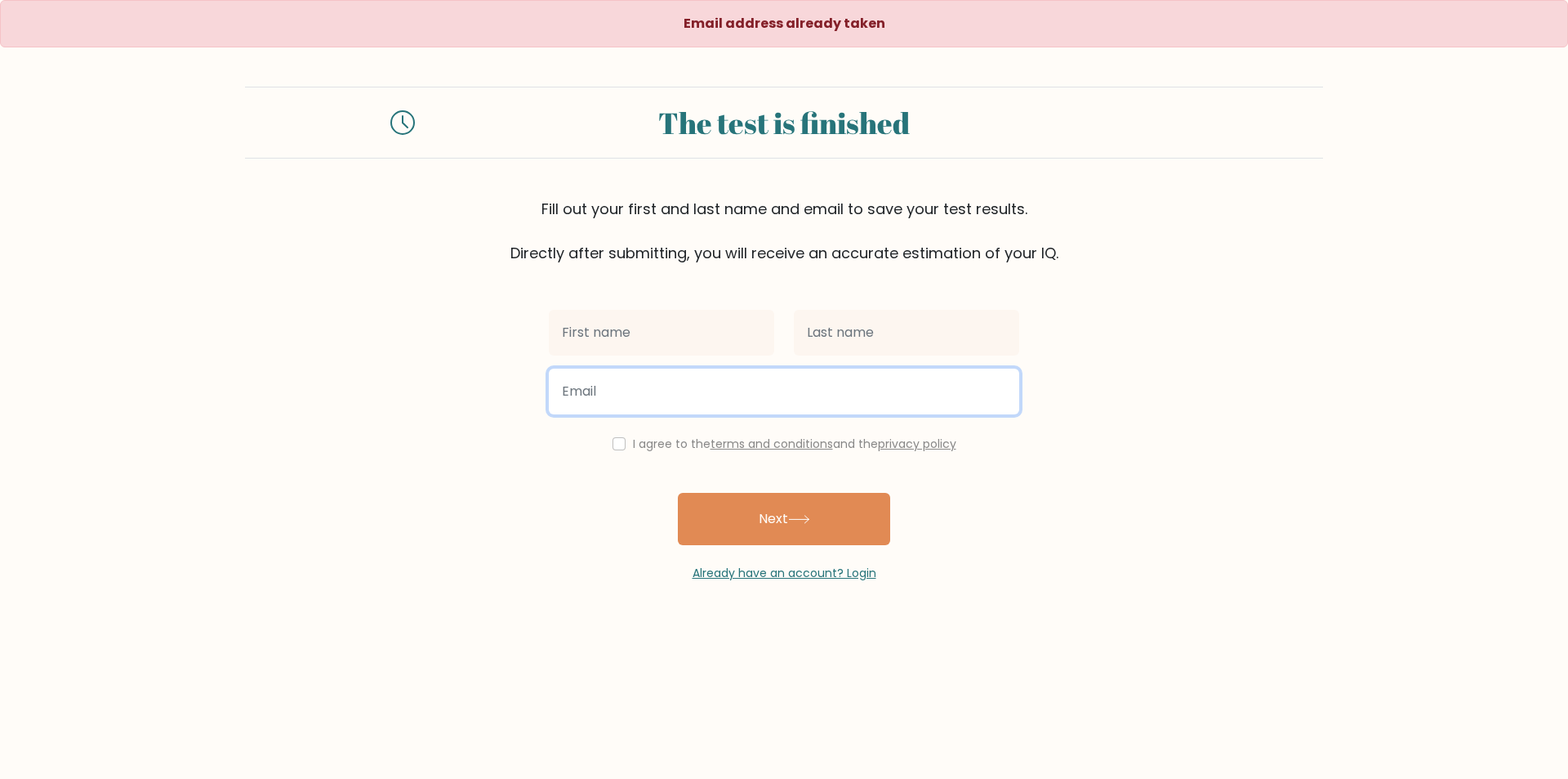
click at [754, 382] on input "email" at bounding box center [783, 391] width 470 height 46
type input "[DATE][EMAIL_ADDRESS][DOMAIN_NAME]"
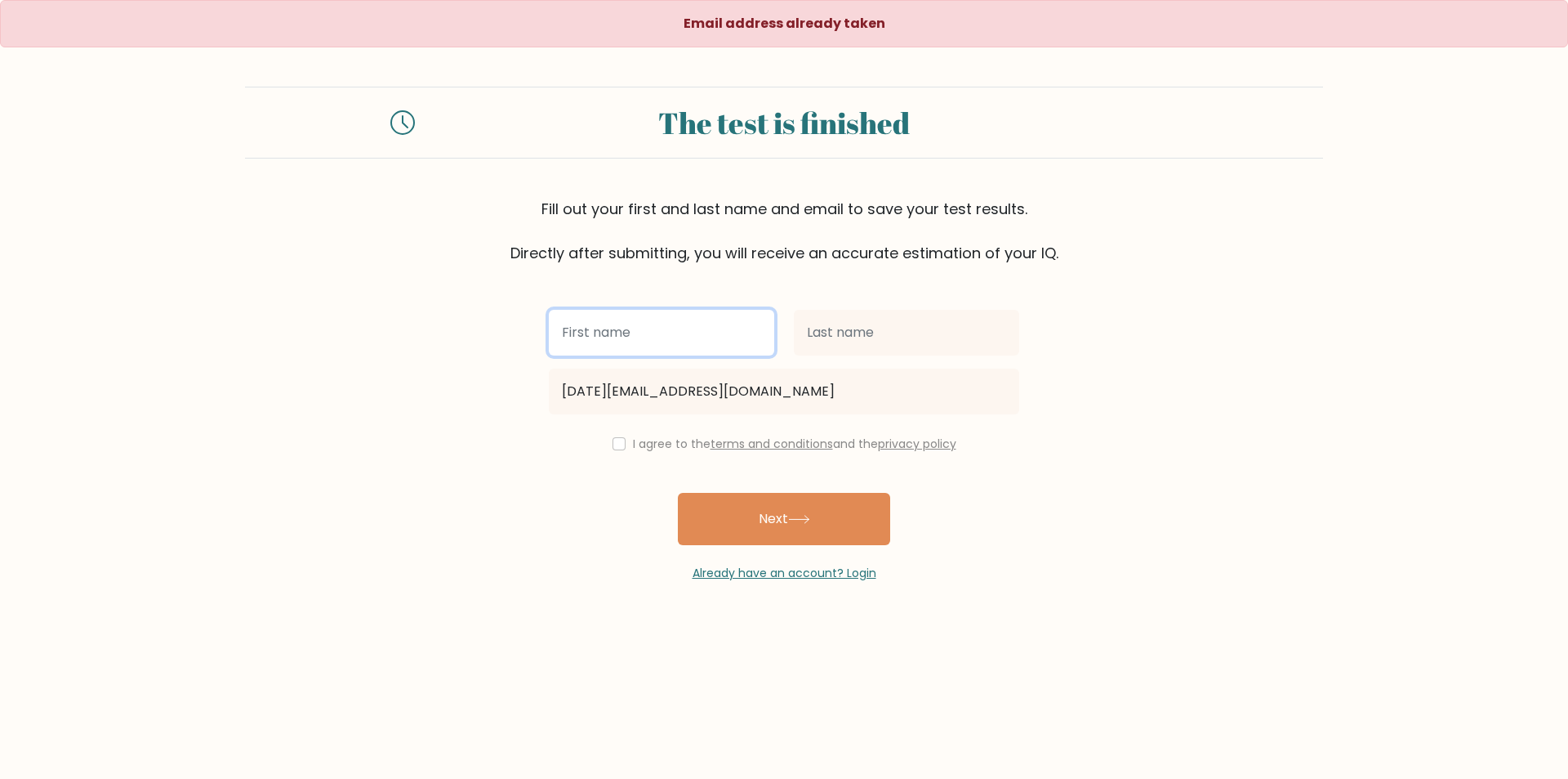
click at [714, 325] on input "text" at bounding box center [661, 332] width 225 height 46
type input "[PERSON_NAME]"
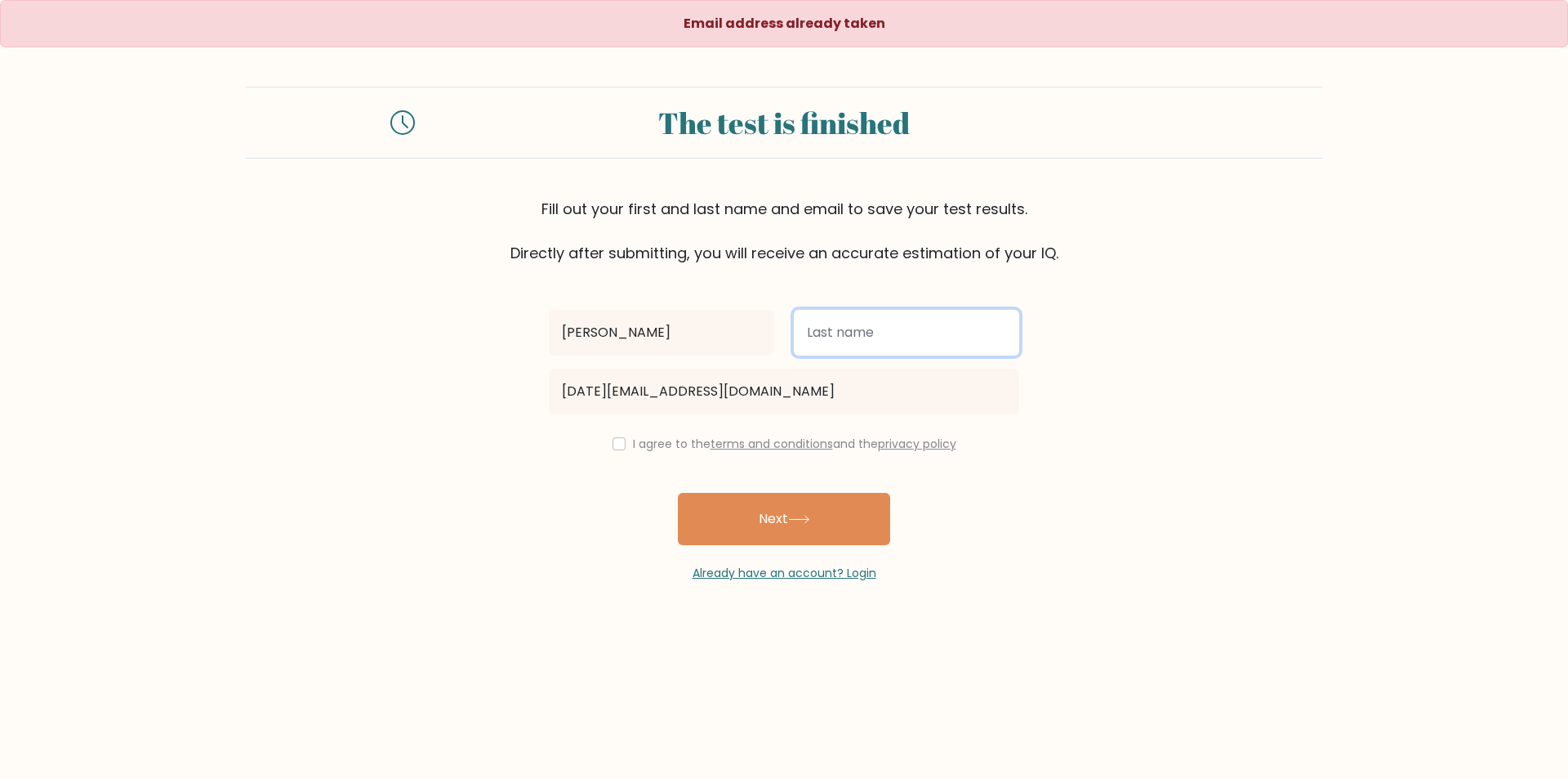
click at [810, 317] on input "text" at bounding box center [906, 332] width 225 height 46
type input "ildikó"
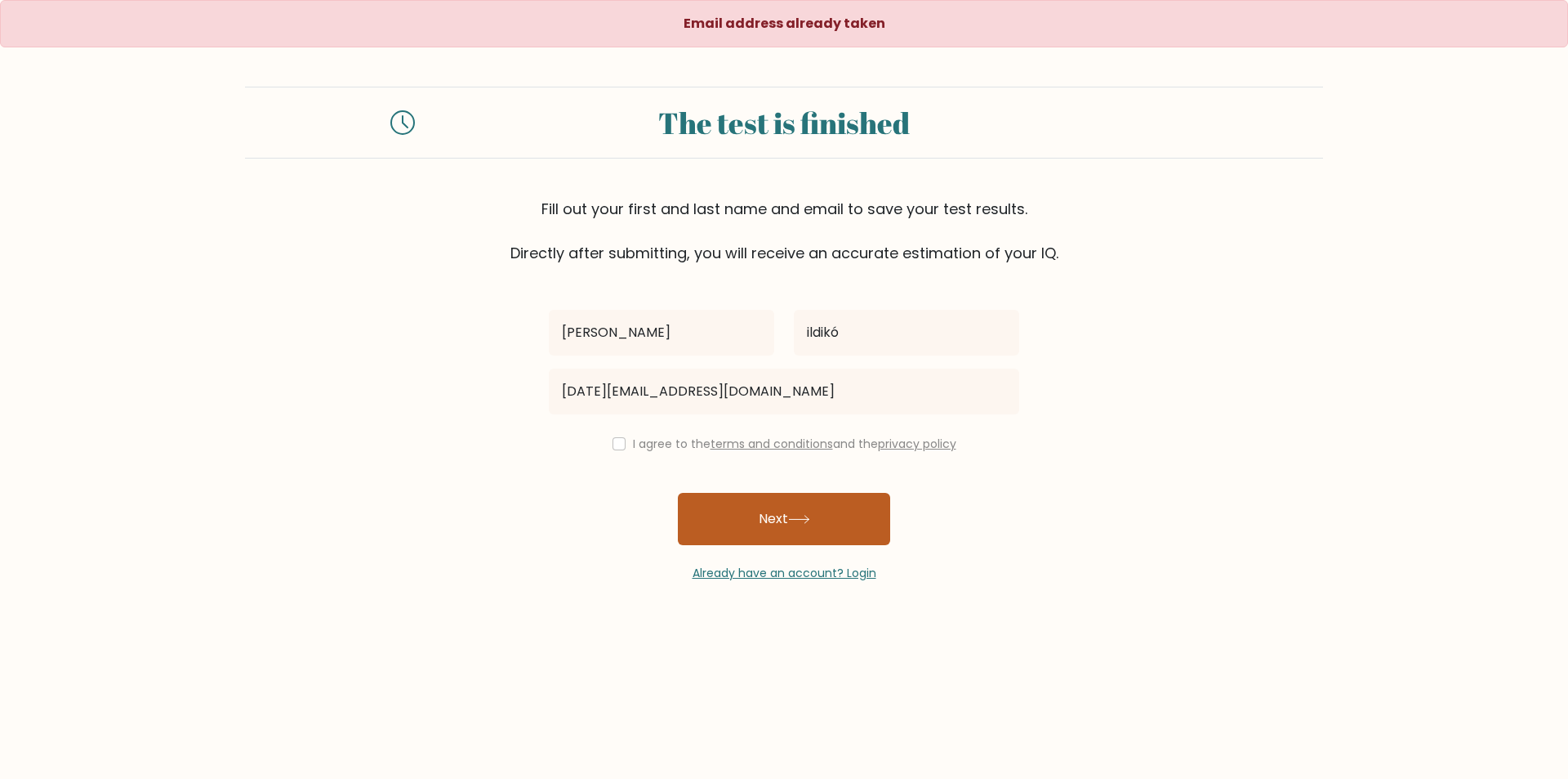
click at [867, 513] on button "Next" at bounding box center [784, 518] width 213 height 52
click at [613, 437] on input "checkbox" at bounding box center [619, 443] width 13 height 13
checkbox input "true"
click at [755, 539] on button "Next" at bounding box center [784, 518] width 213 height 52
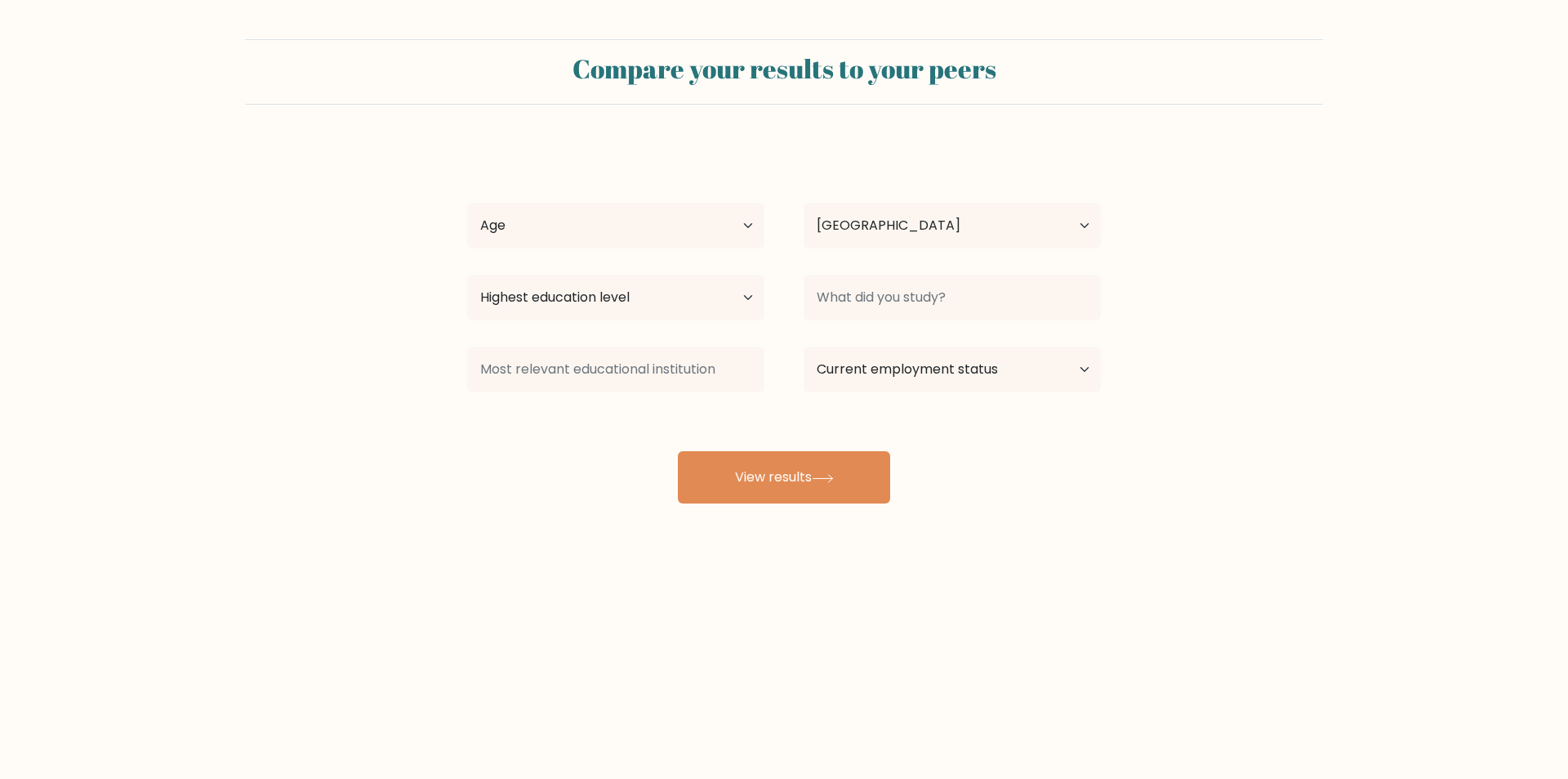
select select "HU"
click at [744, 221] on select "Age Under [DEMOGRAPHIC_DATA] [DEMOGRAPHIC_DATA] [DEMOGRAPHIC_DATA] [DEMOGRAPHIC…" at bounding box center [616, 225] width 297 height 46
select select "min_18"
click at [468, 202] on select "Age Under [DEMOGRAPHIC_DATA] [DEMOGRAPHIC_DATA] [DEMOGRAPHIC_DATA] [DEMOGRAPHIC…" at bounding box center [616, 225] width 297 height 46
click at [750, 295] on select "Highest education level No schooling Primary Lower Secondary Upper Secondary Oc…" at bounding box center [616, 297] width 297 height 46
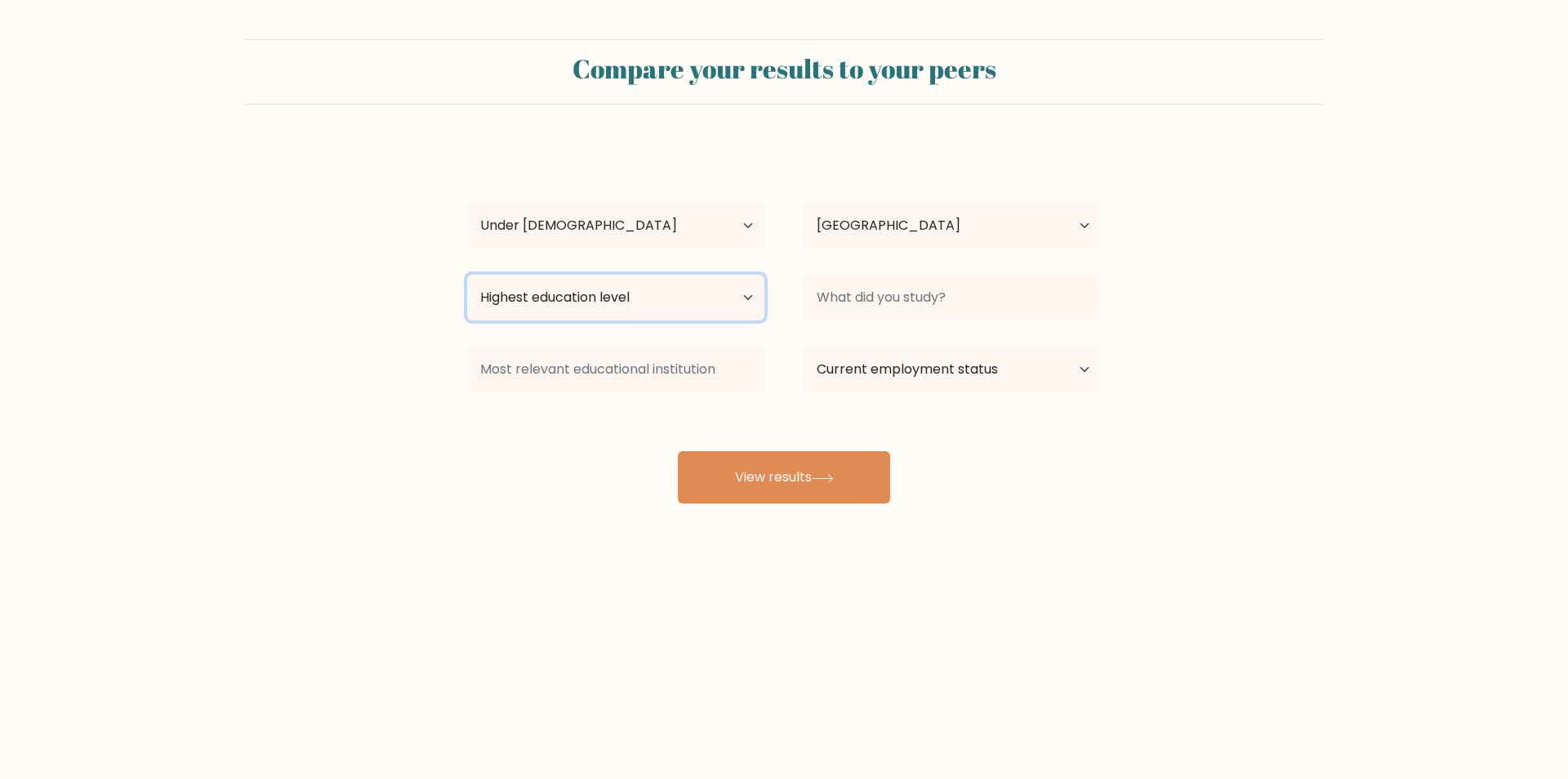
select select "no_schooling"
click at [468, 274] on select "Highest education level No schooling Primary Lower Secondary Upper Secondary Oc…" at bounding box center [616, 297] width 297 height 46
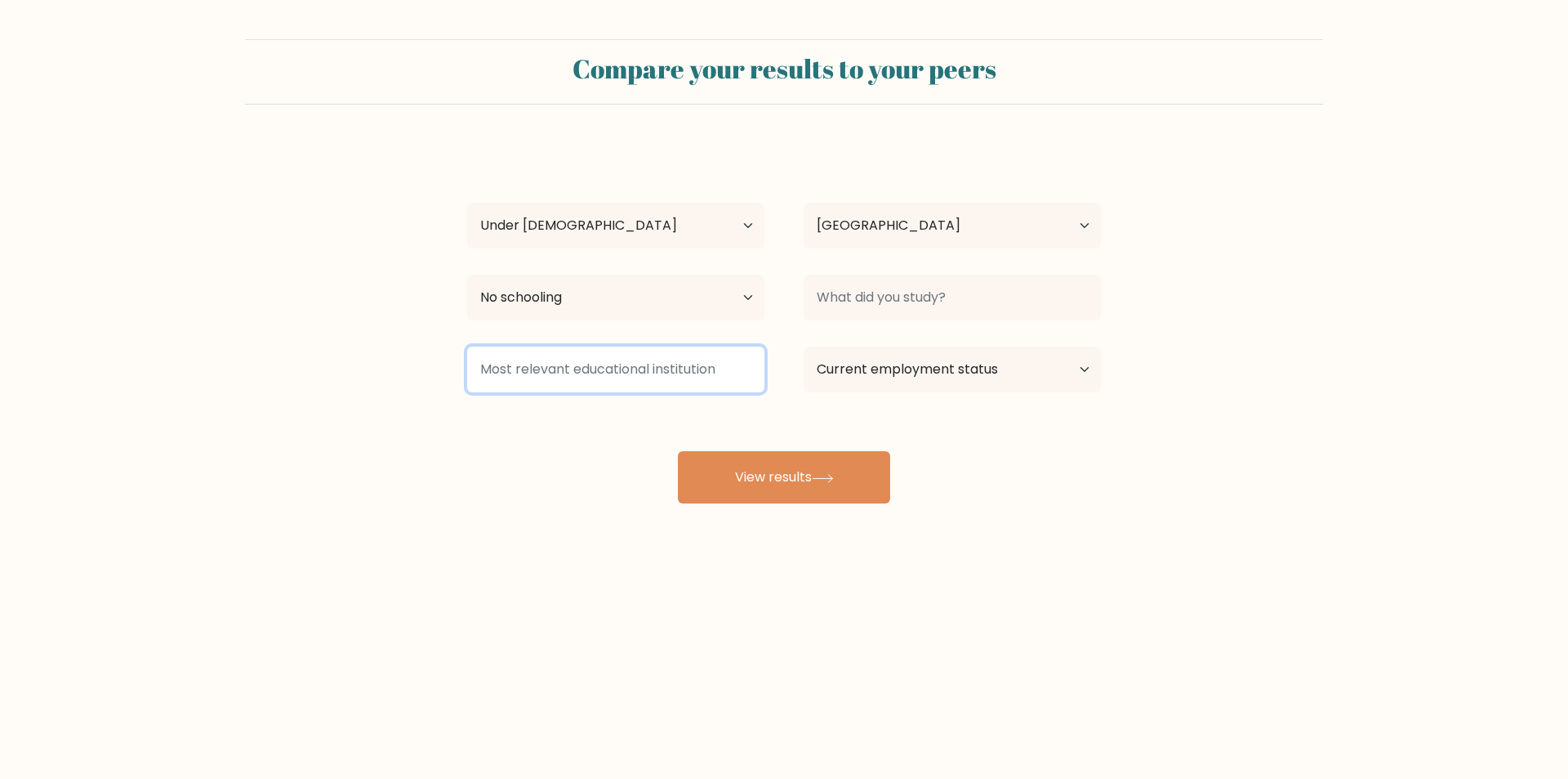
click at [705, 358] on input at bounding box center [616, 369] width 297 height 46
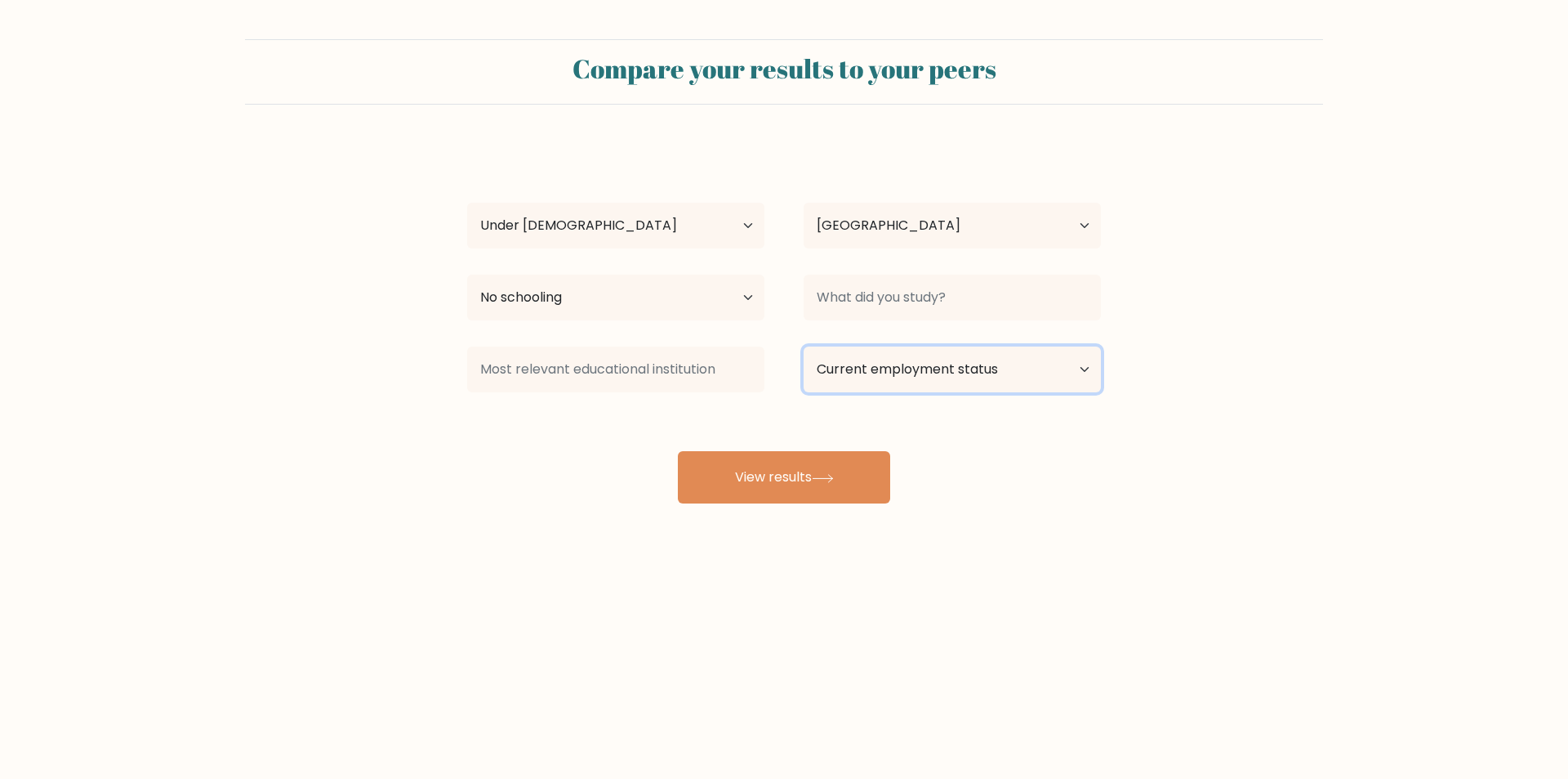
click at [1078, 372] on select "Current employment status Employed Student Retired Other / prefer not to answer" at bounding box center [952, 369] width 297 height 46
click at [803, 346] on select "Current employment status Employed Student Retired Other / prefer not to answer" at bounding box center [952, 369] width 297 height 46
click at [1081, 361] on select "Current employment status Employed Student Retired Other / prefer not to answer" at bounding box center [952, 369] width 297 height 46
select select "other"
click at [803, 346] on select "Current employment status Employed Student Retired Other / prefer not to answer" at bounding box center [952, 369] width 297 height 46
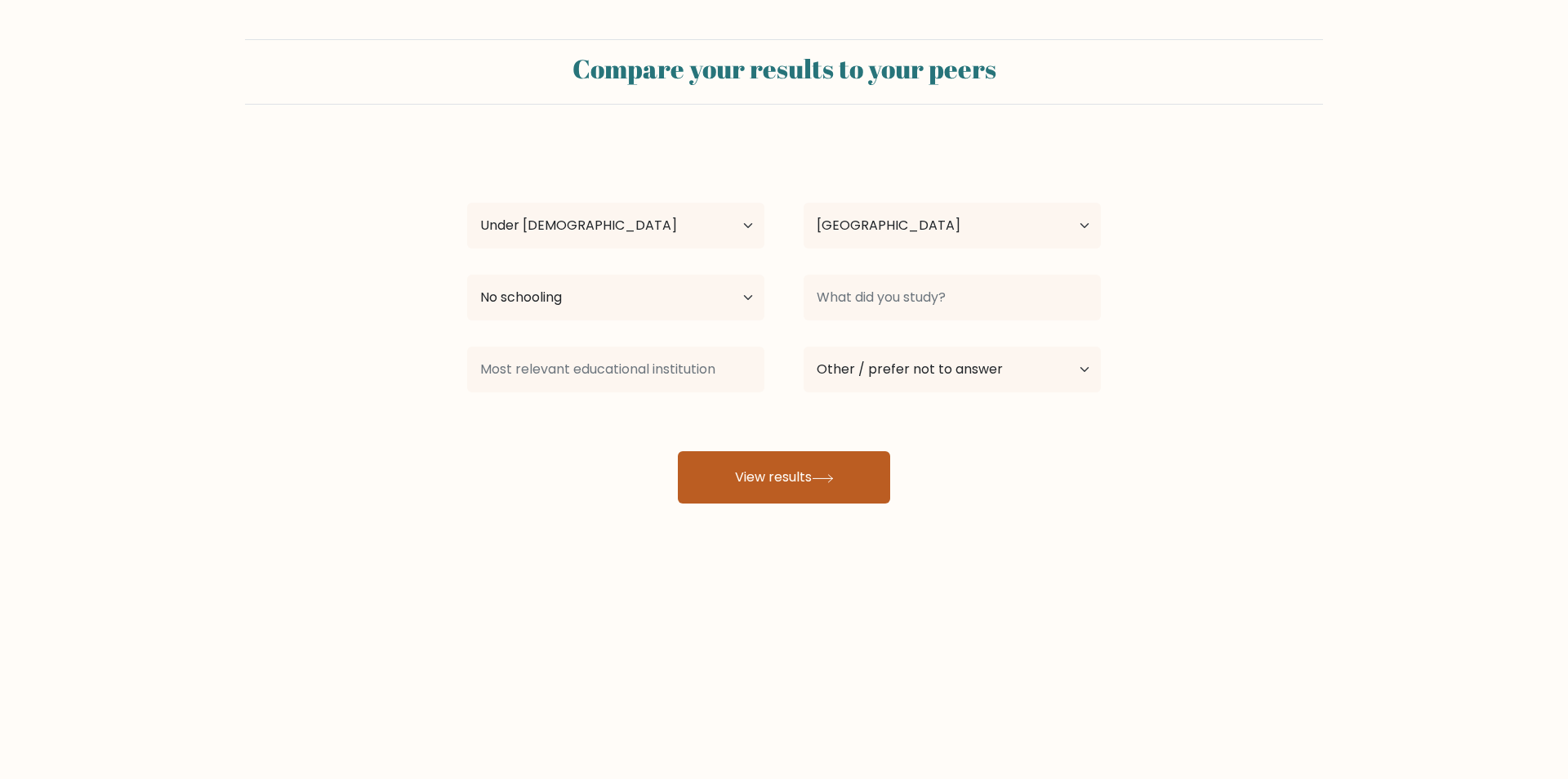
click at [834, 474] on icon at bounding box center [823, 478] width 22 height 9
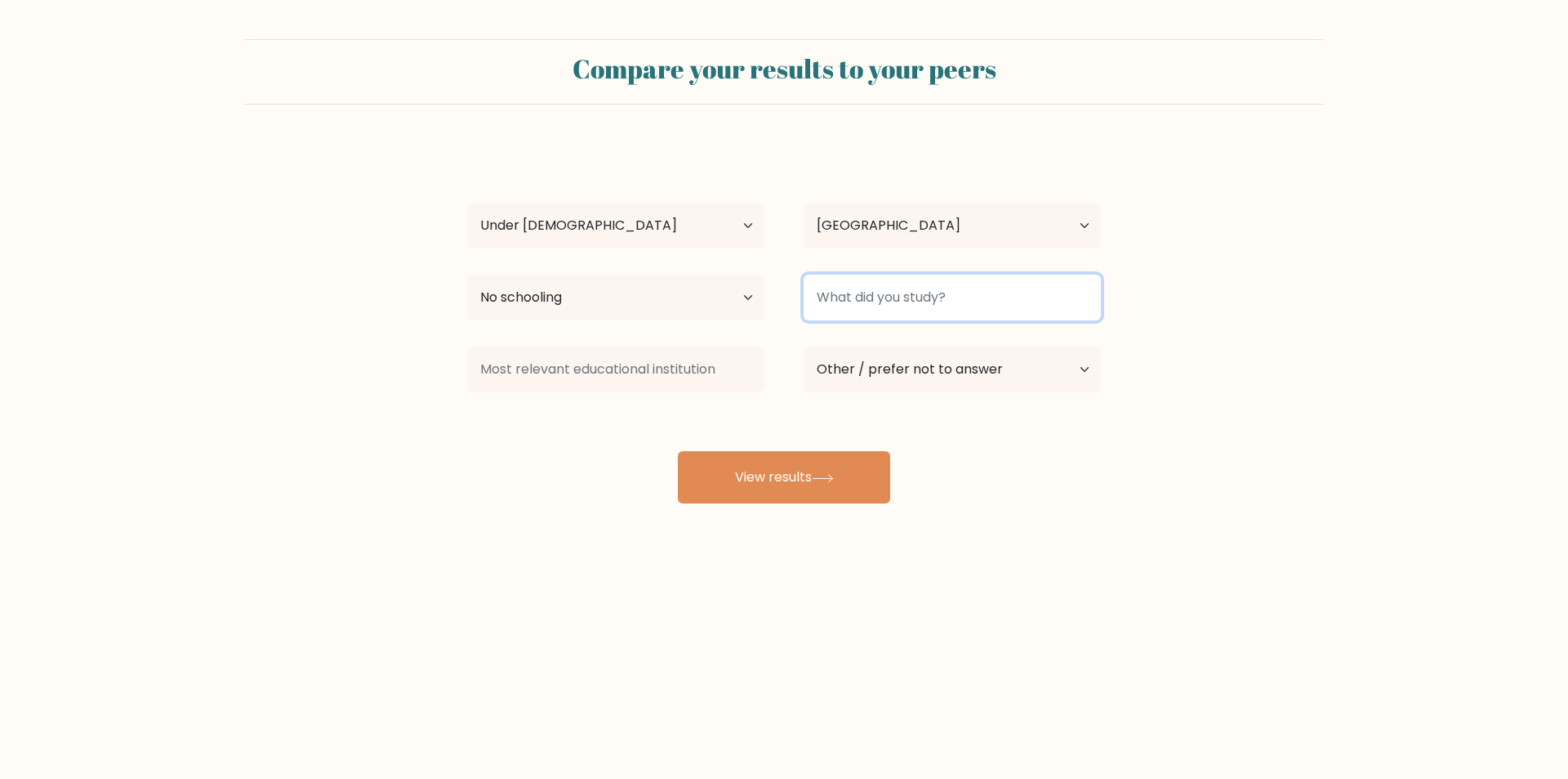
click at [929, 317] on input at bounding box center [952, 297] width 297 height 46
type input "s"
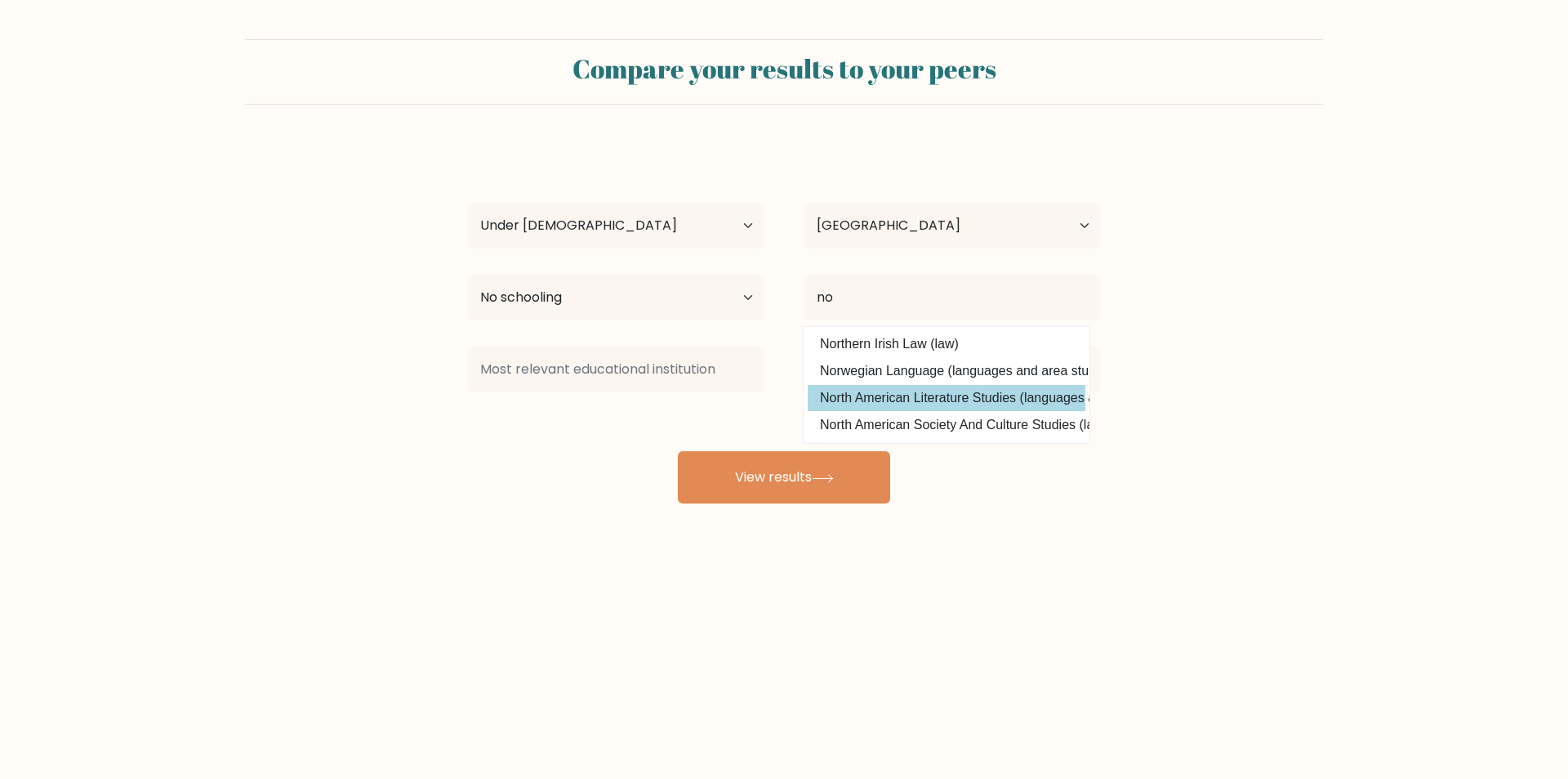
click at [929, 403] on div "kovács ildikó Age Under 18 years old 18-24 years old 25-34 years old 35-44 year…" at bounding box center [783, 324] width 653 height 360
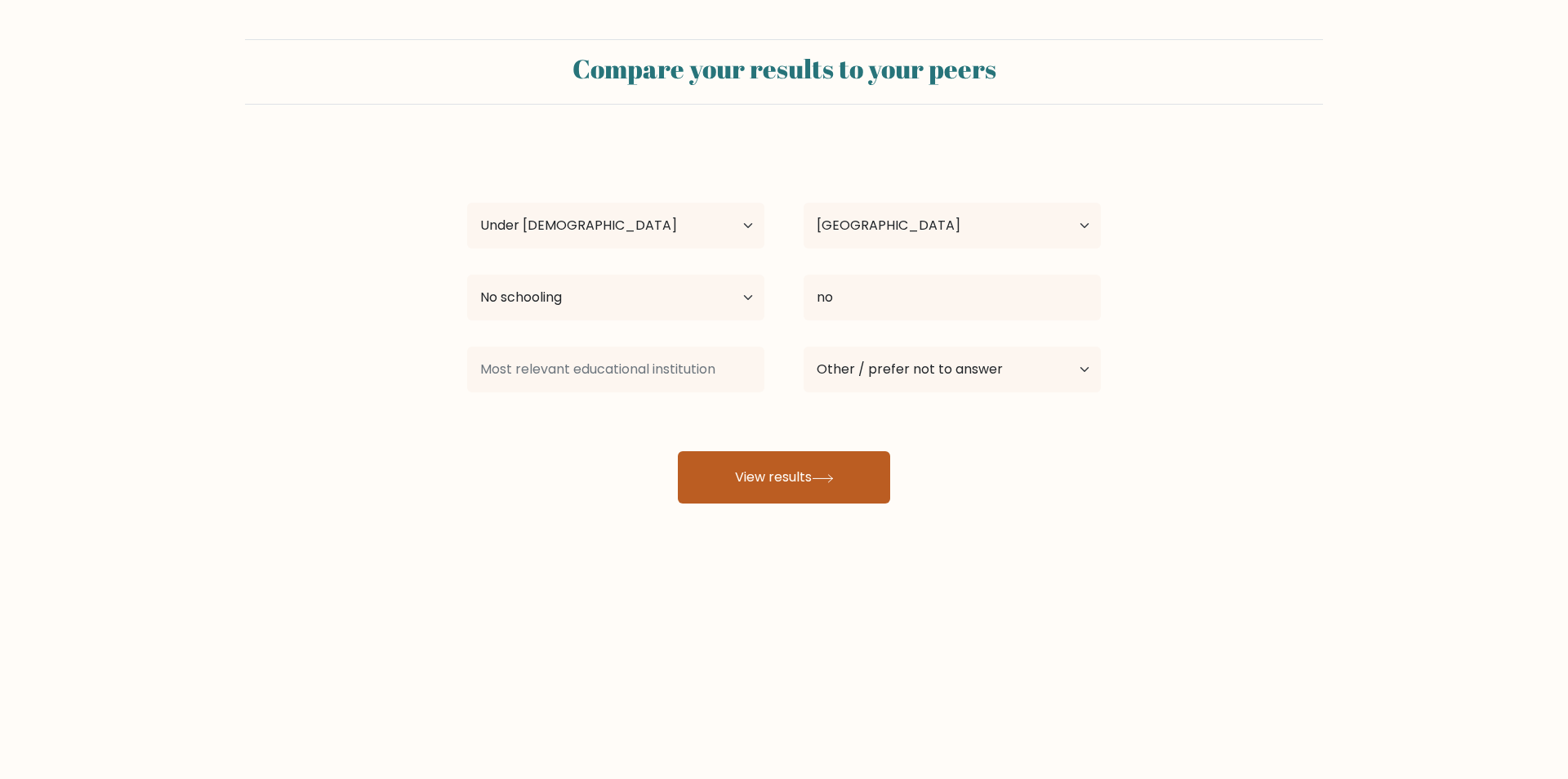
click at [833, 491] on button "View results" at bounding box center [784, 477] width 213 height 52
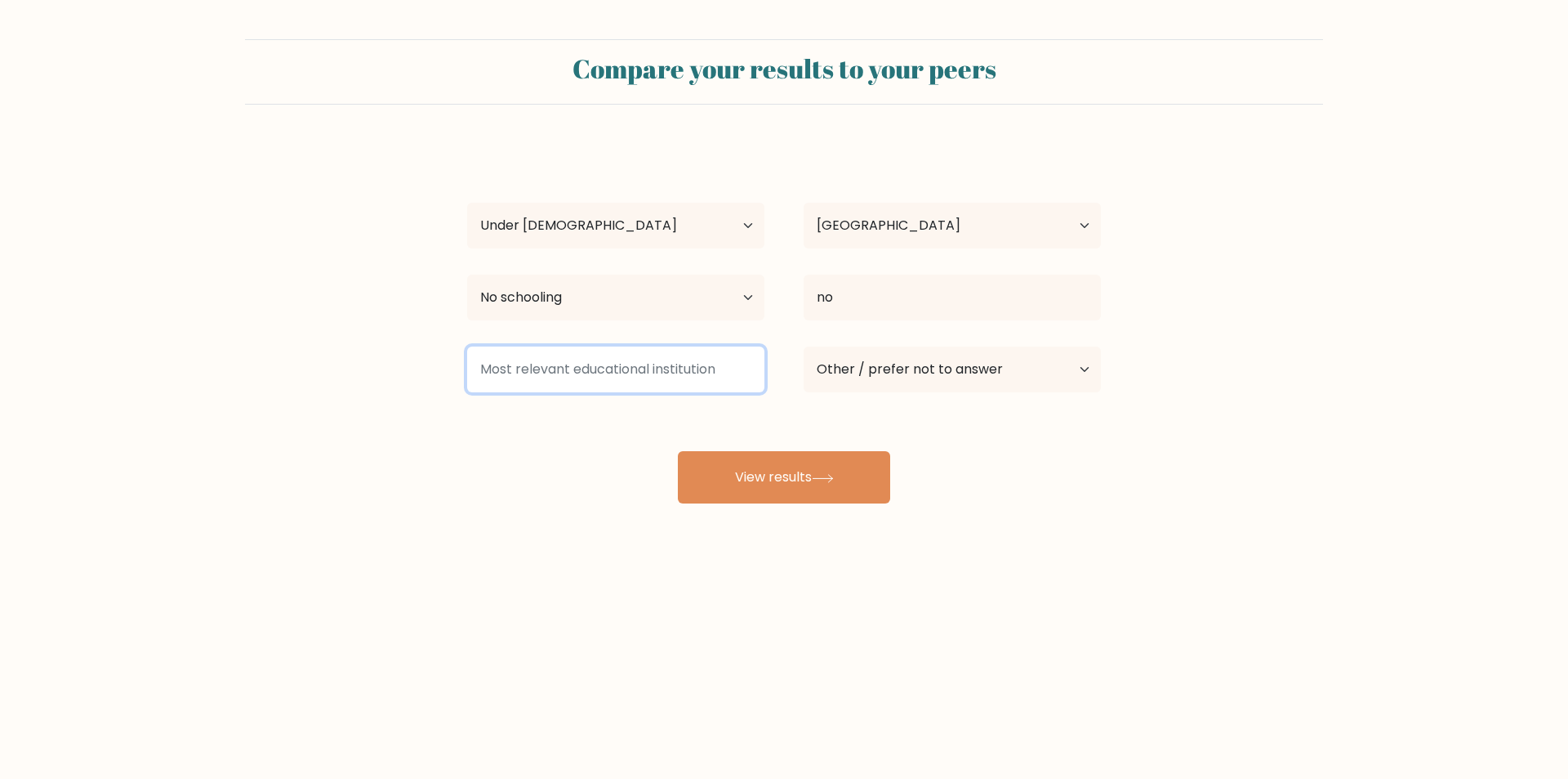
click at [659, 370] on input at bounding box center [616, 369] width 297 height 46
drag, startPoint x: 479, startPoint y: 362, endPoint x: 692, endPoint y: 386, distance: 214.3
click at [691, 386] on input at bounding box center [616, 369] width 297 height 46
drag, startPoint x: 710, startPoint y: 373, endPoint x: 667, endPoint y: 373, distance: 43.0
drag, startPoint x: 667, startPoint y: 373, endPoint x: 527, endPoint y: 604, distance: 270.1
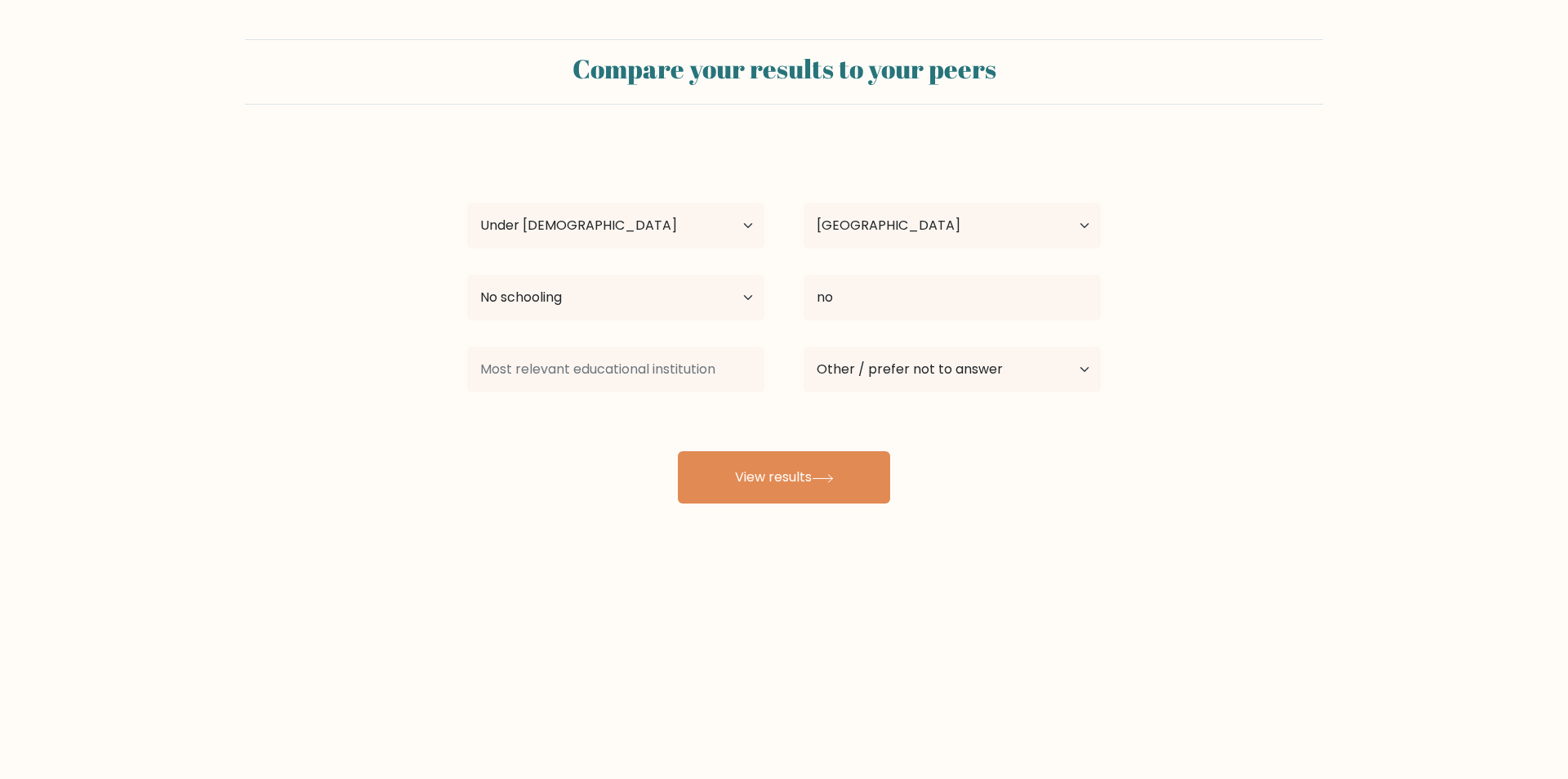
click at [527, 604] on div "Compare your results to your peers kovács ildikó Age Under 18 years old 18-24 y…" at bounding box center [784, 309] width 1568 height 619
click at [901, 294] on input "no" at bounding box center [952, 297] width 297 height 46
type input "n"
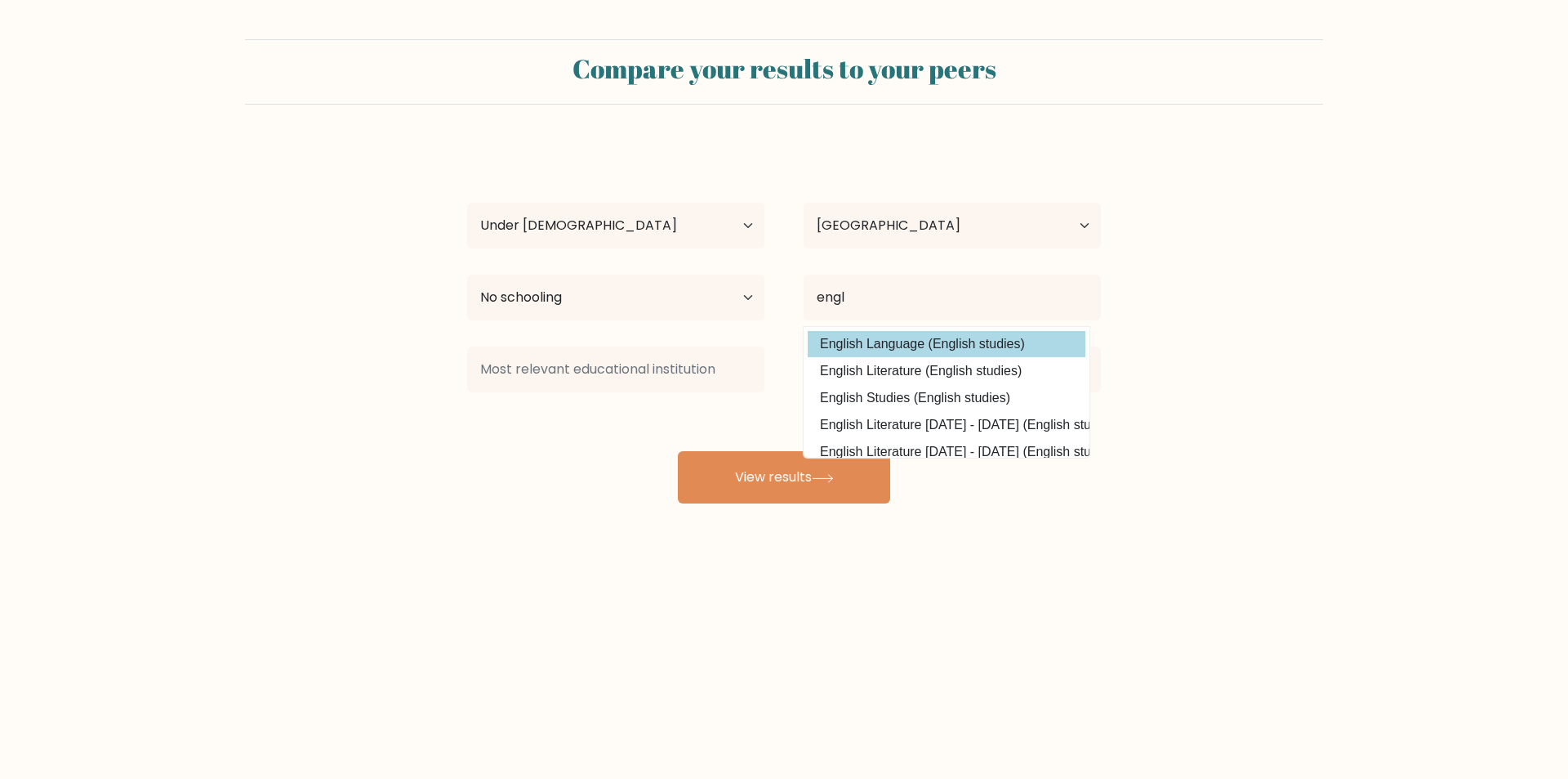
click at [889, 345] on option "English Language (English studies)" at bounding box center [947, 344] width 278 height 26
type input "English Language"
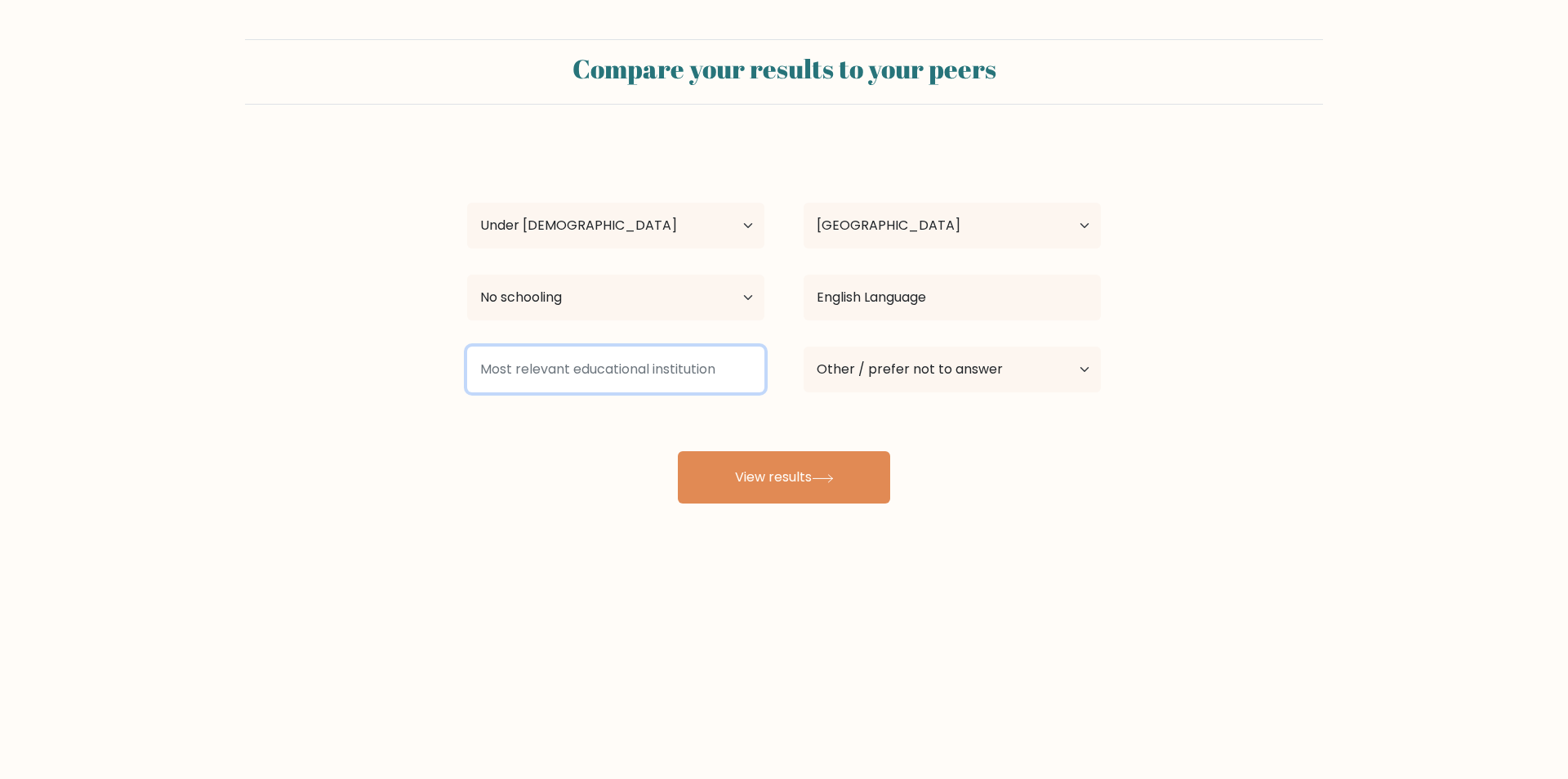
click at [635, 384] on input at bounding box center [616, 369] width 297 height 46
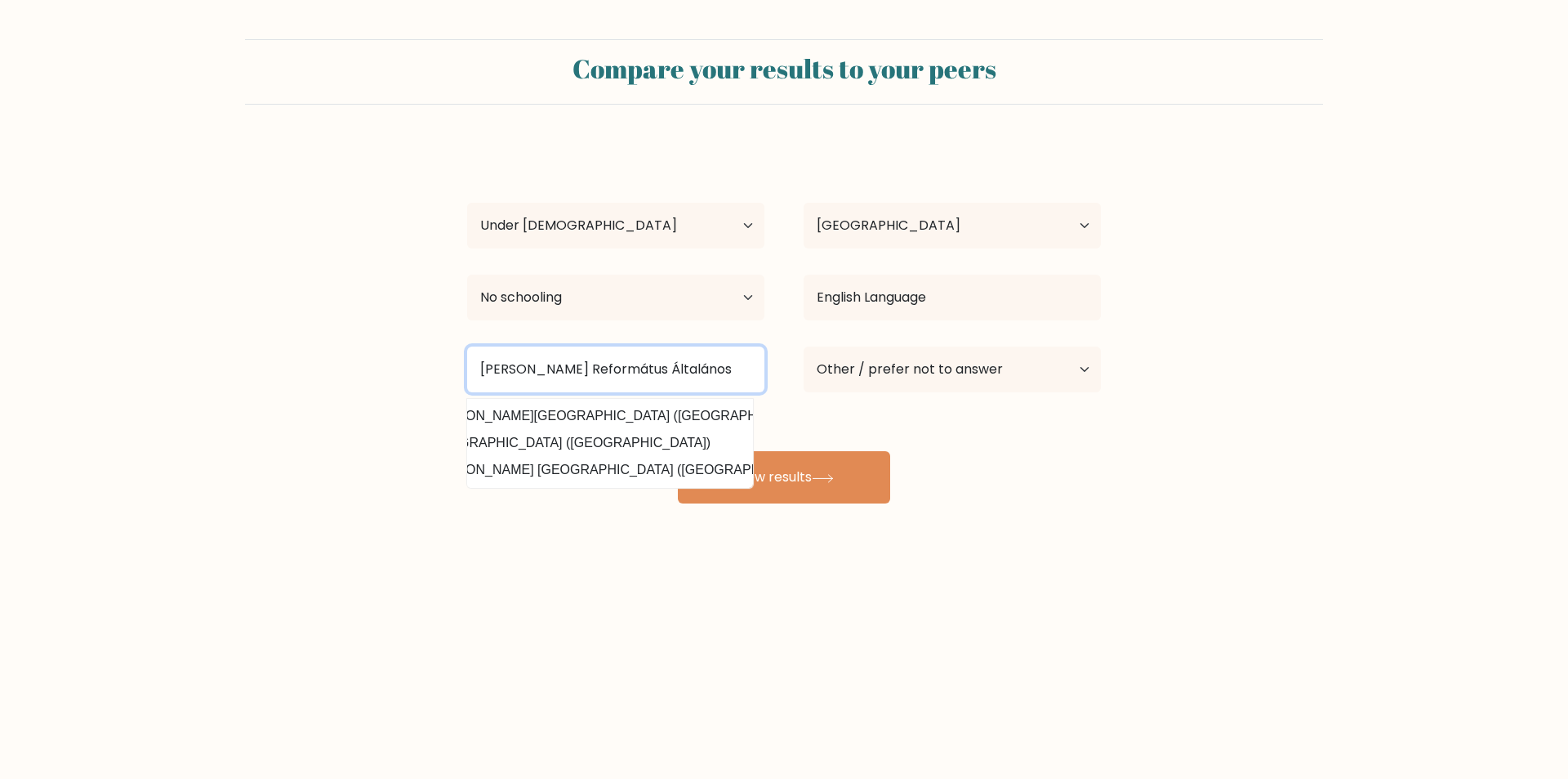
scroll to position [0, 58]
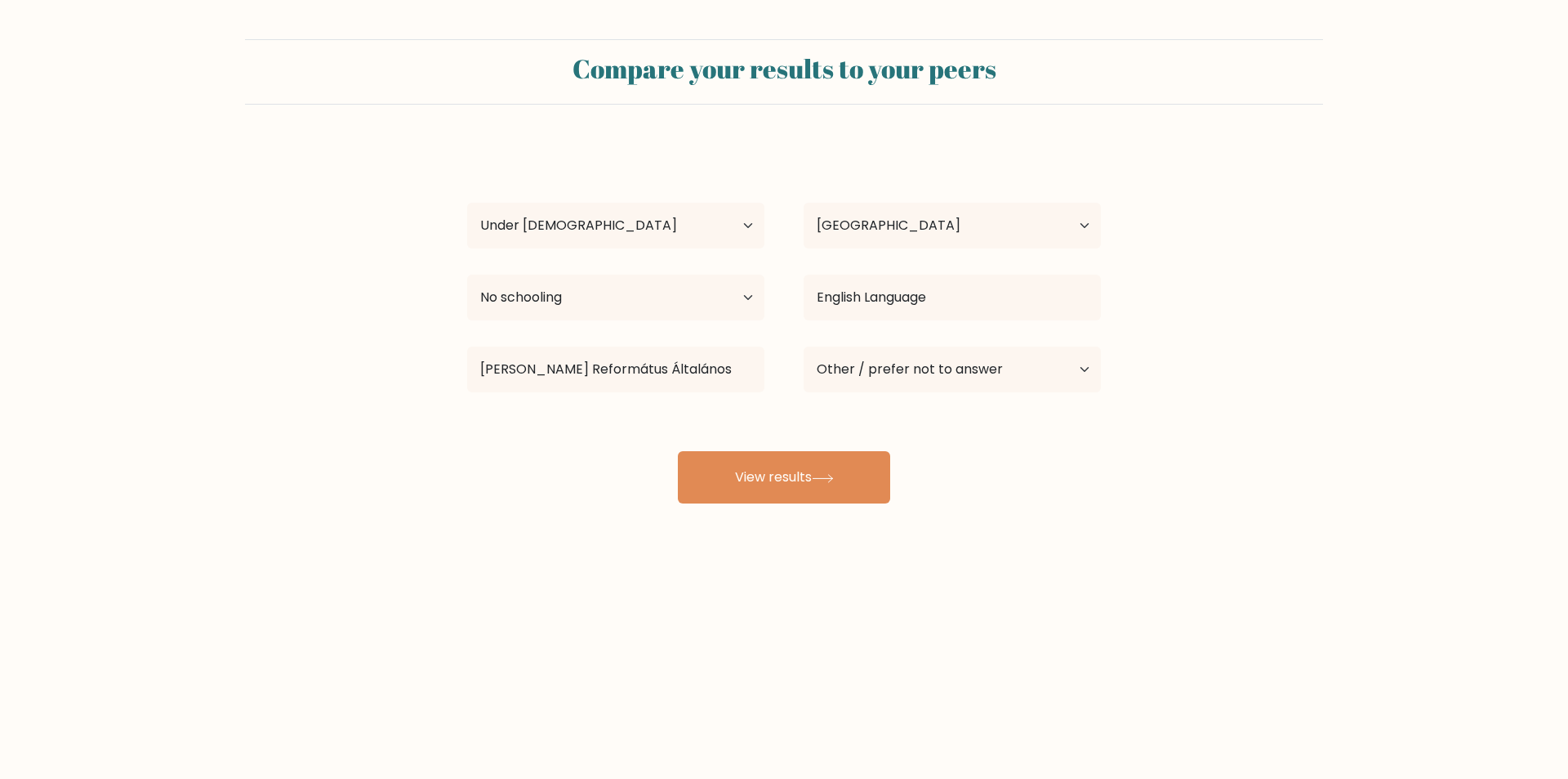
drag, startPoint x: 462, startPoint y: 468, endPoint x: 460, endPoint y: 477, distance: 9.2
click at [460, 477] on div "kovács ildikó Age Under 18 years old 18-24 years old 25-34 years old 35-44 year…" at bounding box center [783, 324] width 653 height 360
click at [463, 462] on div "kovács ildikó Age Under 18 years old 18-24 years old 25-34 years old 35-44 year…" at bounding box center [783, 324] width 653 height 360
click at [722, 369] on input "Kölcsey Ferenc Református Általános" at bounding box center [616, 369] width 297 height 46
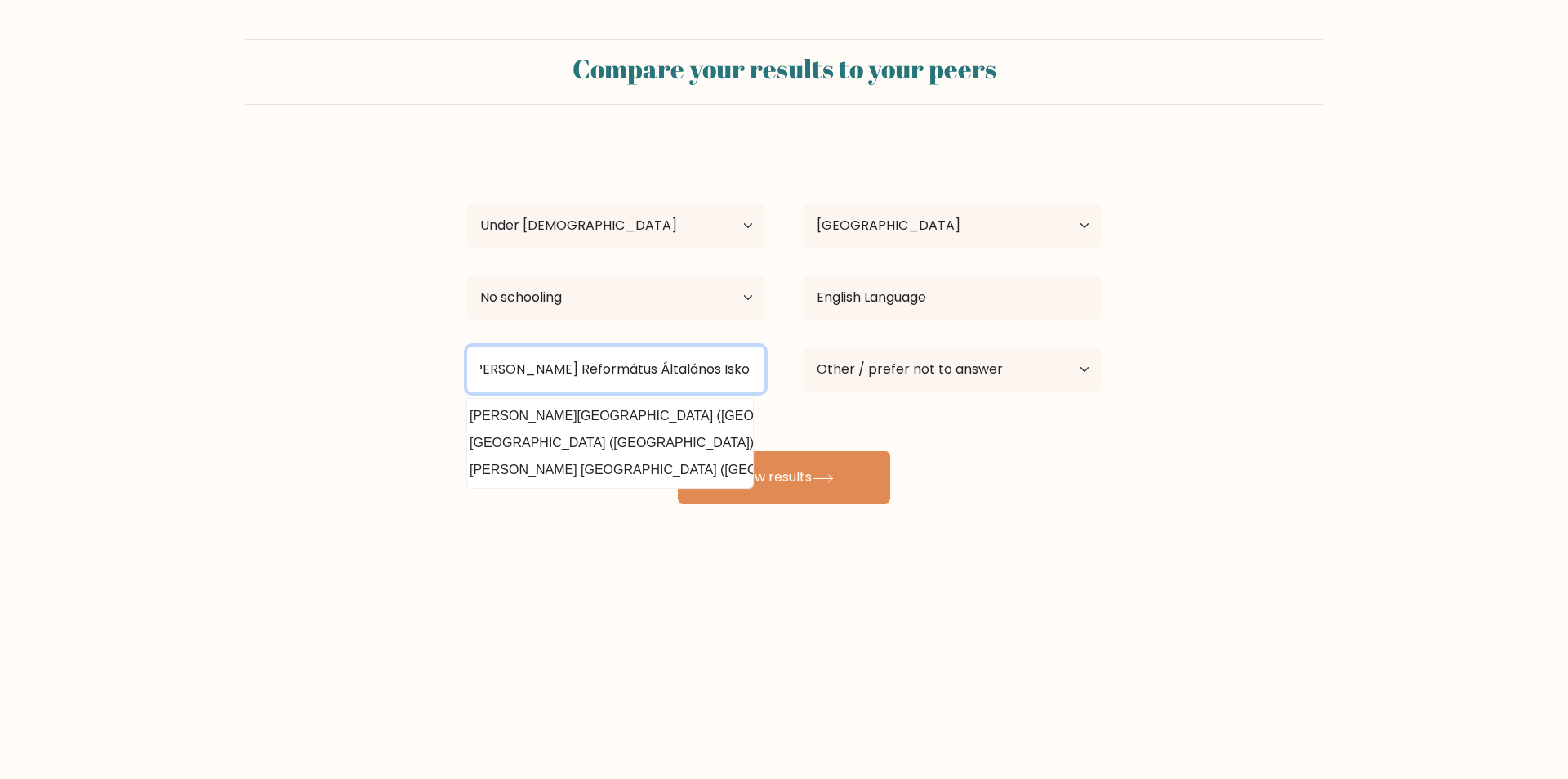
scroll to position [0, 0]
type input "Kölcsey Ferenc Református Általános Iskola"
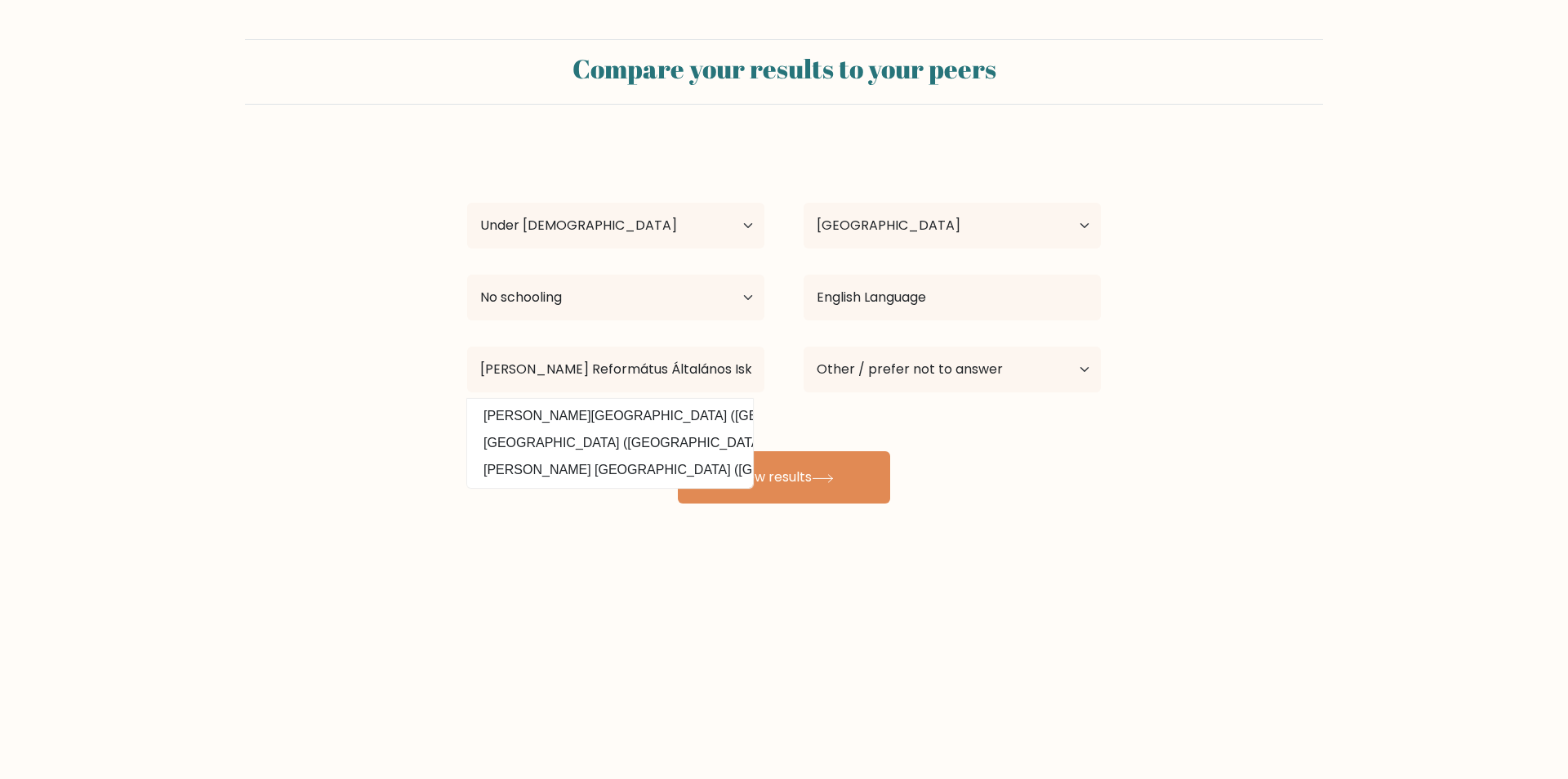
click at [800, 622] on body "Compare your results to your peers kovács ildikó Age Under 18 years old 18-24 y…" at bounding box center [784, 390] width 1568 height 779
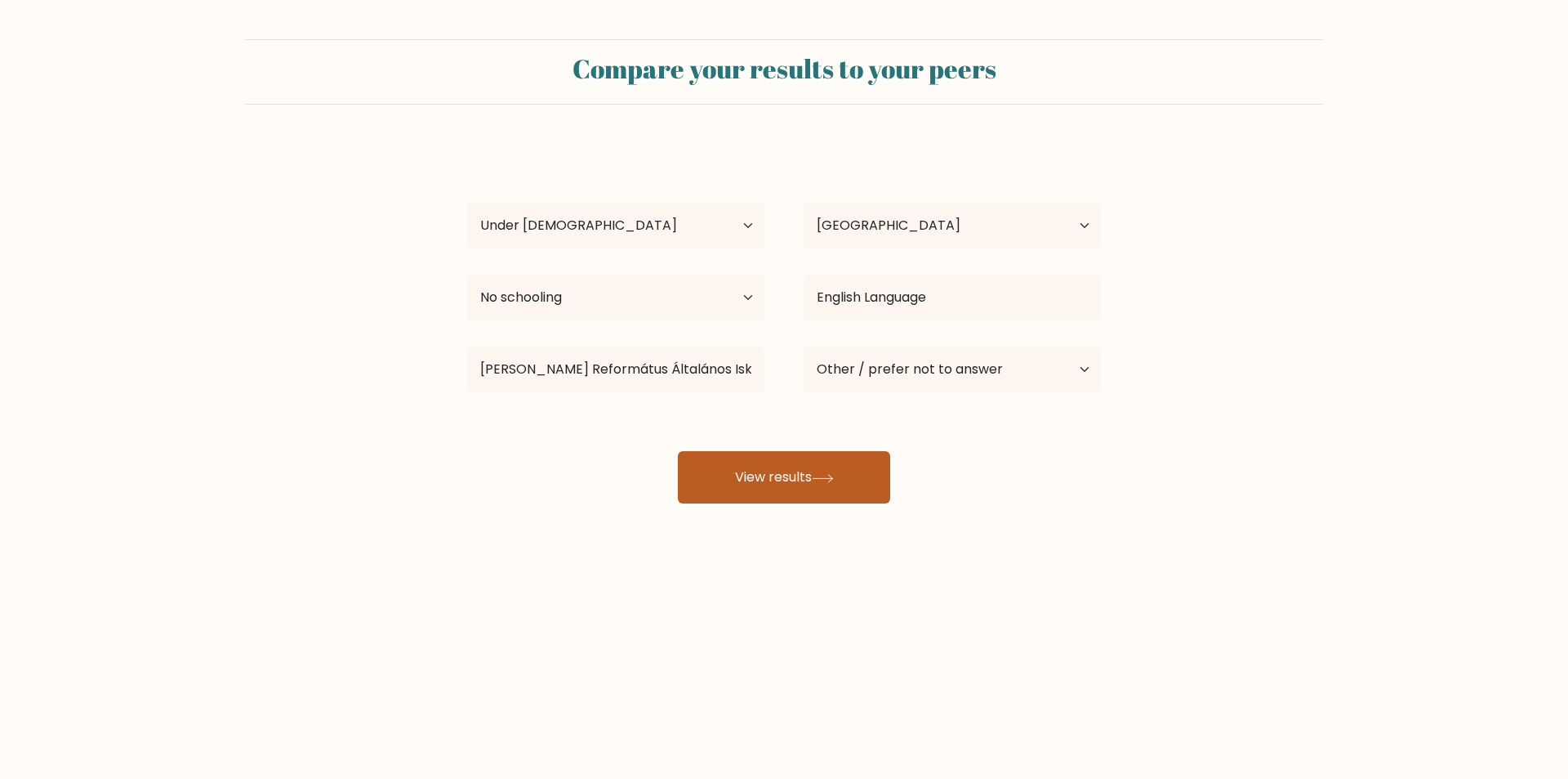
click at [749, 470] on button "View results" at bounding box center [784, 477] width 213 height 52
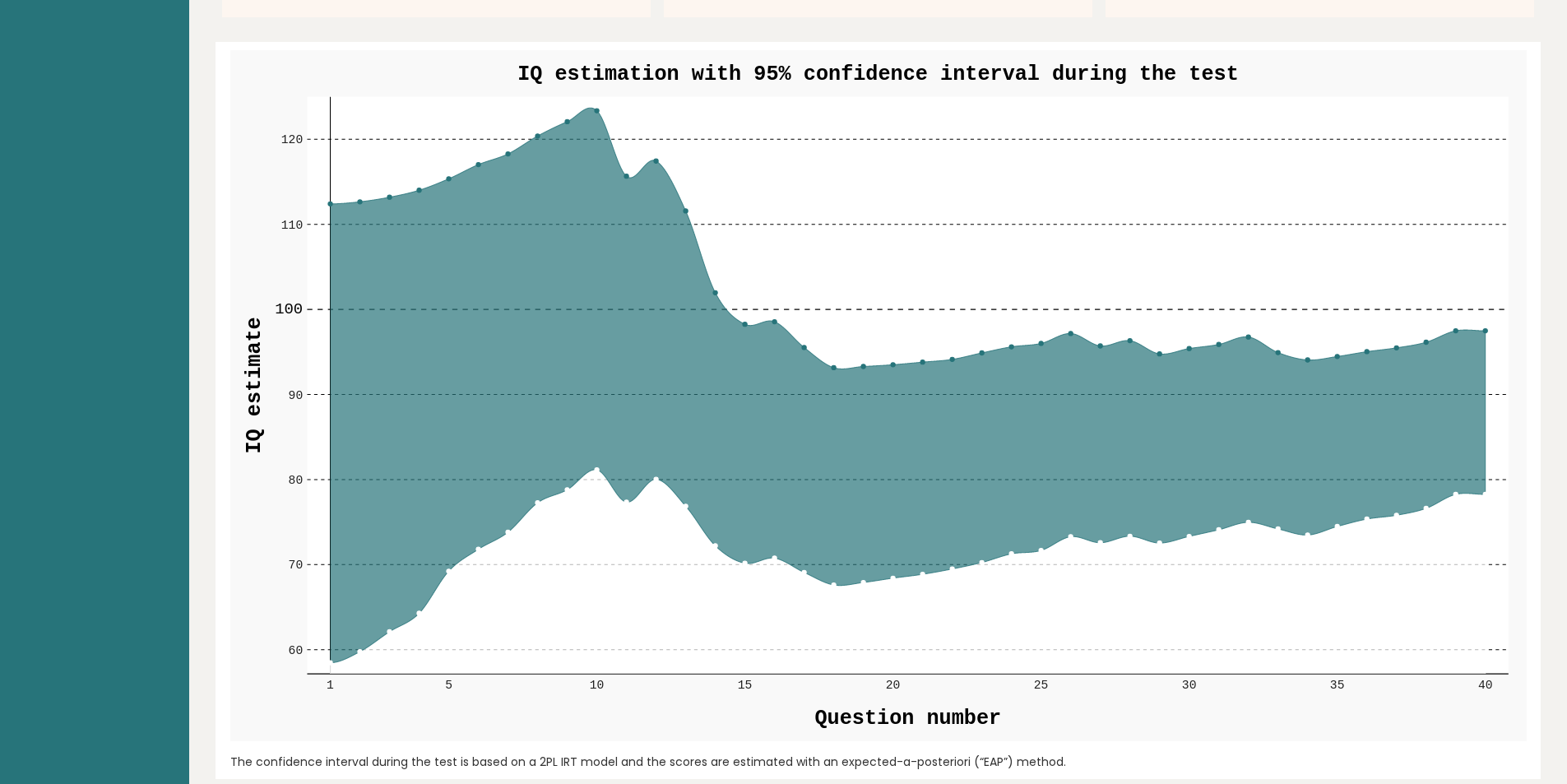
scroll to position [1891, 0]
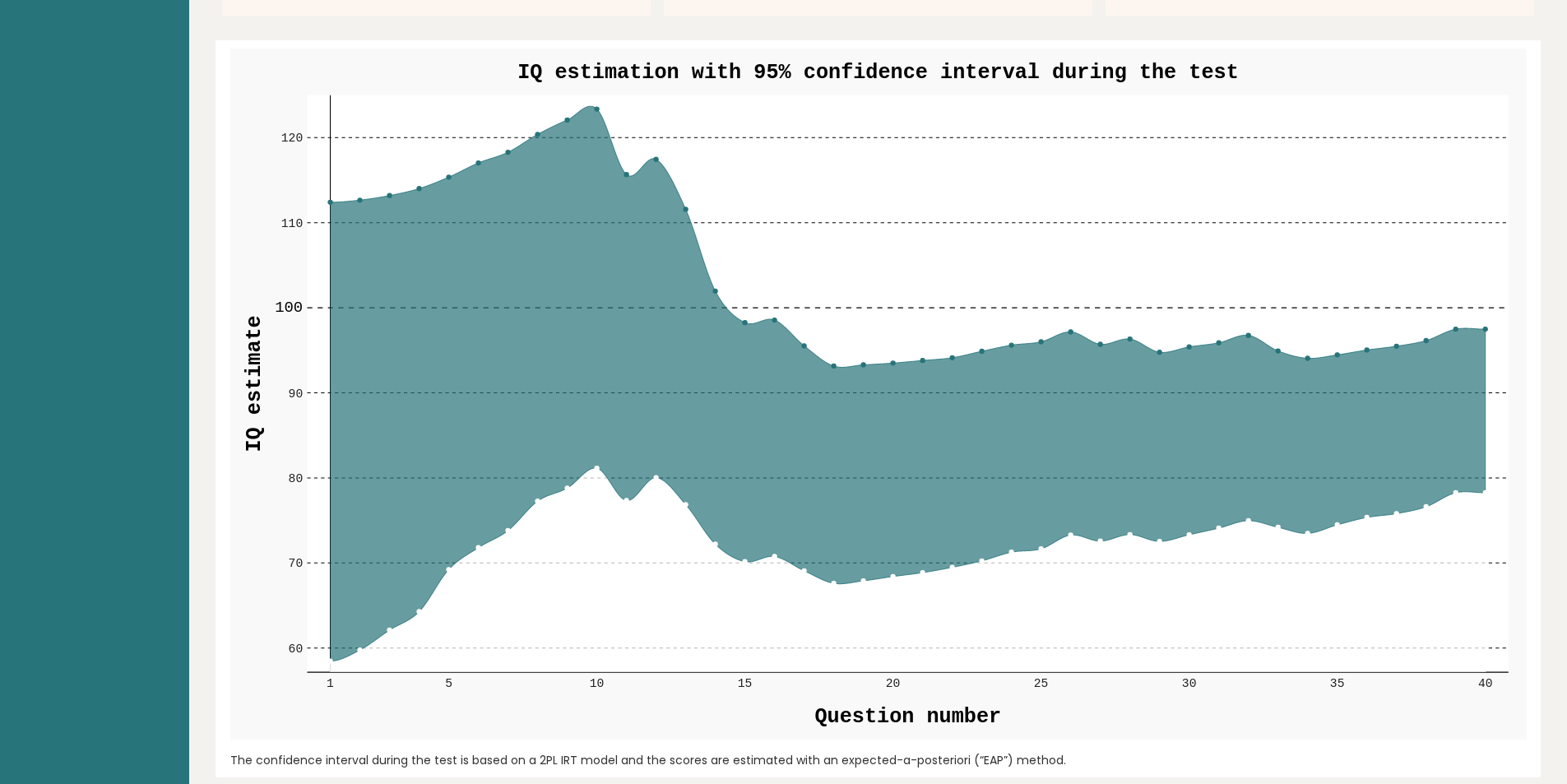
drag, startPoint x: 773, startPoint y: 317, endPoint x: 867, endPoint y: 405, distance: 128.8
click at [867, 405] on g "60 60 70 70 80 80 90 90 100 100 110 110 120 120 1 5 10 15 20 25 30 35 40" at bounding box center [892, 393] width 1235 height 596
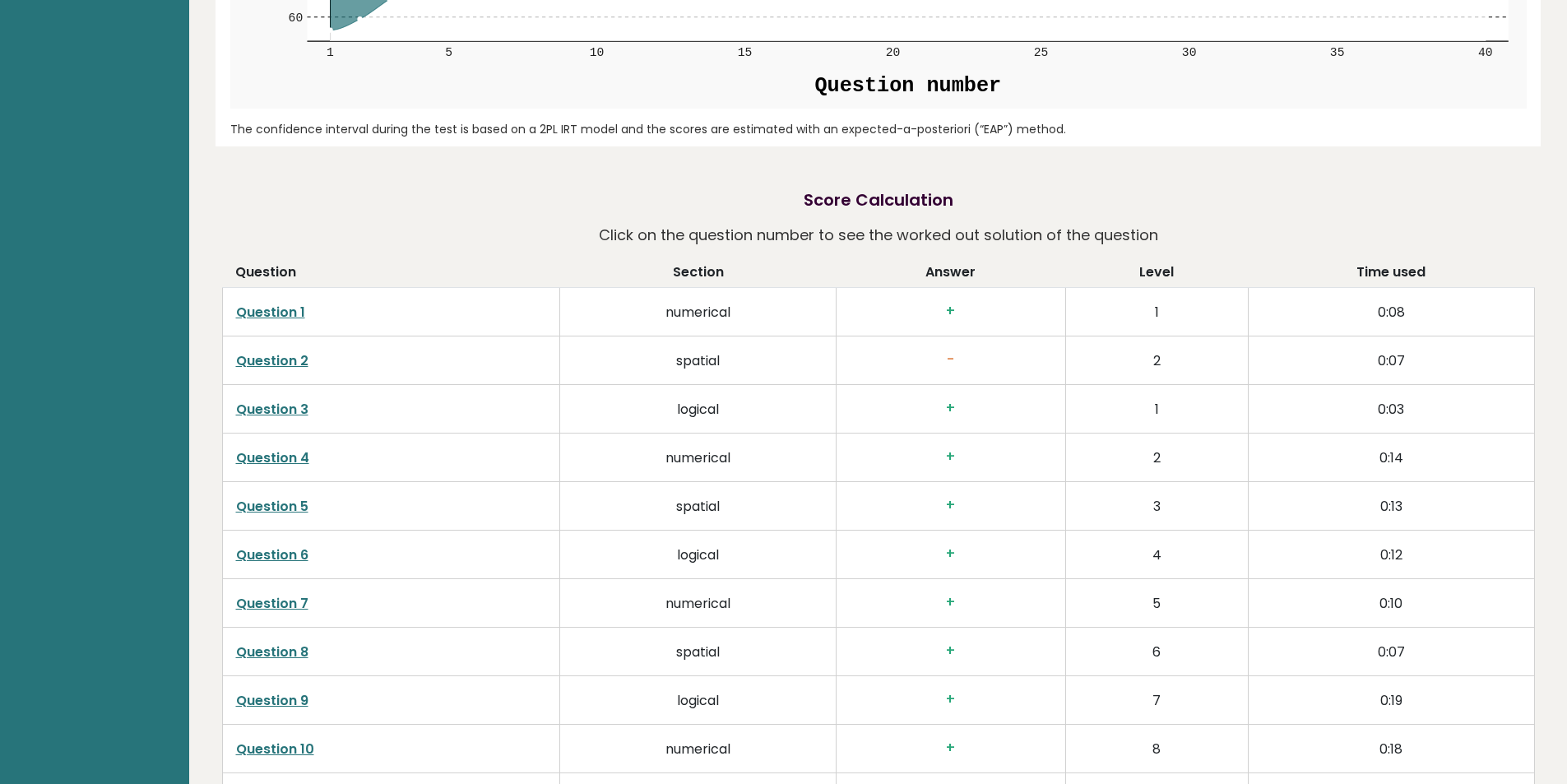
scroll to position [2549, 0]
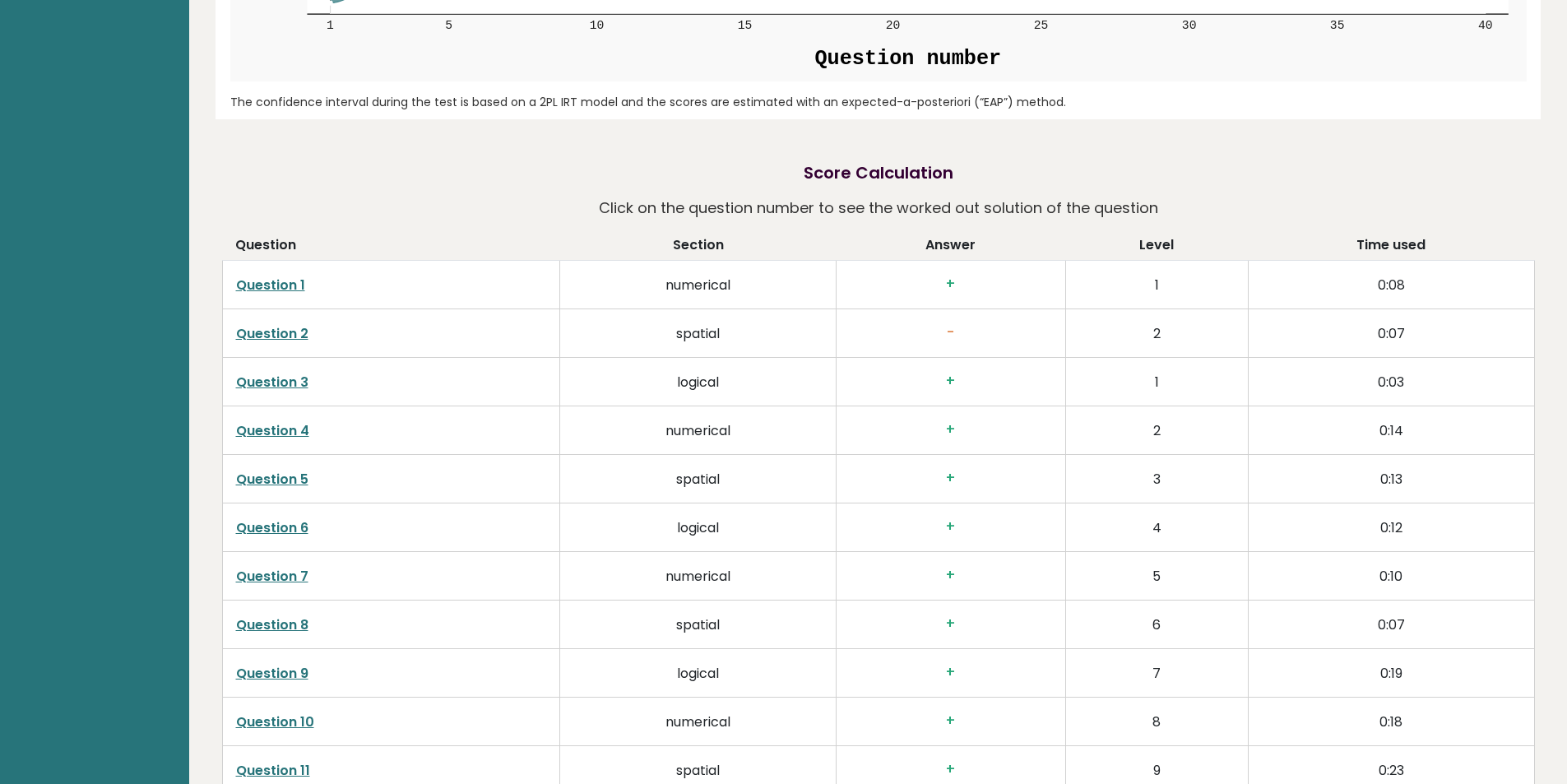
click at [990, 337] on h3 "-" at bounding box center [951, 333] width 203 height 18
drag, startPoint x: 957, startPoint y: 340, endPoint x: 768, endPoint y: 345, distance: 189.1
click at [947, 339] on h3 "-" at bounding box center [951, 333] width 203 height 18
click at [781, 337] on td "spatial" at bounding box center [699, 333] width 276 height 49
drag, startPoint x: 691, startPoint y: 342, endPoint x: 636, endPoint y: 331, distance: 56.1
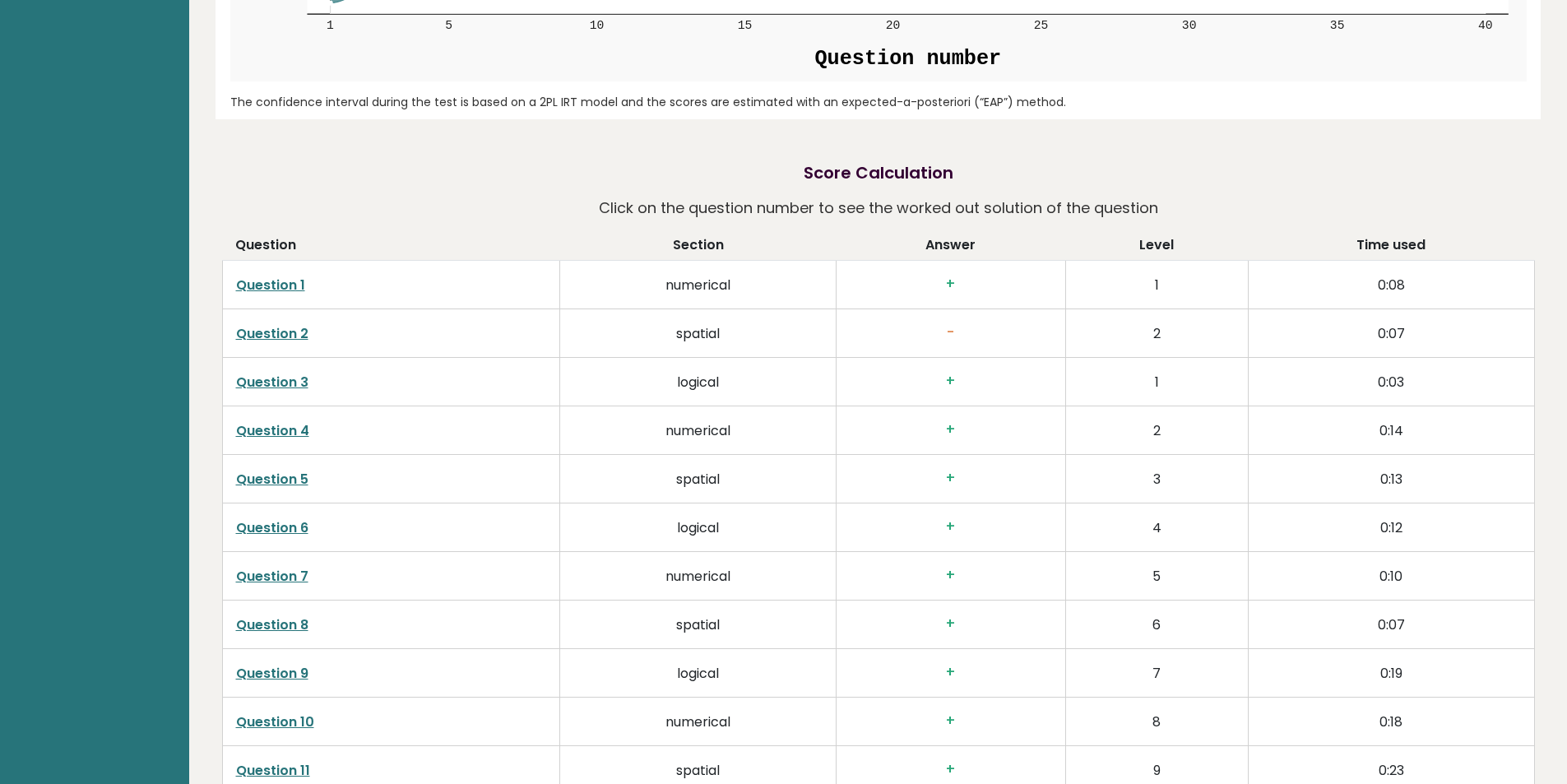
click at [691, 342] on td "spatial" at bounding box center [699, 333] width 276 height 49
click at [285, 335] on link "Question 2" at bounding box center [273, 333] width 73 height 19
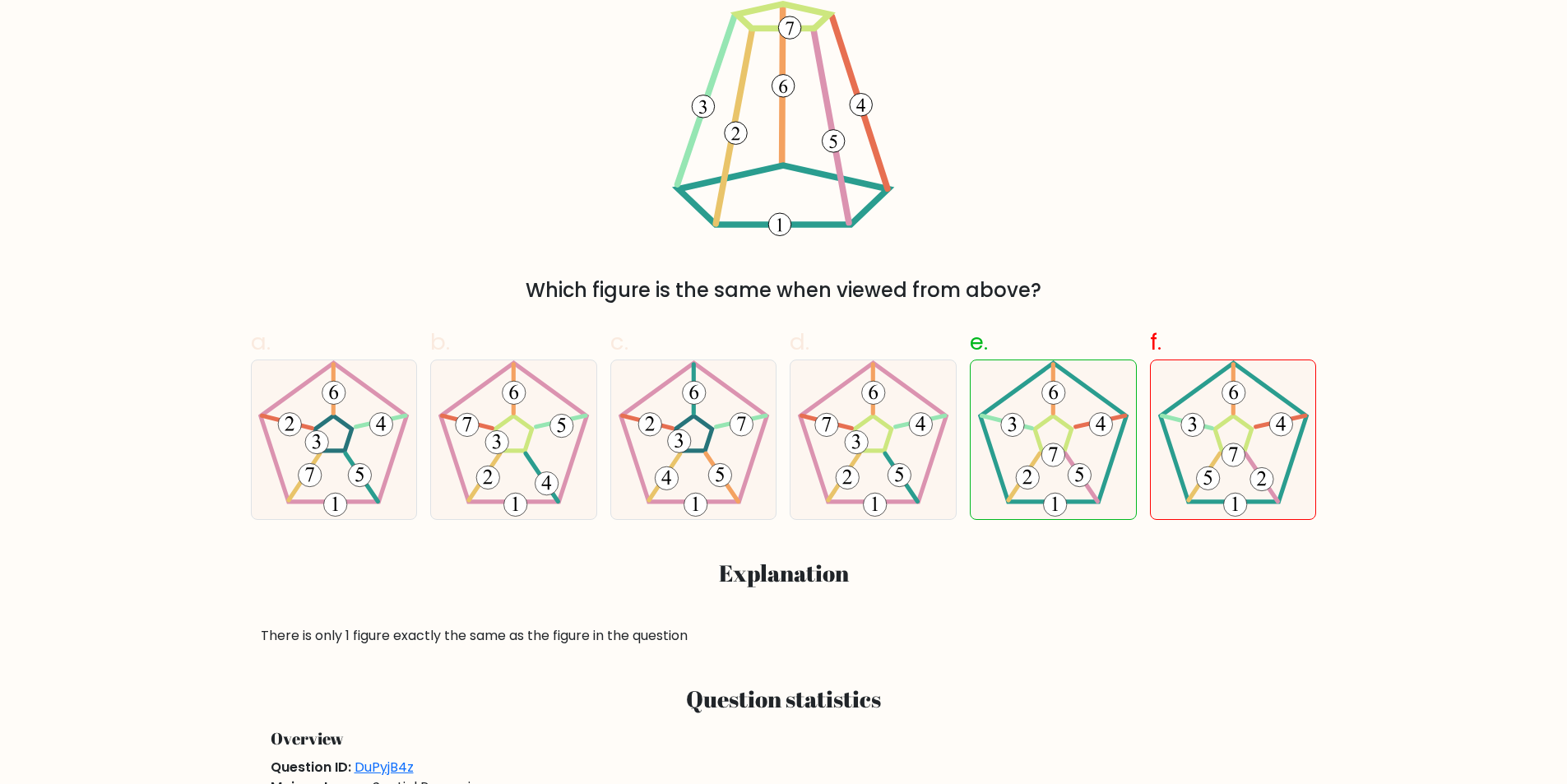
scroll to position [329, 0]
click at [1069, 468] on icon at bounding box center [1053, 440] width 158 height 158
click at [785, 74] on input "e." at bounding box center [784, 69] width 1 height 11
radio input "true"
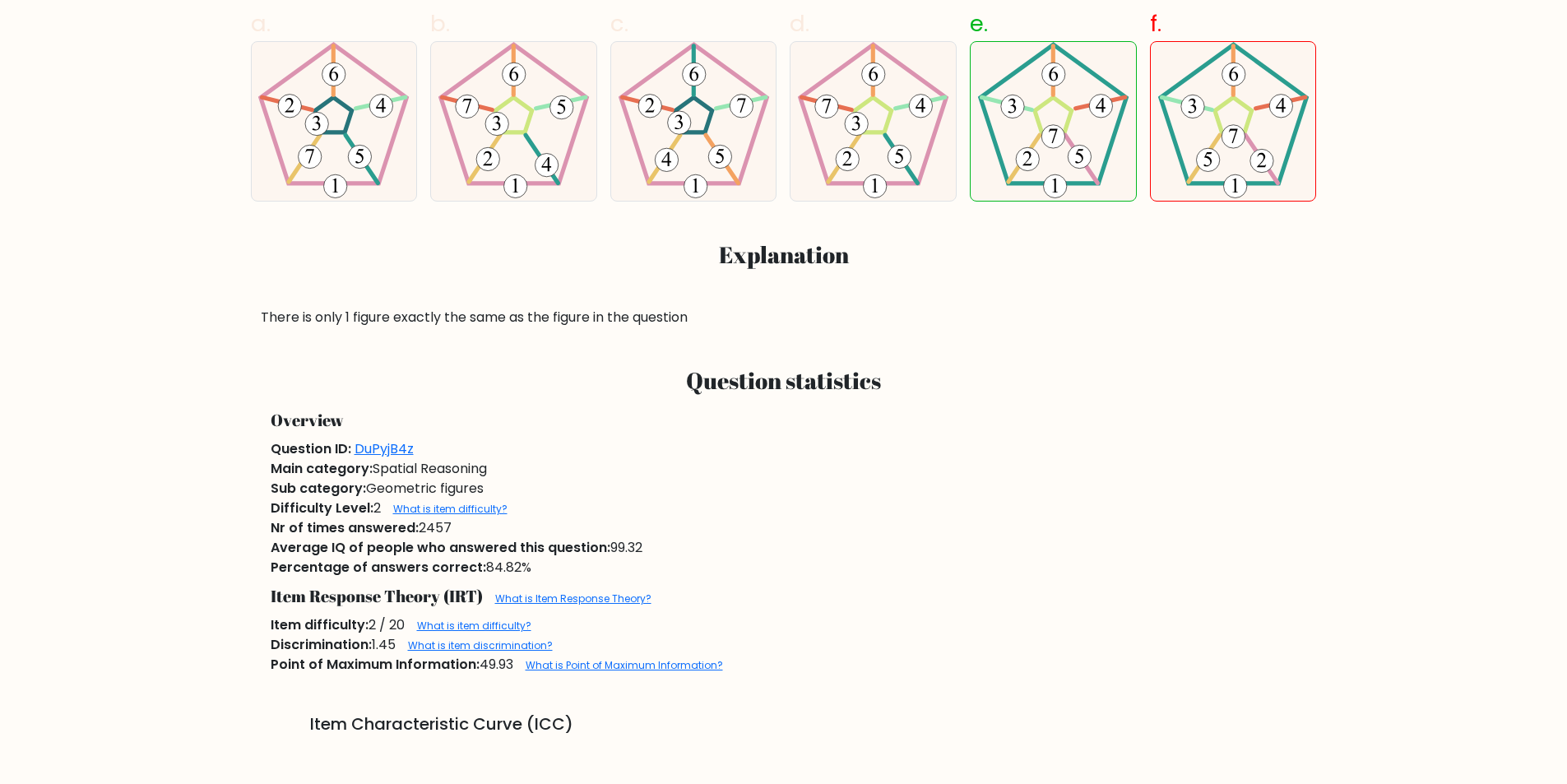
scroll to position [657, 0]
